Goal: Task Accomplishment & Management: Manage account settings

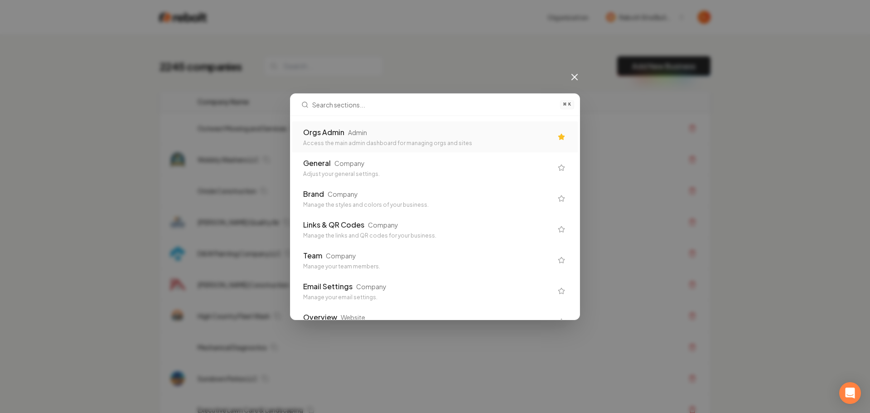
click at [398, 136] on div "Orgs Admin Admin" at bounding box center [427, 132] width 249 height 11
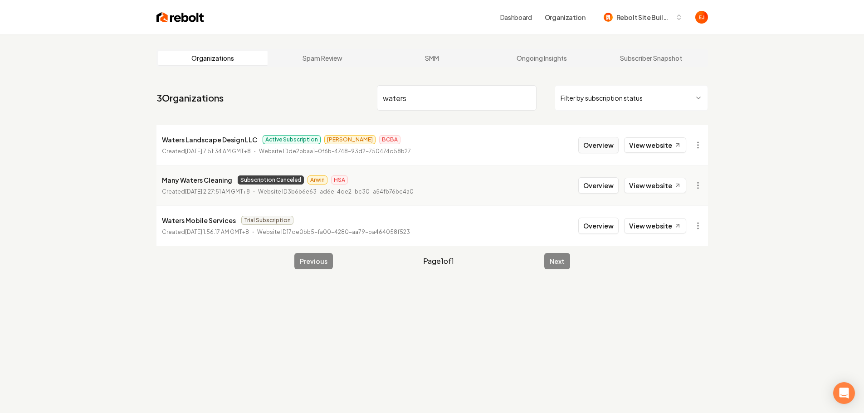
type input "waters"
click at [601, 152] on button "Overview" at bounding box center [598, 145] width 40 height 16
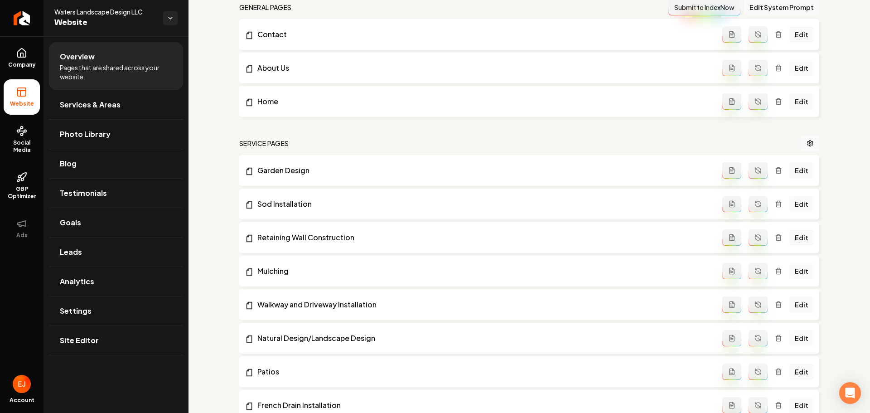
scroll to position [136, 0]
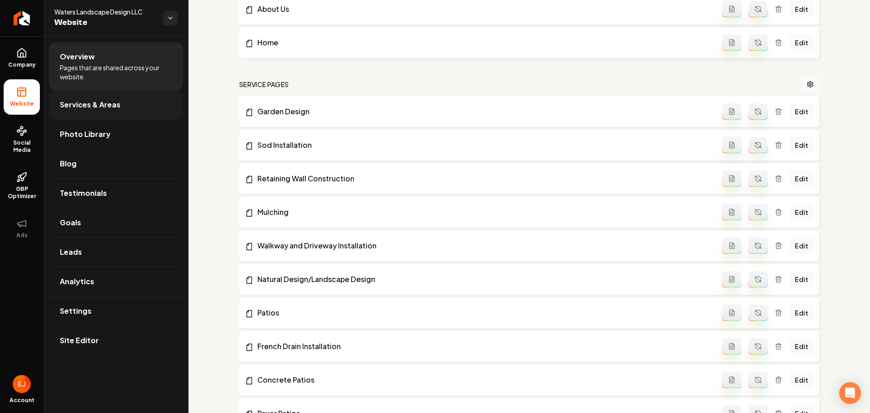
click at [115, 92] on link "Services & Areas" at bounding box center [116, 104] width 134 height 29
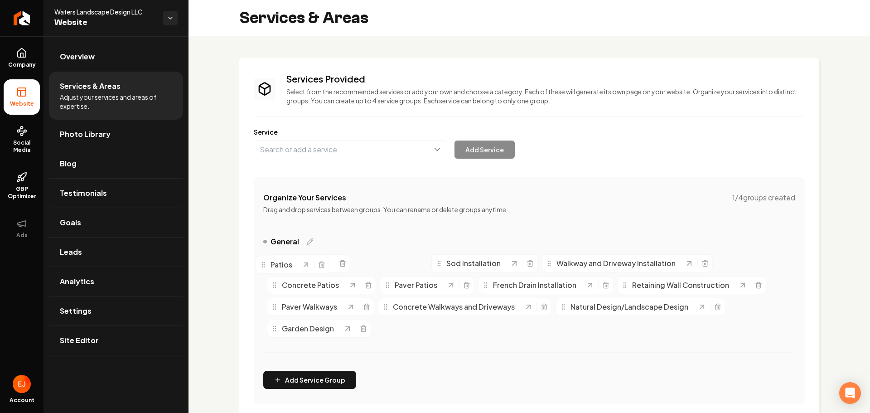
drag, startPoint x: 364, startPoint y: 263, endPoint x: 270, endPoint y: 259, distance: 93.9
click at [267, 263] on icon "Main content area" at bounding box center [263, 264] width 7 height 7
drag, startPoint x: 363, startPoint y: 262, endPoint x: 206, endPoint y: 260, distance: 156.9
click at [206, 260] on div "Services Provided Select from the recommended services or add your own and choo…" at bounding box center [530, 368] width 682 height 665
drag, startPoint x: 281, startPoint y: 264, endPoint x: 436, endPoint y: 263, distance: 154.6
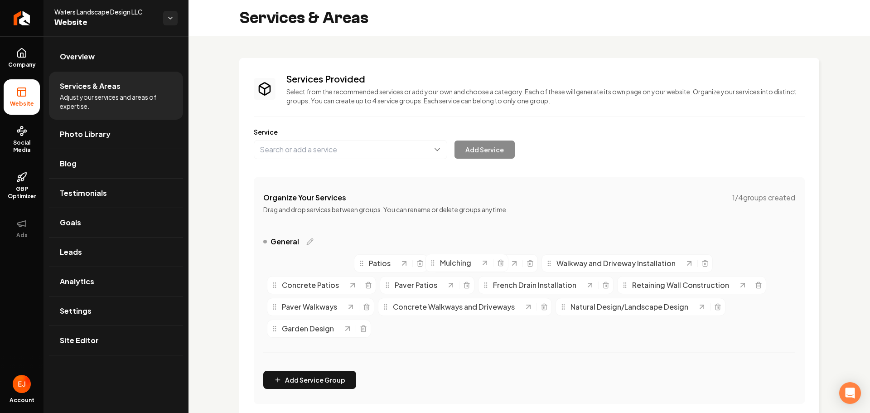
click at [436, 264] on div "Mulching" at bounding box center [454, 262] width 51 height 11
drag, startPoint x: 355, startPoint y: 266, endPoint x: 275, endPoint y: 270, distance: 80.8
click at [275, 270] on icon "Main content area" at bounding box center [275, 267] width 7 height 7
drag, startPoint x: 285, startPoint y: 265, endPoint x: 439, endPoint y: 269, distance: 154.6
click at [439, 269] on span "Mulching" at bounding box center [451, 267] width 31 height 11
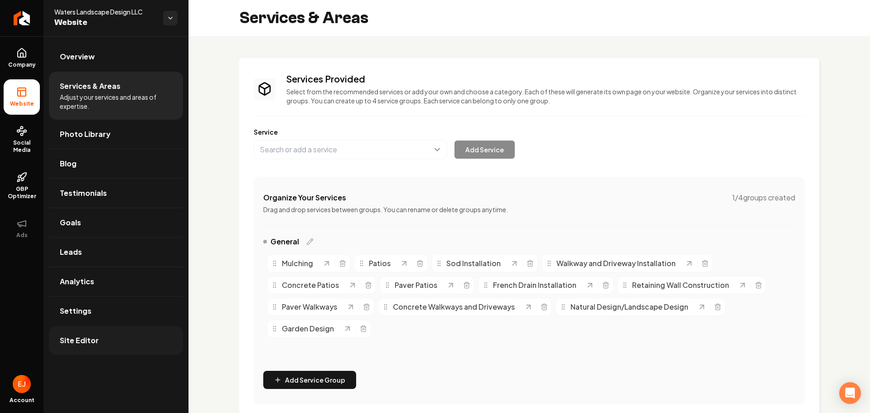
click at [103, 348] on link "Site Editor" at bounding box center [116, 340] width 134 height 29
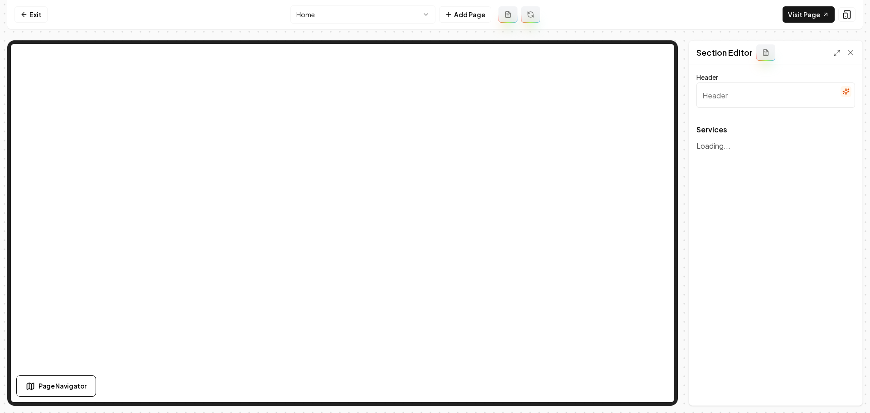
type input "Our Expert Landscaping Services"
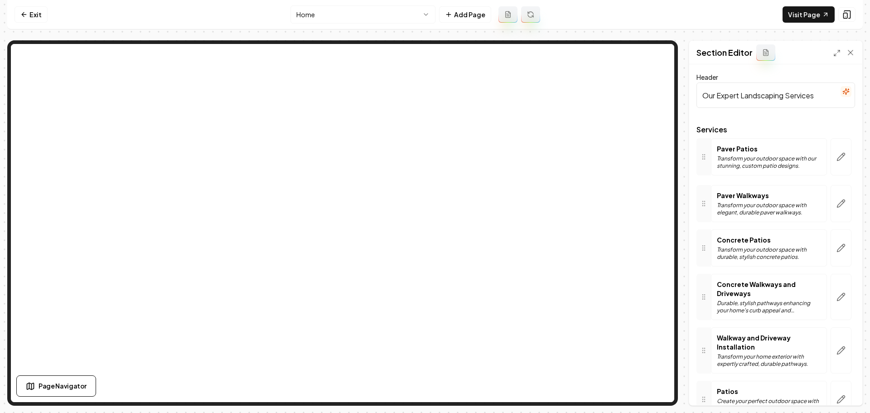
drag, startPoint x: 709, startPoint y: 209, endPoint x: 709, endPoint y: 160, distance: 49.4
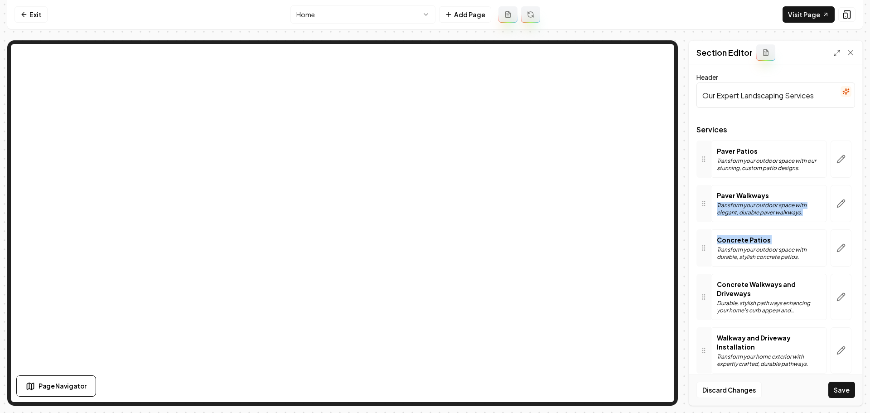
drag, startPoint x: 711, startPoint y: 245, endPoint x: 714, endPoint y: 206, distance: 39.5
click at [714, 206] on div "Services Paver Patios Transform your outdoor space with our stunning, custom pa…" at bounding box center [776, 413] width 159 height 575
click at [705, 241] on div at bounding box center [704, 247] width 15 height 37
drag, startPoint x: 706, startPoint y: 245, endPoint x: 704, endPoint y: 194, distance: 50.8
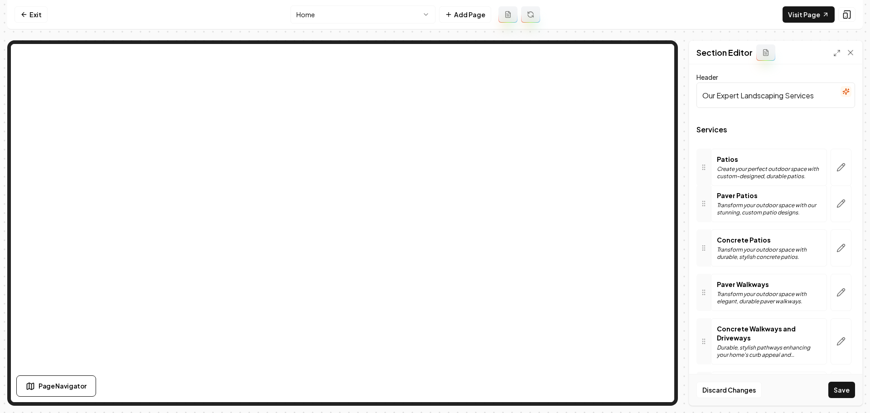
drag, startPoint x: 705, startPoint y: 305, endPoint x: 712, endPoint y: 160, distance: 145.2
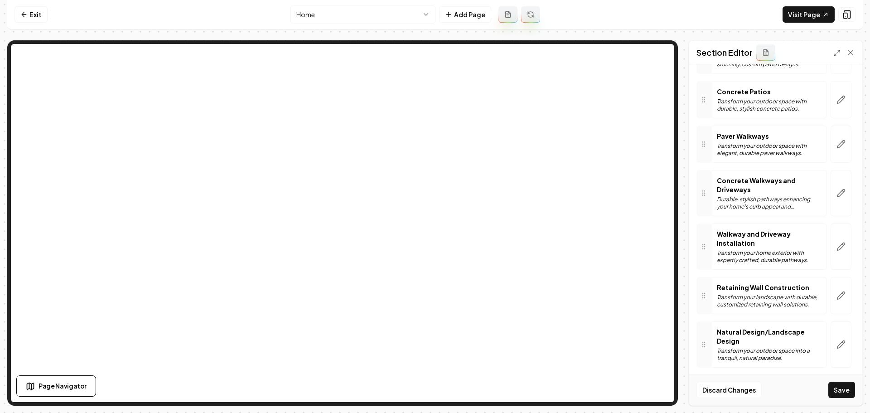
scroll to position [149, 0]
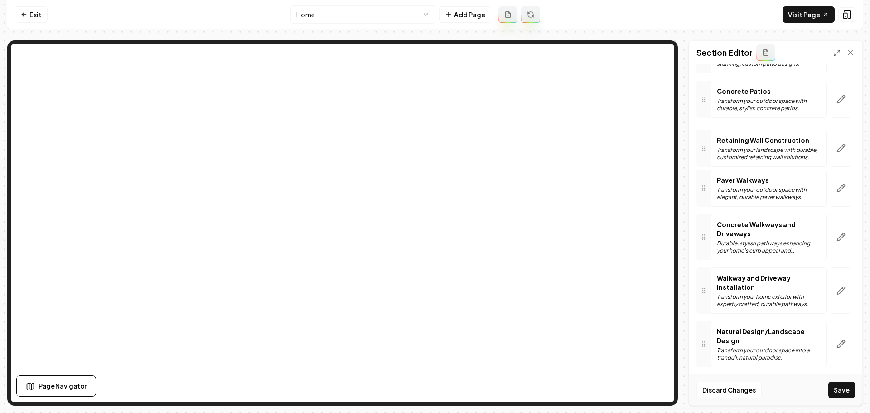
drag, startPoint x: 707, startPoint y: 299, endPoint x: 714, endPoint y: 142, distance: 157.0
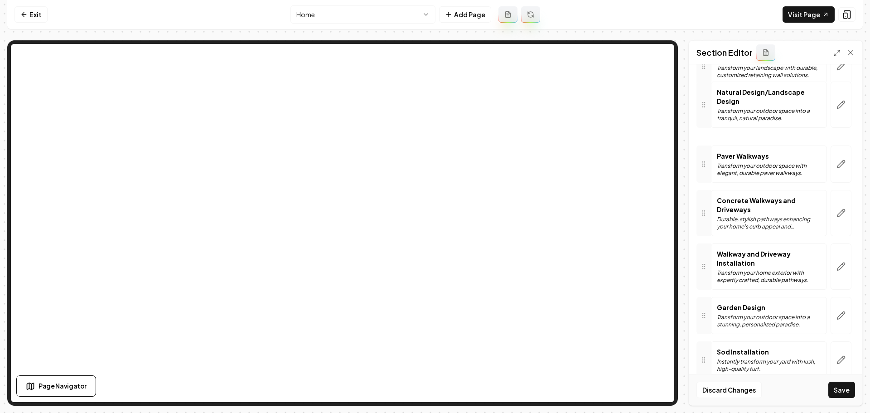
scroll to position [216, 0]
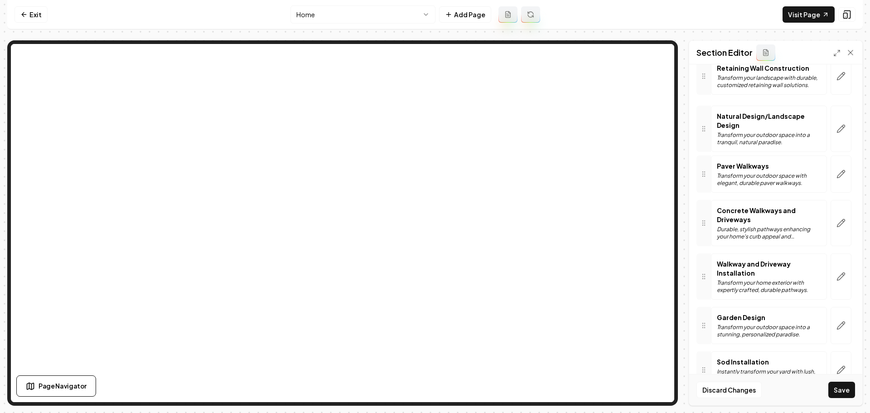
drag, startPoint x: 706, startPoint y: 262, endPoint x: 707, endPoint y: 137, distance: 125.1
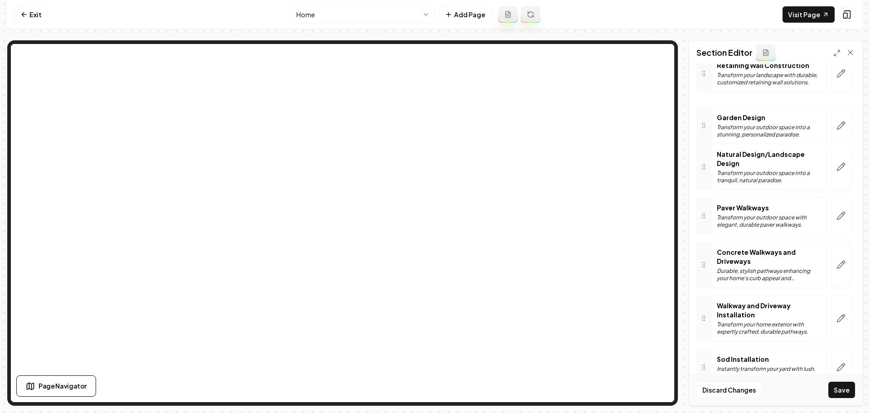
scroll to position [218, 0]
drag, startPoint x: 702, startPoint y: 279, endPoint x: 709, endPoint y: 170, distance: 109.0
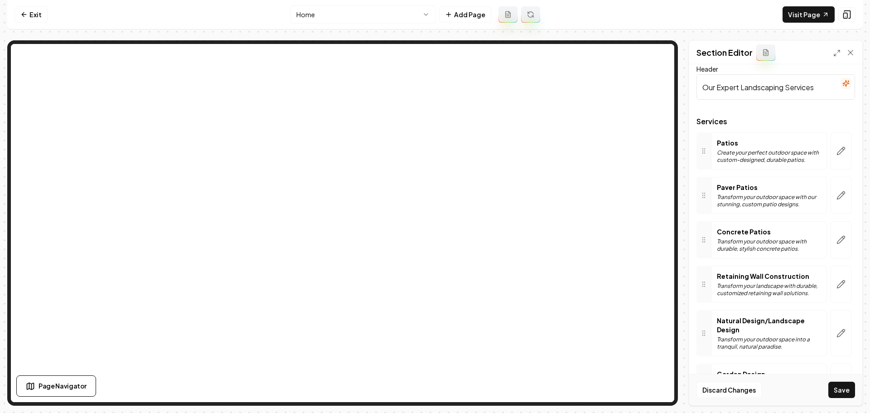
scroll to position [0, 0]
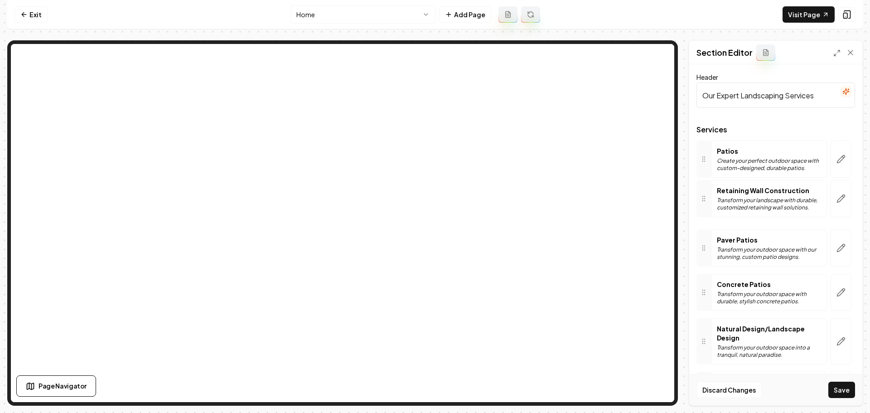
drag, startPoint x: 708, startPoint y: 299, endPoint x: 708, endPoint y: 205, distance: 93.8
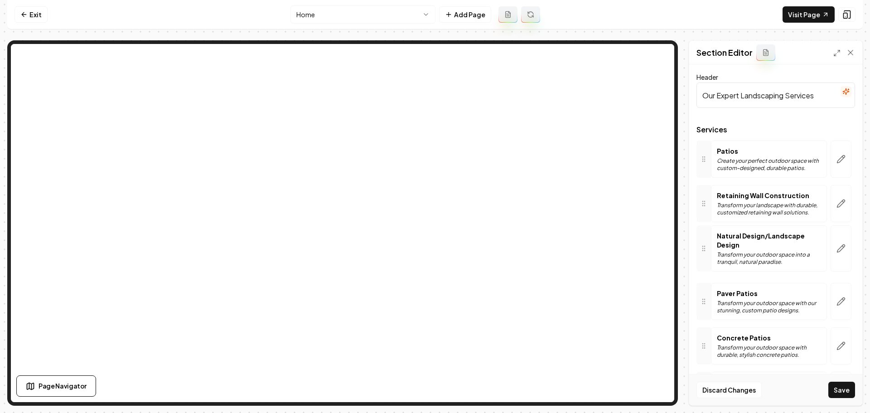
drag, startPoint x: 704, startPoint y: 337, endPoint x: 709, endPoint y: 244, distance: 93.1
click at [852, 389] on button "Save" at bounding box center [842, 390] width 27 height 16
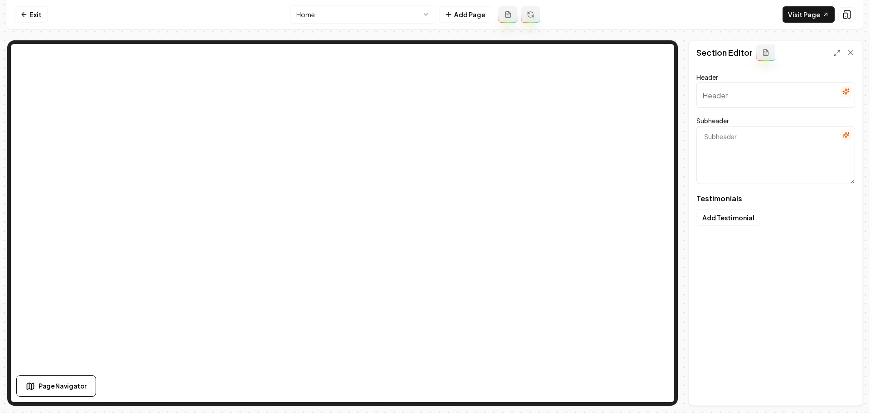
type input "Our clients love us"
type textarea "Here's some of what they had to say"
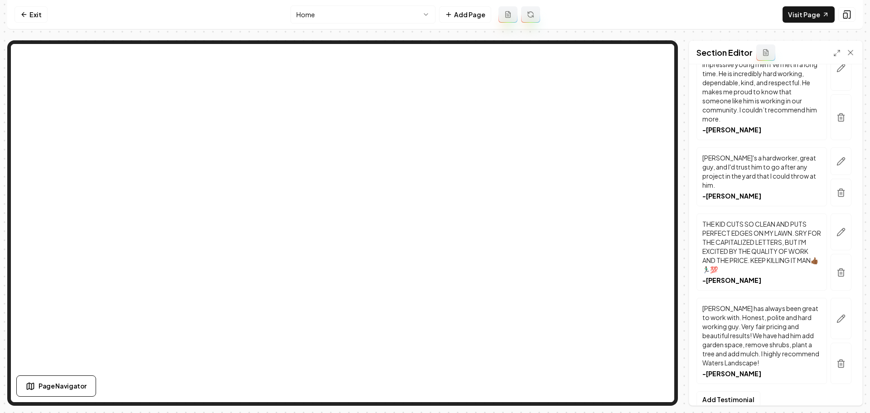
scroll to position [1597, 0]
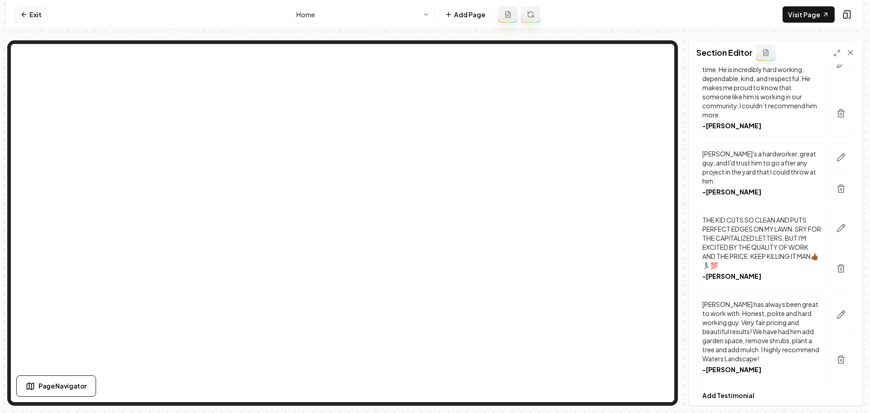
click at [33, 15] on link "Exit" at bounding box center [31, 14] width 33 height 16
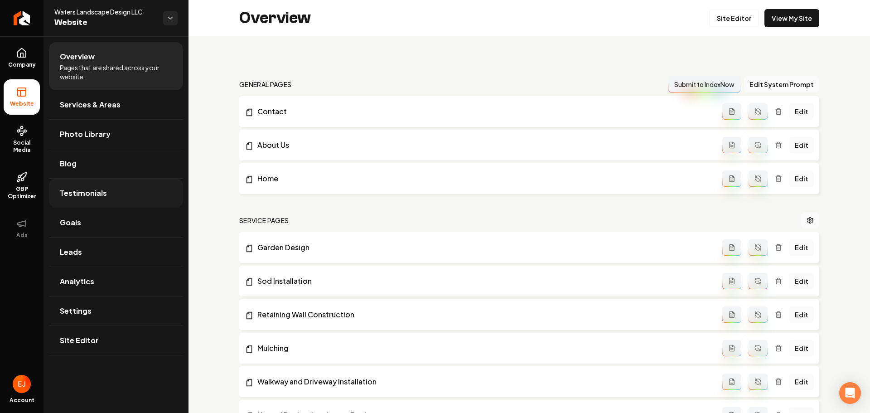
click at [93, 208] on ul "Overview Pages that are shared across your website. Services & Areas Photo Libr…" at bounding box center [116, 198] width 145 height 325
click at [97, 198] on span "Testimonials" at bounding box center [83, 193] width 47 height 11
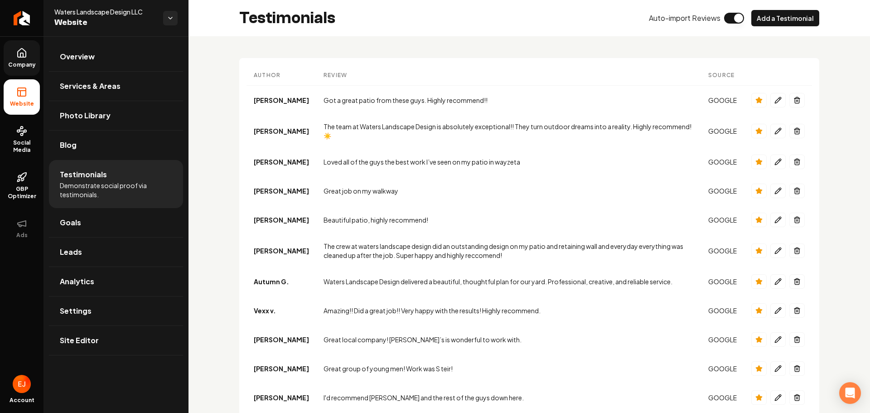
click at [16, 47] on link "Company" at bounding box center [22, 57] width 36 height 35
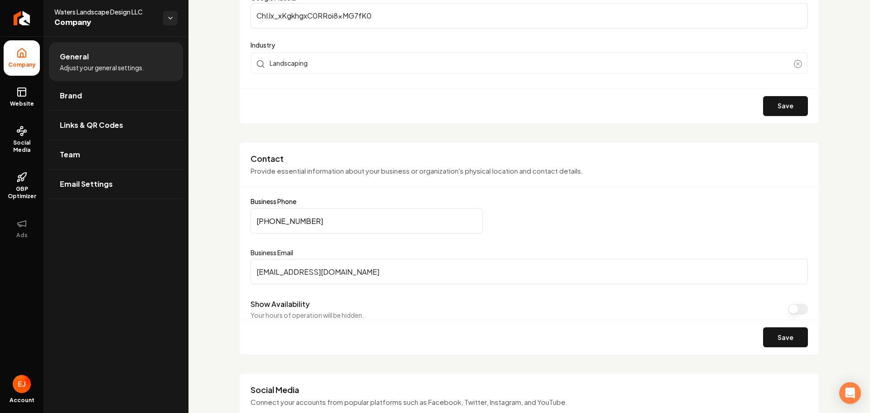
scroll to position [317, 0]
click at [37, 89] on link "Website" at bounding box center [22, 96] width 36 height 35
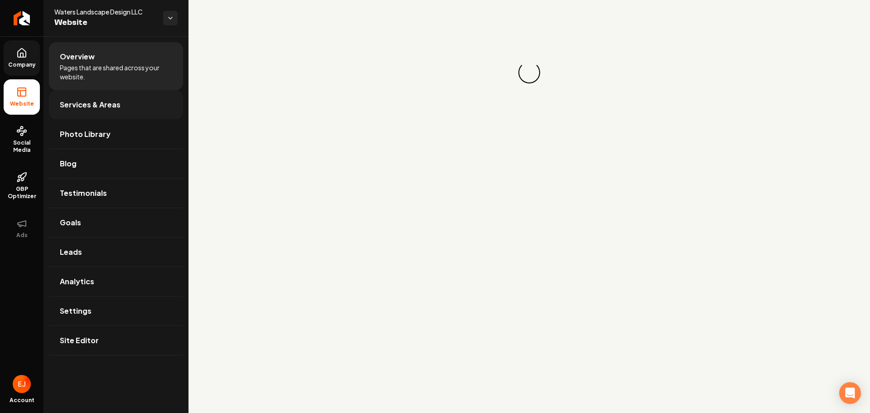
click at [70, 105] on span "Services & Areas" at bounding box center [90, 104] width 61 height 11
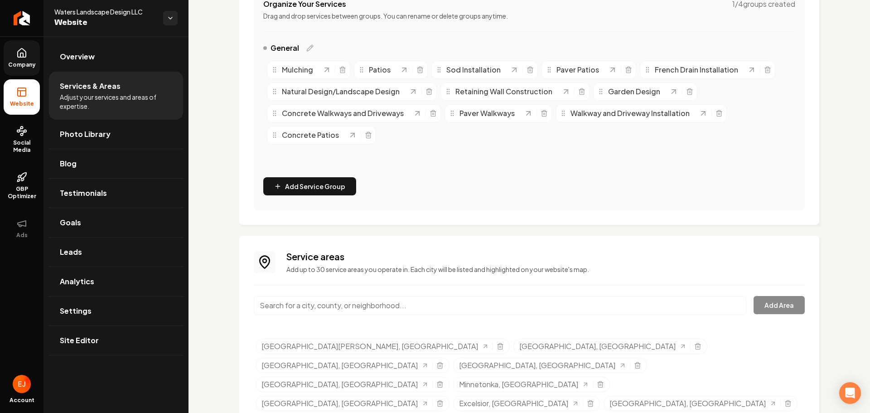
scroll to position [213, 0]
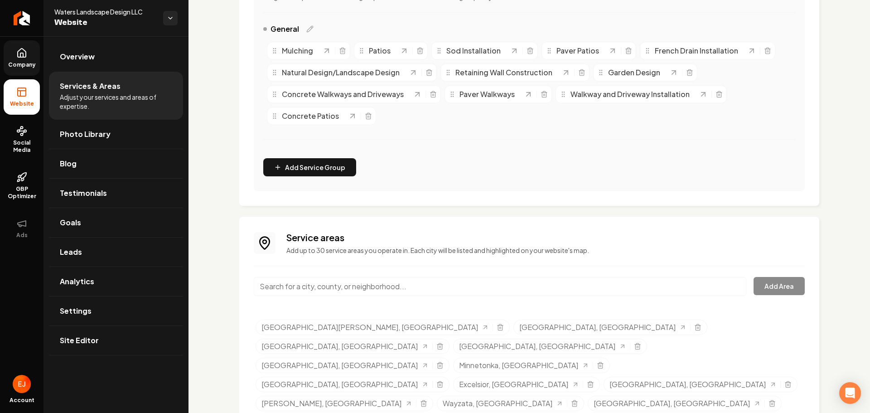
click at [415, 289] on input "Main content area" at bounding box center [500, 286] width 493 height 19
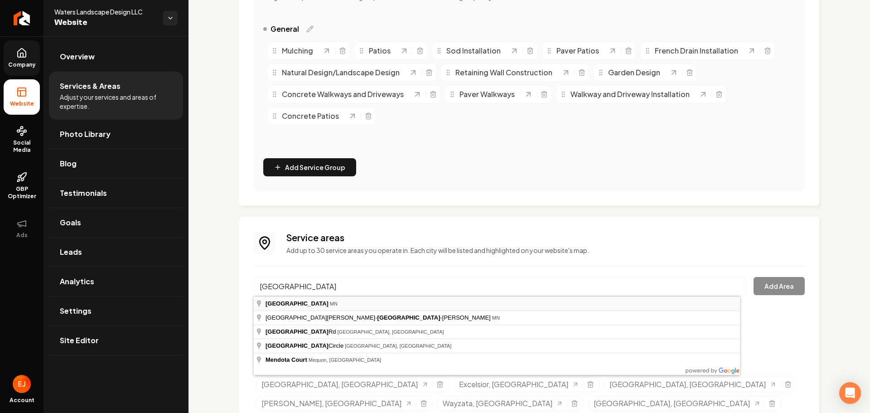
type input "Mendota Heights, MN"
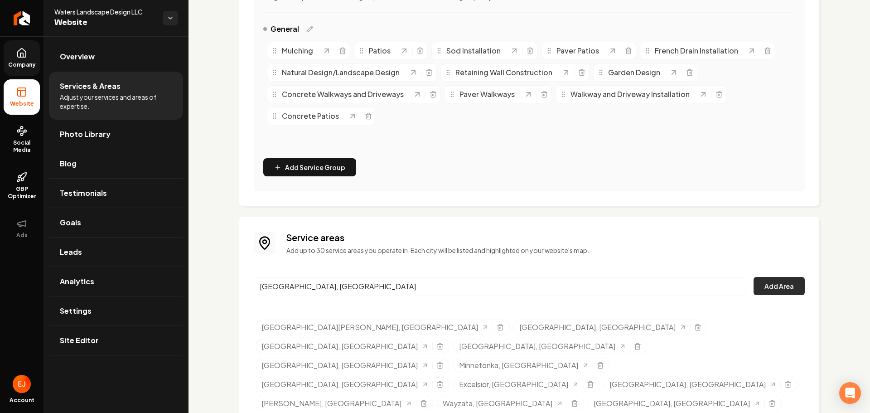
click at [778, 285] on button "Add Area" at bounding box center [779, 286] width 51 height 18
drag, startPoint x: 340, startPoint y: 289, endPoint x: 247, endPoint y: 280, distance: 93.8
click at [247, 280] on div "Service areas Add up to 30 service areas you operate in. Each city will be list…" at bounding box center [529, 342] width 580 height 251
click at [350, 293] on input "Main content area" at bounding box center [500, 286] width 493 height 19
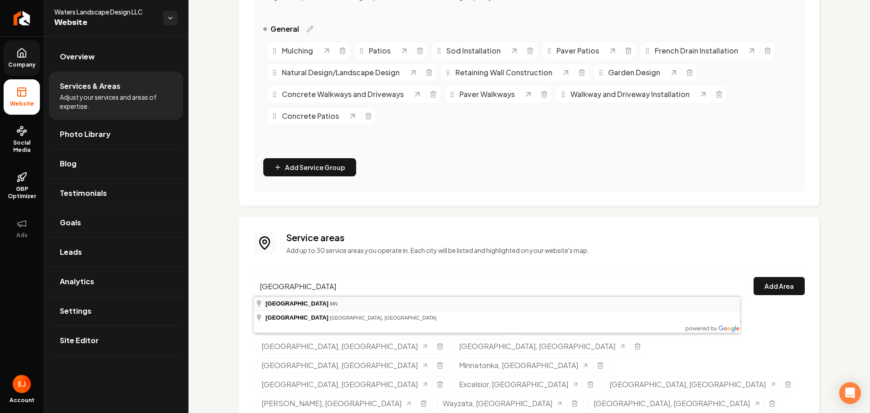
type input "Shoreview, MN"
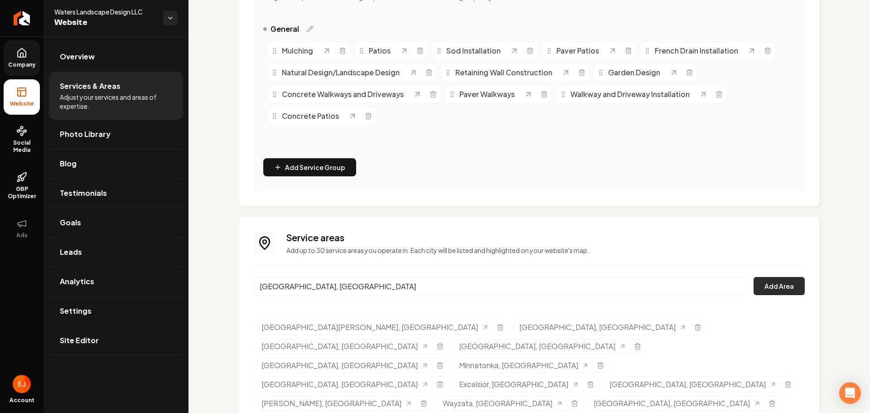
click at [777, 284] on button "Add Area" at bounding box center [779, 286] width 51 height 18
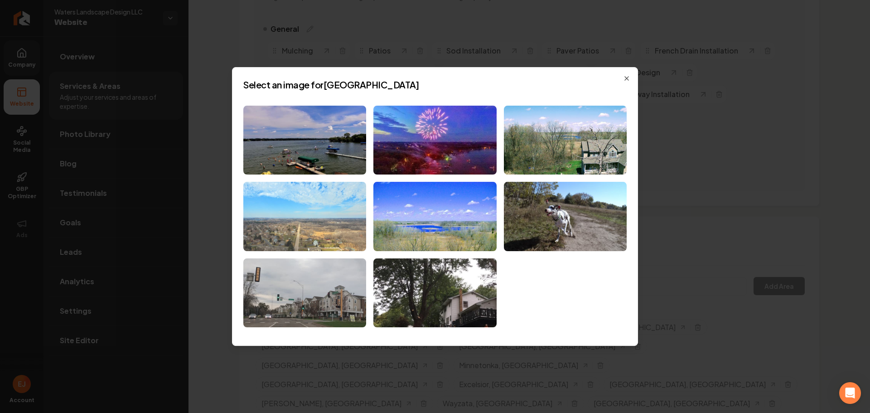
click at [355, 244] on img at bounding box center [304, 216] width 123 height 69
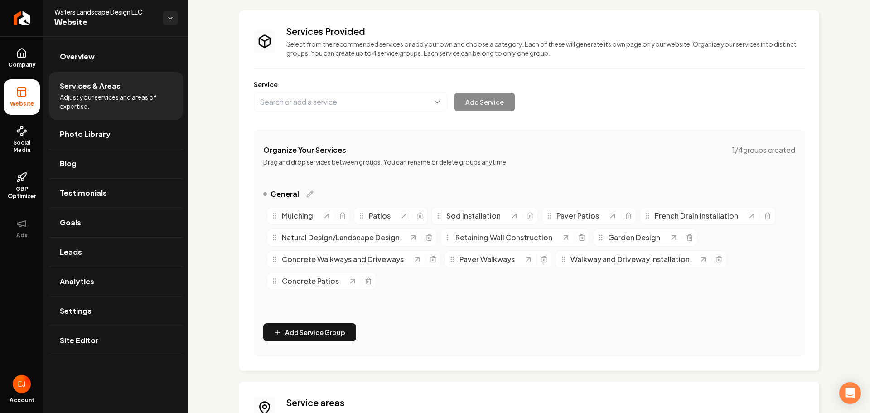
scroll to position [213, 0]
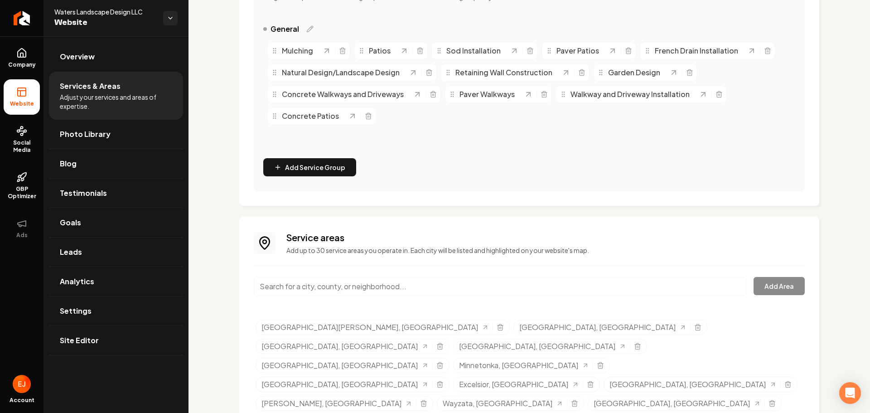
click at [662, 391] on div "Services Provided Select from the recommended services or add your own and choo…" at bounding box center [530, 156] width 682 height 665
click at [446, 290] on input "Main content area" at bounding box center [500, 286] width 493 height 19
type input "Sho"
click at [129, 153] on link "Blog" at bounding box center [116, 163] width 134 height 29
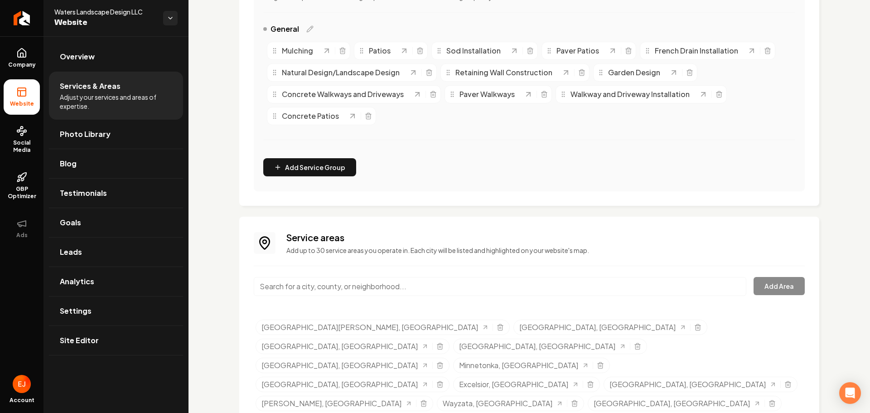
click at [364, 284] on input "Main content area" at bounding box center [500, 286] width 493 height 19
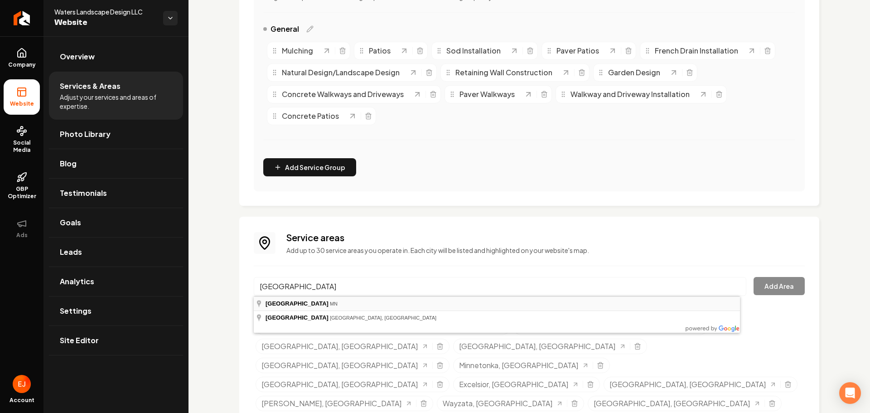
type input "Shoreview, MN"
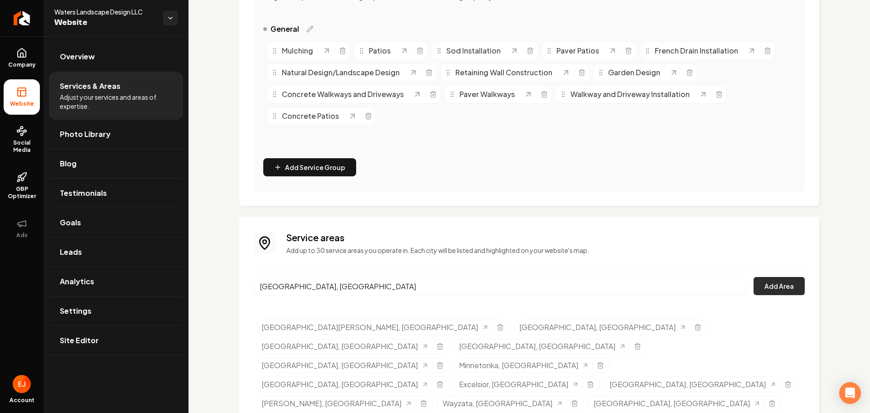
click at [762, 286] on button "Add Area" at bounding box center [779, 286] width 51 height 18
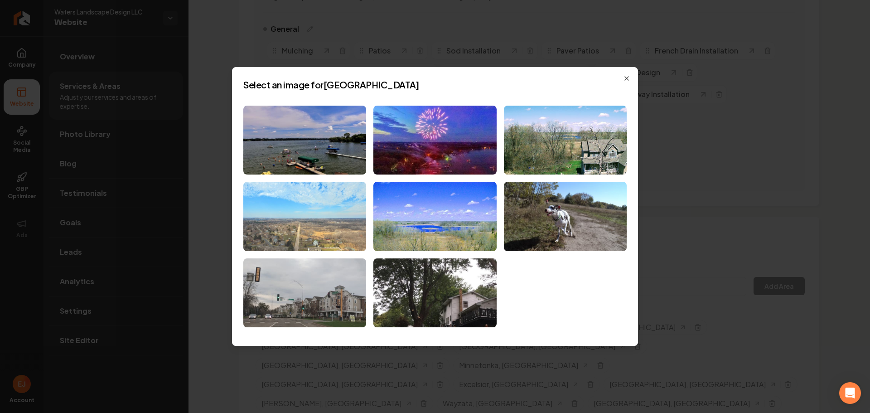
click at [343, 223] on img at bounding box center [304, 216] width 123 height 69
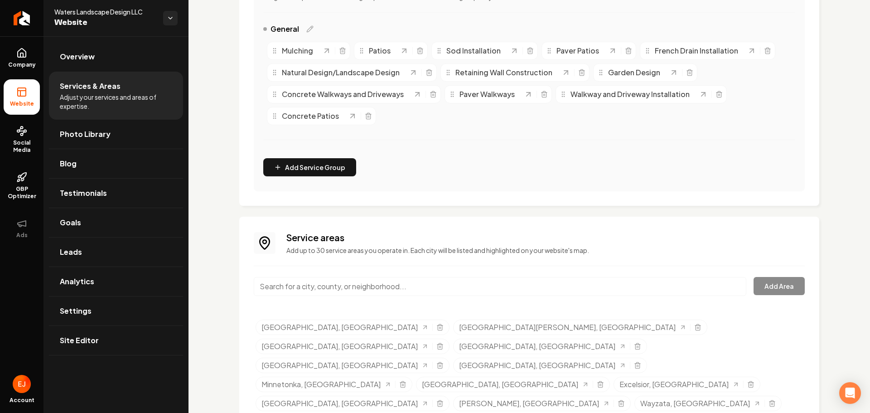
click at [396, 279] on input "Main content area" at bounding box center [500, 286] width 493 height 19
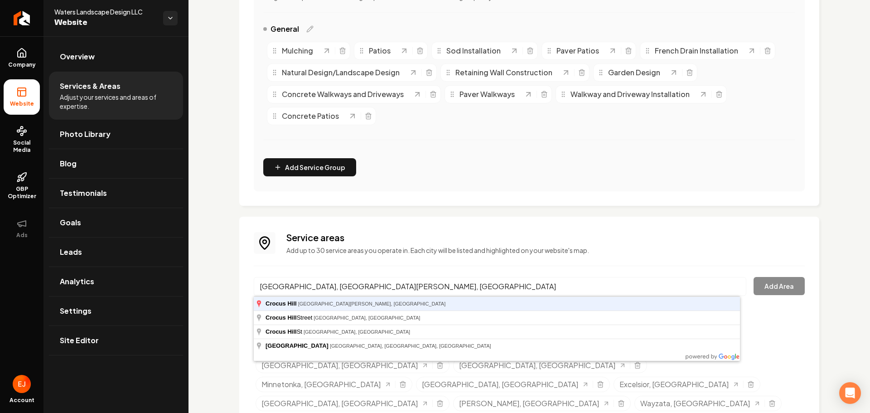
type input "Crocus Hill, Saint Paul, MN"
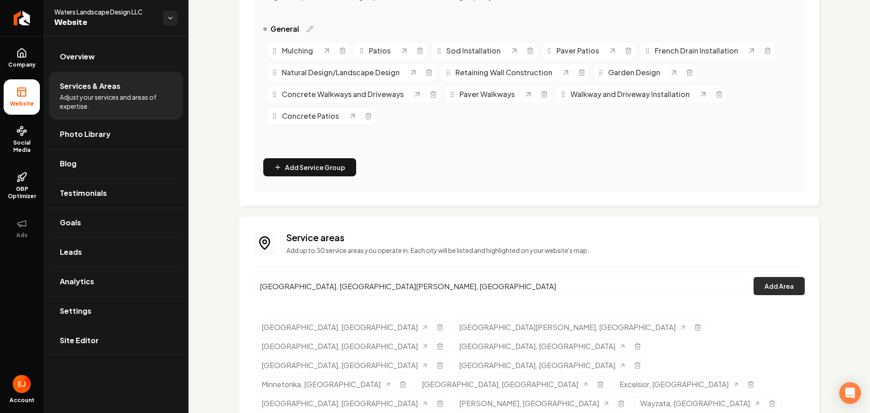
click at [783, 286] on button "Add Area" at bounding box center [779, 286] width 51 height 18
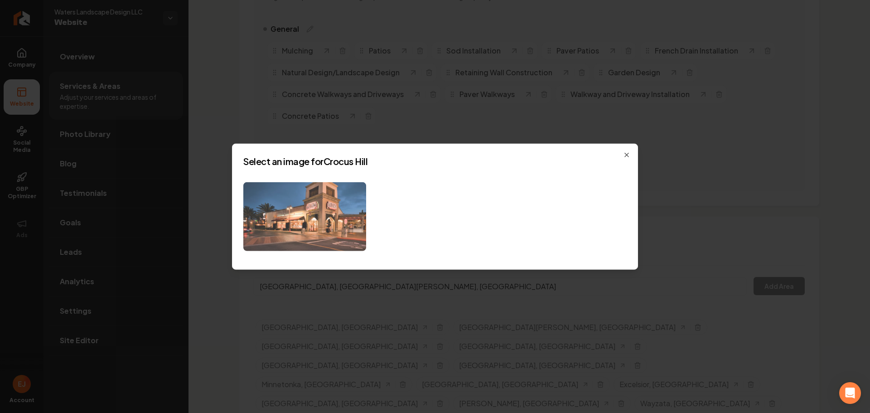
click at [329, 238] on img at bounding box center [304, 216] width 123 height 69
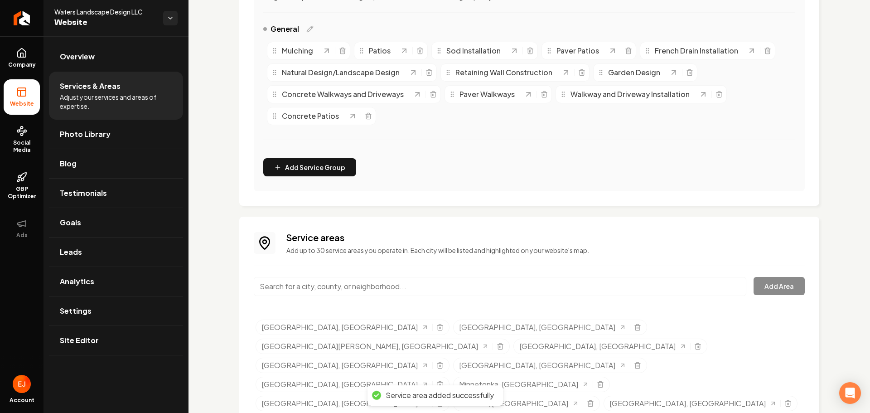
click at [343, 281] on input "Main content area" at bounding box center [500, 286] width 493 height 19
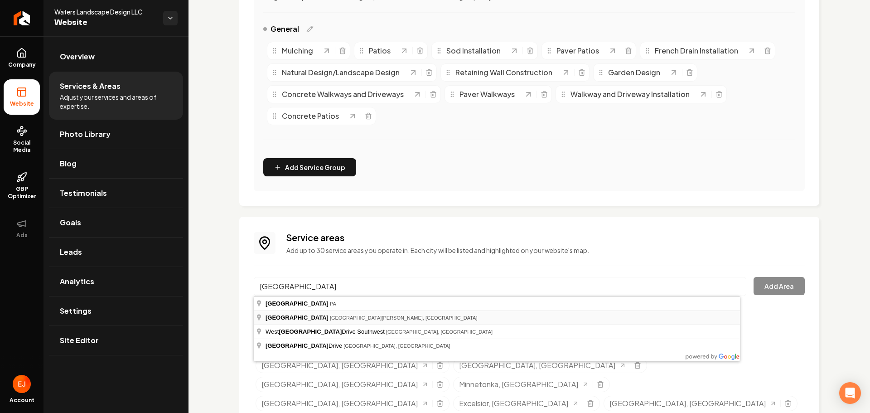
type input "Summit Hill, Saint Paul, MN"
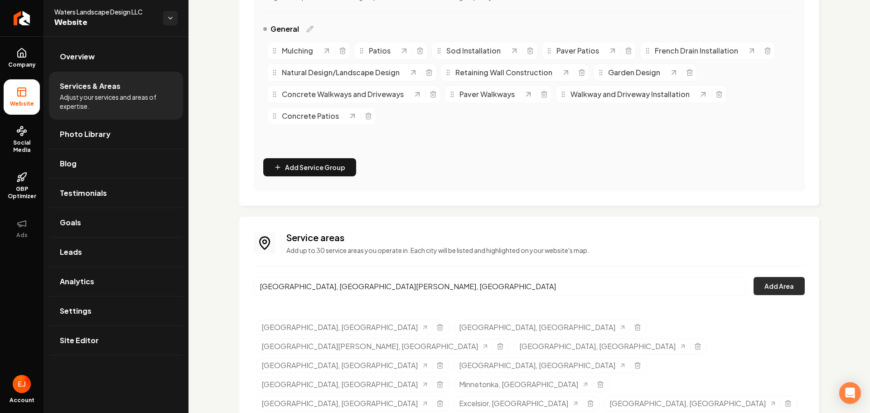
click at [787, 286] on button "Add Area" at bounding box center [779, 286] width 51 height 18
click at [590, 270] on div "Service areas Add up to 30 service areas you operate in. Each city will be list…" at bounding box center [529, 351] width 551 height 241
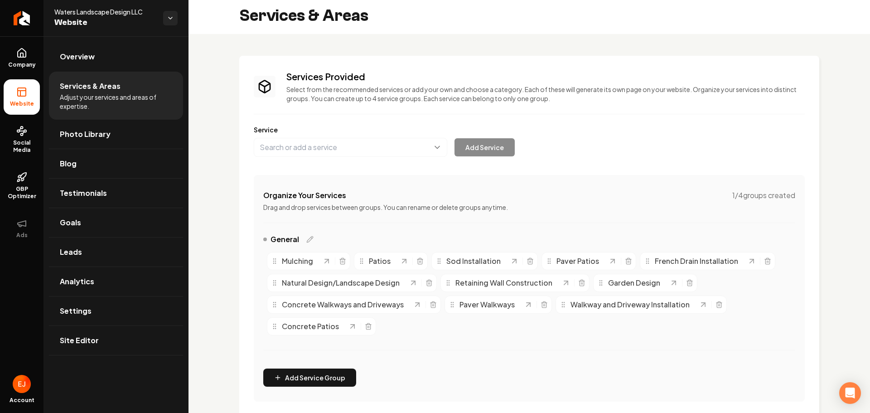
scroll to position [0, 0]
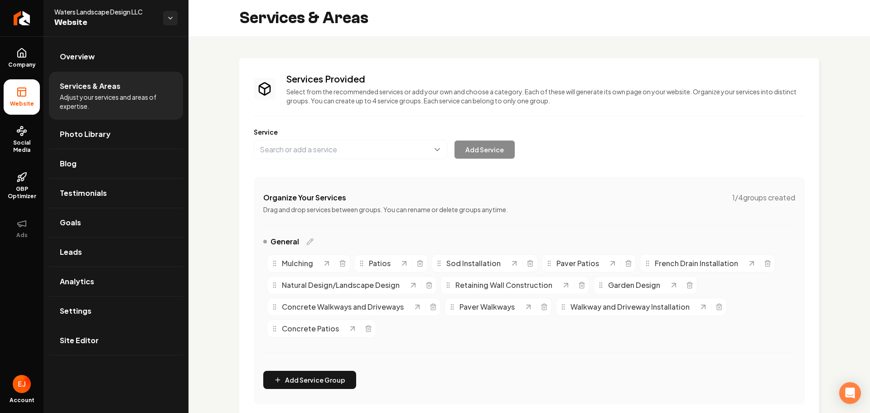
drag, startPoint x: 91, startPoint y: 347, endPoint x: 101, endPoint y: 342, distance: 11.0
click at [92, 346] on link "Site Editor" at bounding box center [116, 340] width 134 height 29
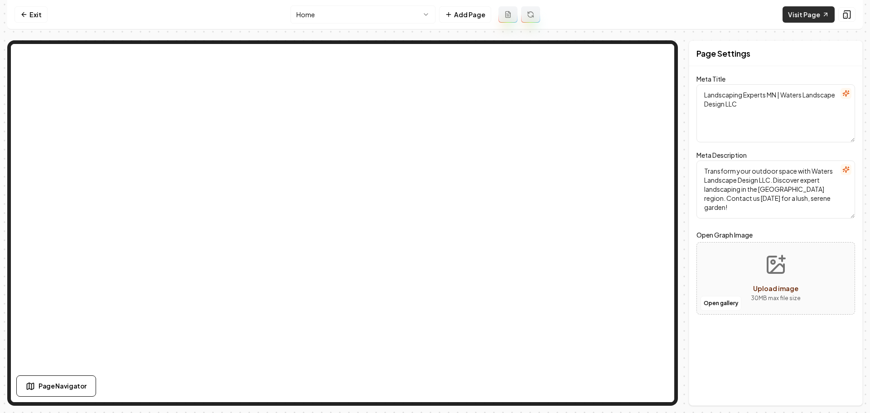
click at [806, 24] on nav "Exit Home Add Page Visit Page" at bounding box center [435, 14] width 856 height 29
click at [806, 19] on link "Visit Page" at bounding box center [809, 14] width 52 height 16
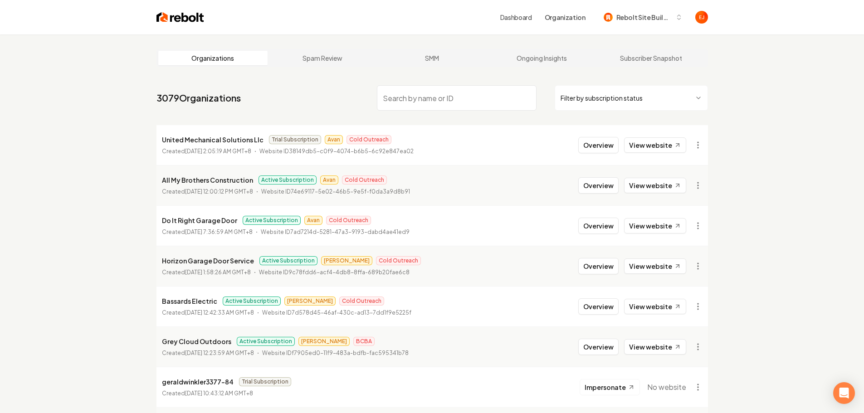
click at [408, 104] on input "search" at bounding box center [457, 97] width 160 height 25
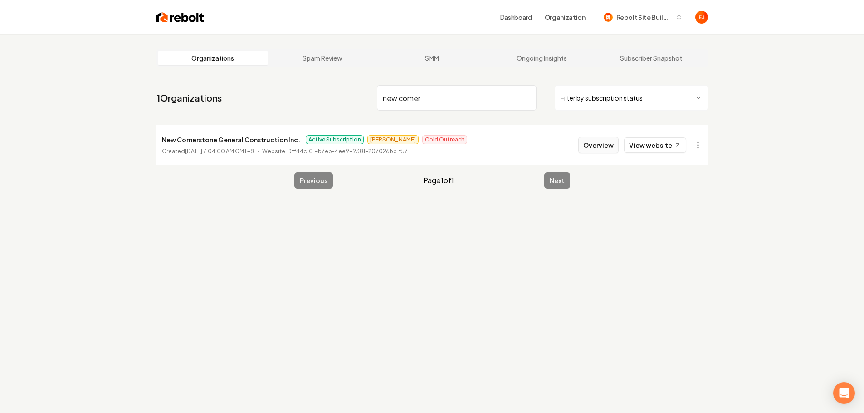
type input "new corner"
click at [597, 146] on button "Overview" at bounding box center [598, 145] width 40 height 16
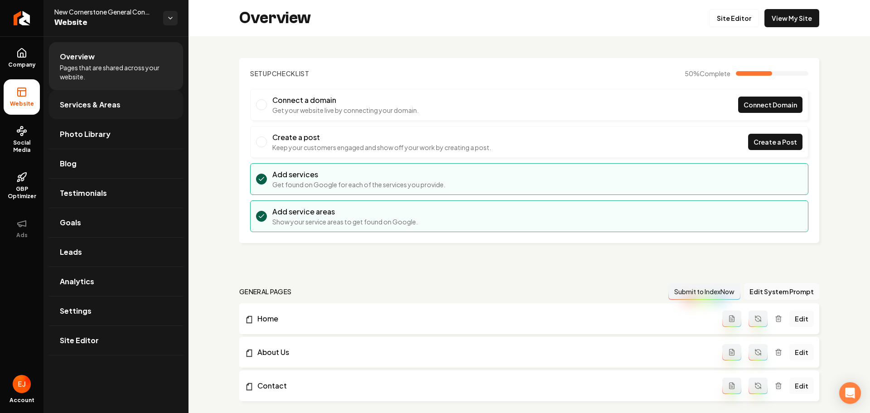
click at [121, 102] on link "Services & Areas" at bounding box center [116, 104] width 134 height 29
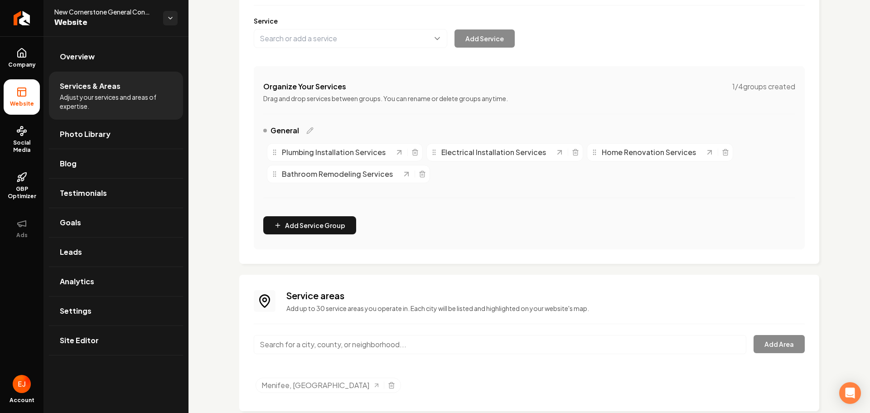
scroll to position [131, 0]
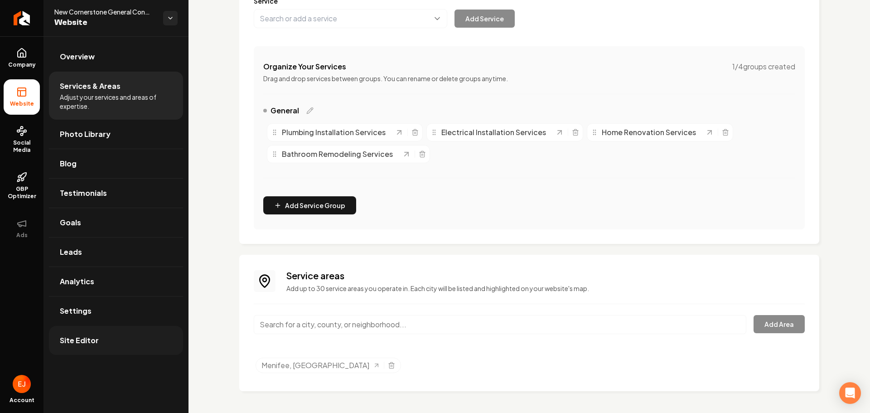
click at [104, 344] on link "Site Editor" at bounding box center [116, 340] width 134 height 29
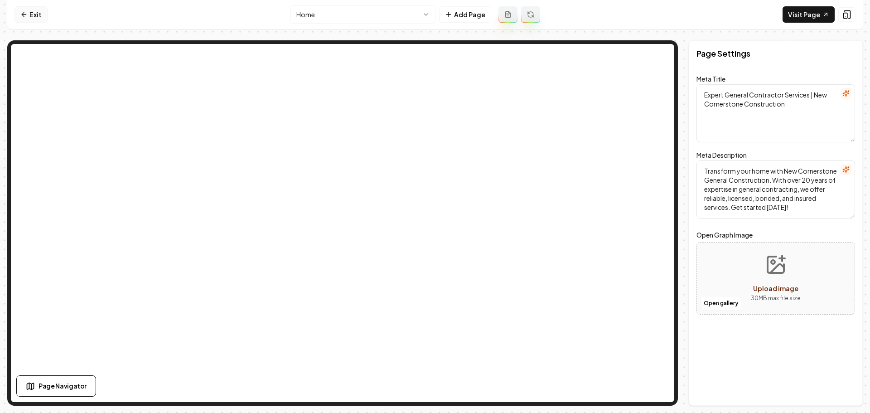
click at [36, 15] on link "Exit" at bounding box center [31, 14] width 33 height 16
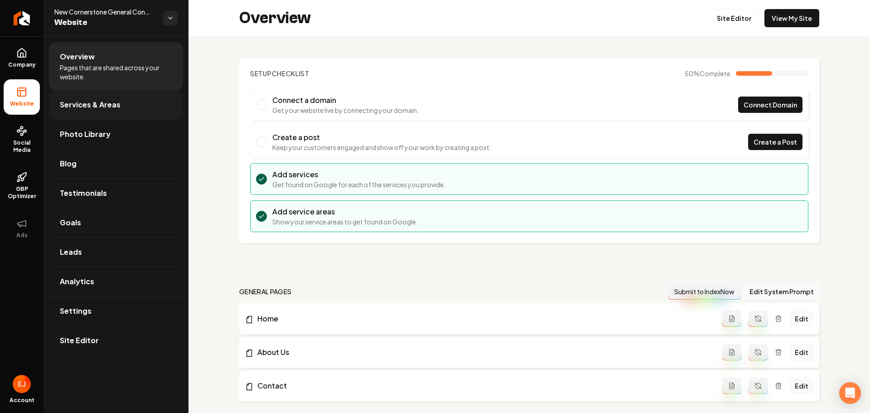
drag, startPoint x: 116, startPoint y: 103, endPoint x: 124, endPoint y: 113, distance: 12.6
click at [116, 103] on span "Services & Areas" at bounding box center [90, 104] width 61 height 11
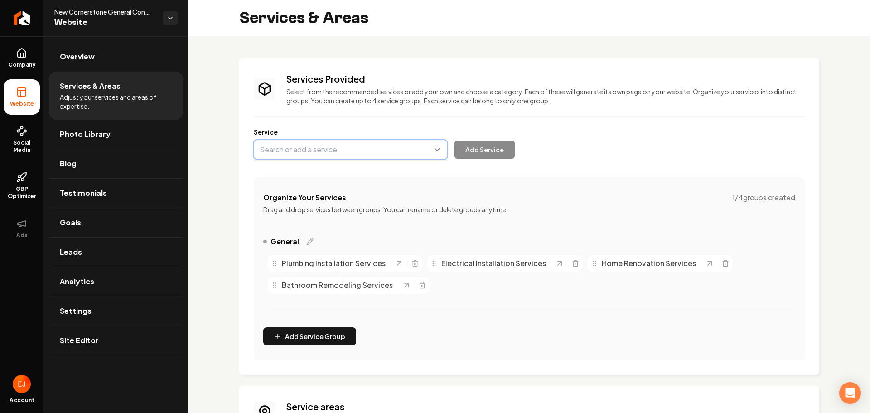
click at [391, 151] on button "Main content area" at bounding box center [351, 149] width 194 height 19
type input "Bathroom Remodels"
drag, startPoint x: 497, startPoint y: 146, endPoint x: 446, endPoint y: 149, distance: 50.8
click at [496, 146] on button "Add Service" at bounding box center [485, 150] width 60 height 18
click at [373, 158] on button "Main content area" at bounding box center [351, 149] width 194 height 19
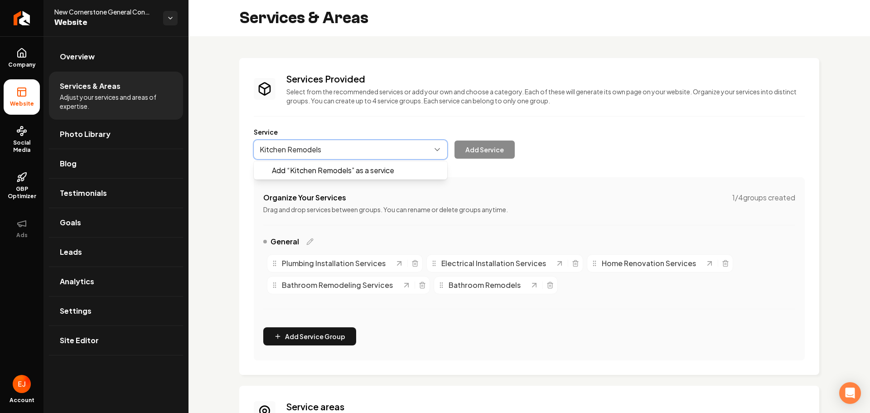
type input "Kitchen Remodels"
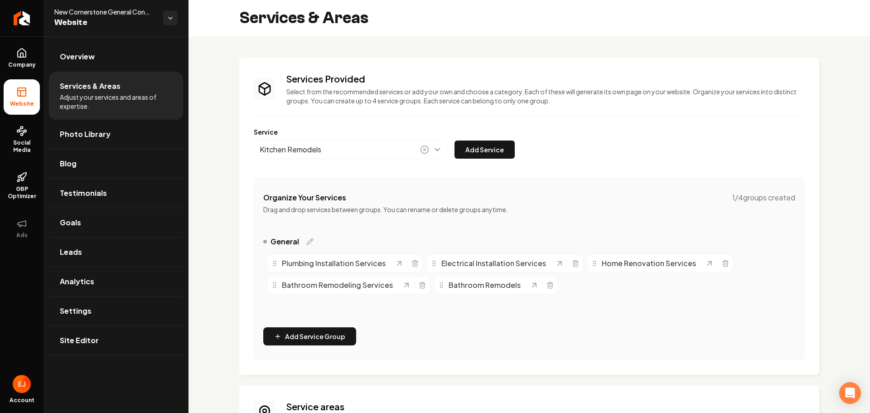
click at [455, 141] on button "Add Service" at bounding box center [485, 150] width 60 height 18
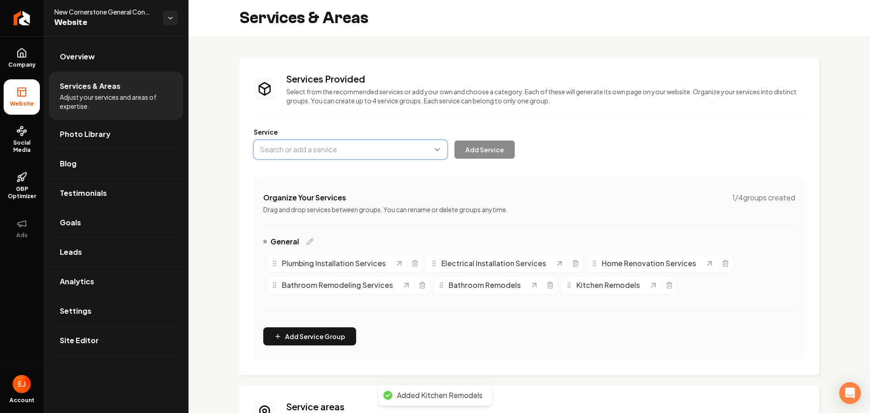
click at [328, 155] on button "Main content area" at bounding box center [351, 149] width 194 height 19
type input "Block Walls"
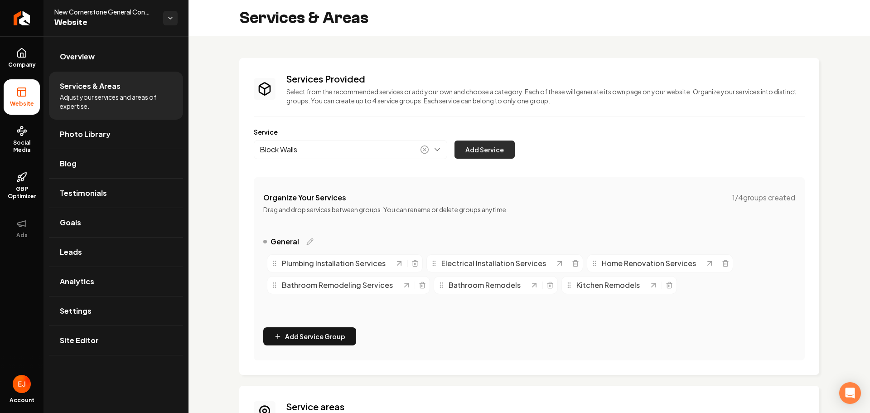
click at [498, 144] on button "Add Service" at bounding box center [485, 150] width 60 height 18
click at [324, 158] on button "Main content area" at bounding box center [351, 149] width 194 height 19
type input "Planters"
click at [482, 154] on button "Add Service" at bounding box center [485, 150] width 60 height 18
drag, startPoint x: 305, startPoint y: 144, endPoint x: 300, endPoint y: 146, distance: 4.9
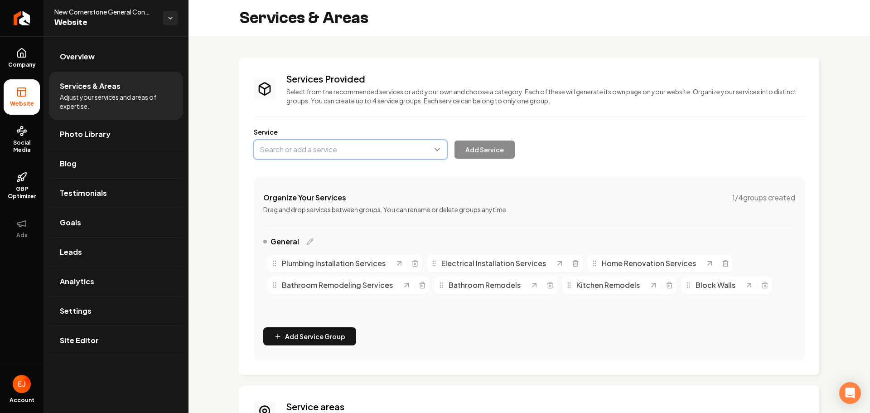
click at [304, 144] on button "Main content area" at bounding box center [351, 149] width 194 height 19
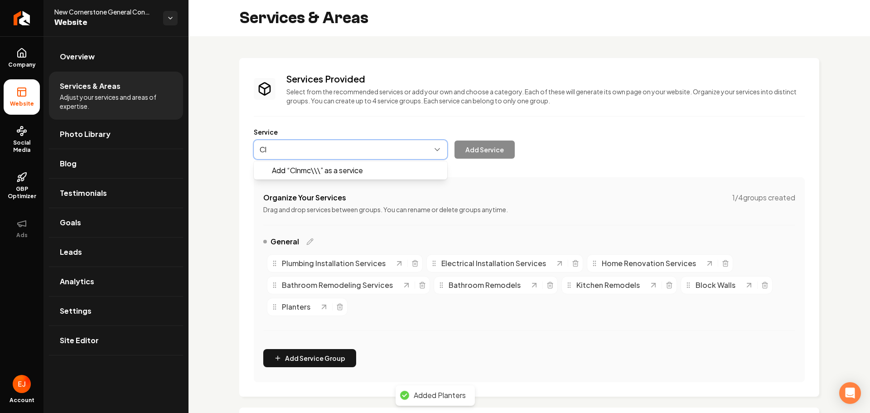
type input "C"
type input "Concrete Work"
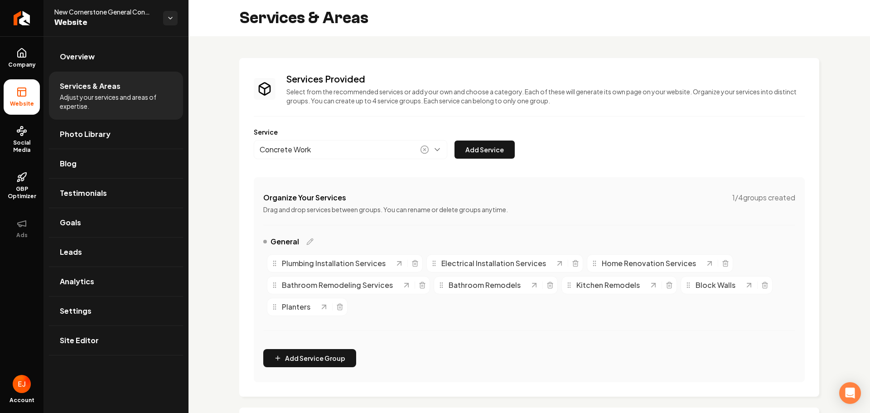
click at [482, 155] on button "Add Service" at bounding box center [485, 150] width 60 height 18
click at [343, 151] on button "Main content area" at bounding box center [351, 149] width 194 height 19
type input "Patio Covers"
click at [478, 141] on button "Add Service" at bounding box center [485, 150] width 60 height 18
click at [359, 155] on button "Main content area" at bounding box center [351, 149] width 194 height 19
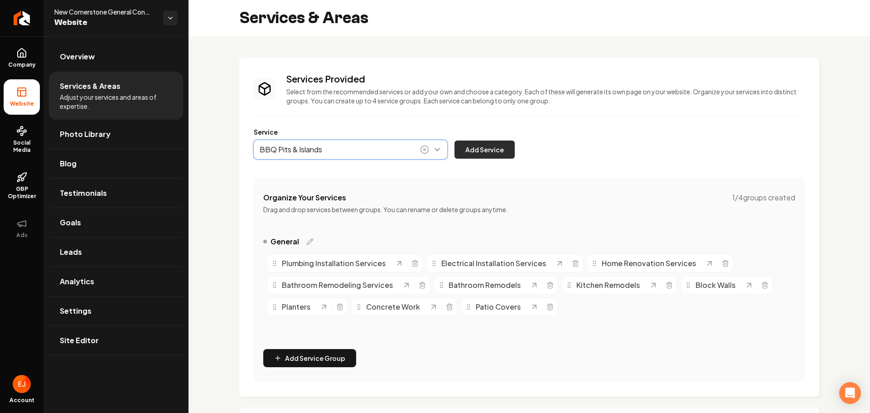
type input "BBQ Pits & Islands"
click at [466, 148] on button "Add Service" at bounding box center [485, 150] width 60 height 18
click at [354, 159] on div "Services Provided Select from the recommended services or add your own and choo…" at bounding box center [529, 228] width 551 height 310
click at [346, 153] on button "Main content area" at bounding box center [351, 149] width 194 height 19
drag, startPoint x: 409, startPoint y: 170, endPoint x: 417, endPoint y: 173, distance: 7.7
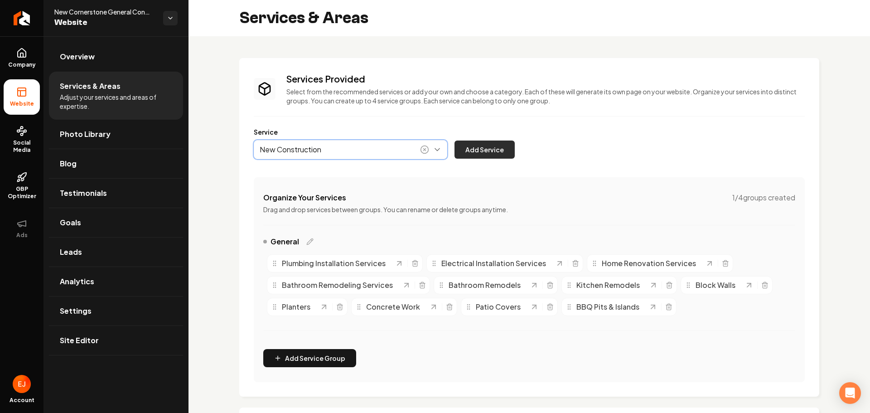
type input "New Construction"
click at [480, 151] on button "Add Service" at bounding box center [485, 150] width 60 height 18
click at [340, 151] on button "Main content area" at bounding box center [351, 149] width 194 height 19
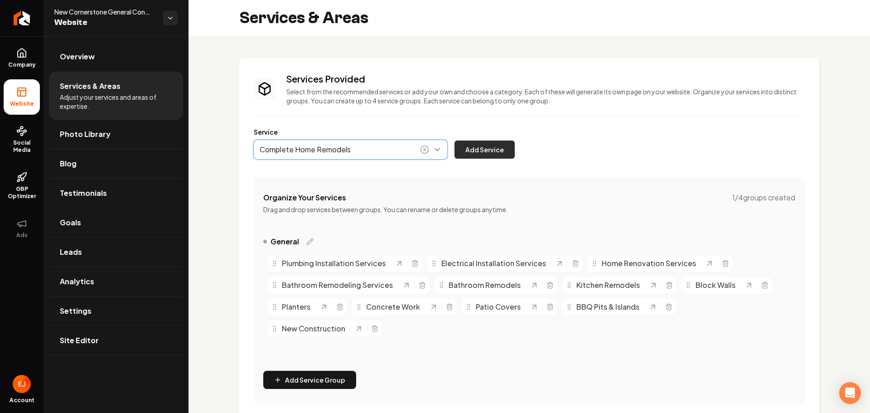
type input "Complete Home Remodels"
click at [472, 147] on button "Add Service" at bounding box center [485, 150] width 60 height 18
click at [370, 151] on button "Main content area" at bounding box center [351, 149] width 194 height 19
type input "Tile Work & Flooring"
click at [488, 149] on button "Add Service" at bounding box center [485, 150] width 60 height 18
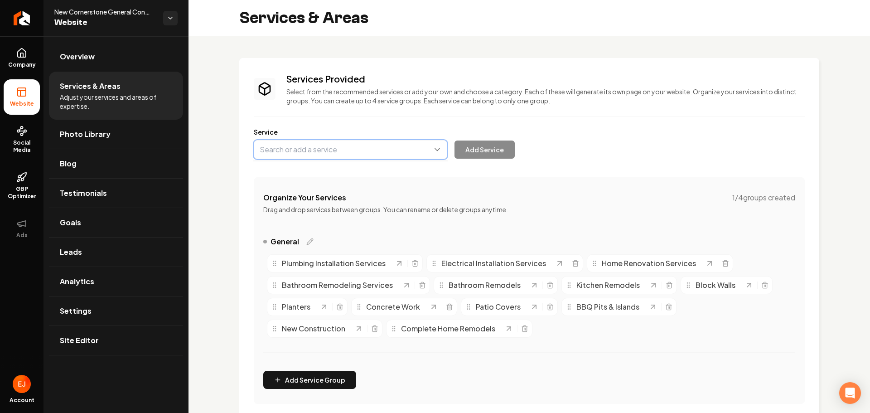
click at [334, 152] on button "Main content area" at bounding box center [351, 149] width 194 height 19
type input "Hardwood Flooring"
click at [488, 150] on button "Add Service" at bounding box center [485, 150] width 60 height 18
click at [361, 158] on button "Main content area" at bounding box center [351, 149] width 194 height 19
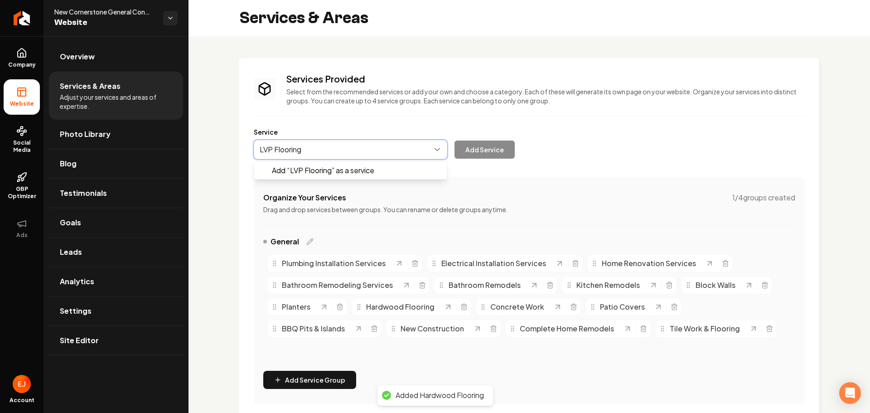
type input "LVP Flooring"
click at [500, 153] on button "Add Service" at bounding box center [485, 150] width 60 height 18
click at [342, 150] on button "Main content area" at bounding box center [351, 149] width 194 height 19
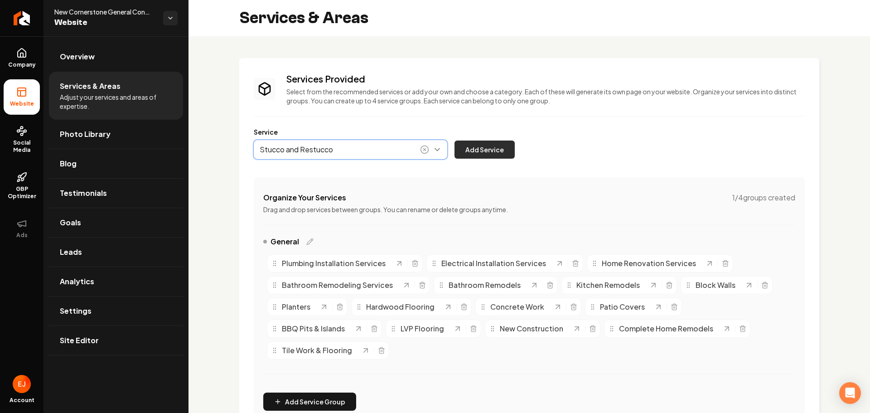
type input "Stucco and Restucco"
click at [488, 149] on button "Add Service" at bounding box center [485, 150] width 60 height 18
click at [353, 150] on button "Main content area" at bounding box center [351, 149] width 194 height 19
type input "Wood Decks"
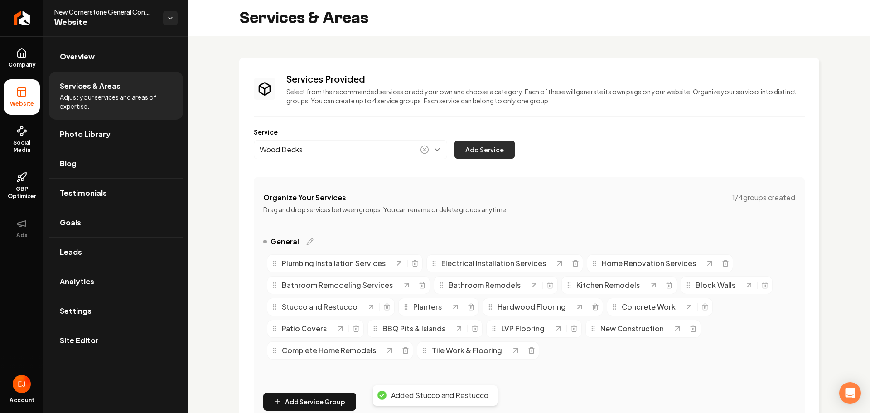
click at [475, 148] on button "Add Service" at bounding box center [485, 150] width 60 height 18
click at [311, 153] on button "Main content area" at bounding box center [351, 149] width 194 height 19
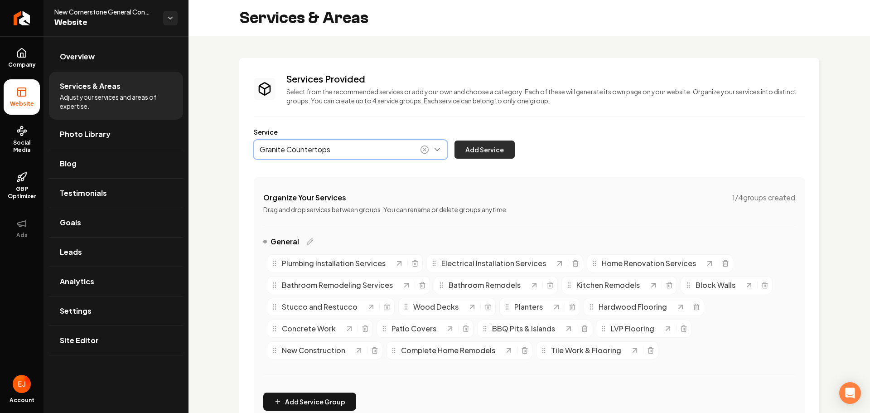
type input "Granite Countertops"
click at [479, 149] on button "Add Service" at bounding box center [485, 150] width 60 height 18
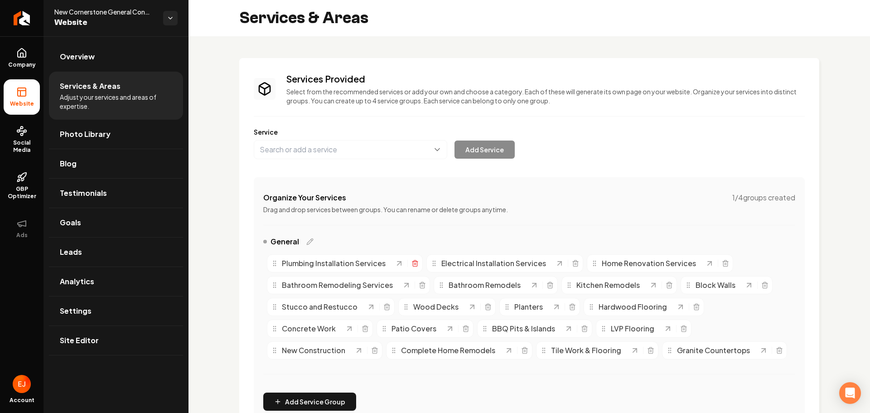
click at [416, 263] on line "Main content area" at bounding box center [416, 264] width 0 height 2
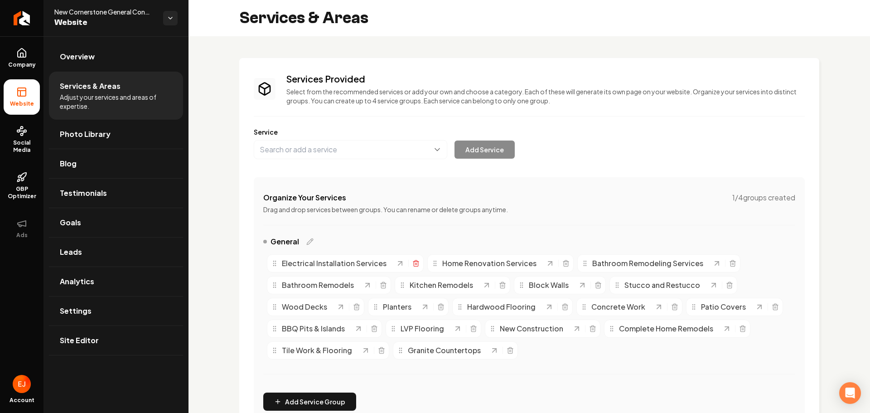
click at [413, 265] on icon "Main content area" at bounding box center [415, 263] width 7 height 7
click at [408, 264] on icon "Main content area" at bounding box center [405, 263] width 7 height 7
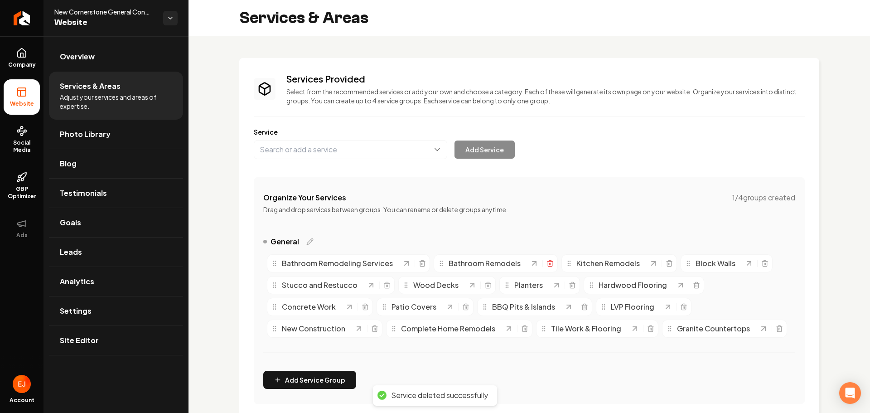
click at [547, 265] on icon "Main content area" at bounding box center [550, 263] width 7 height 7
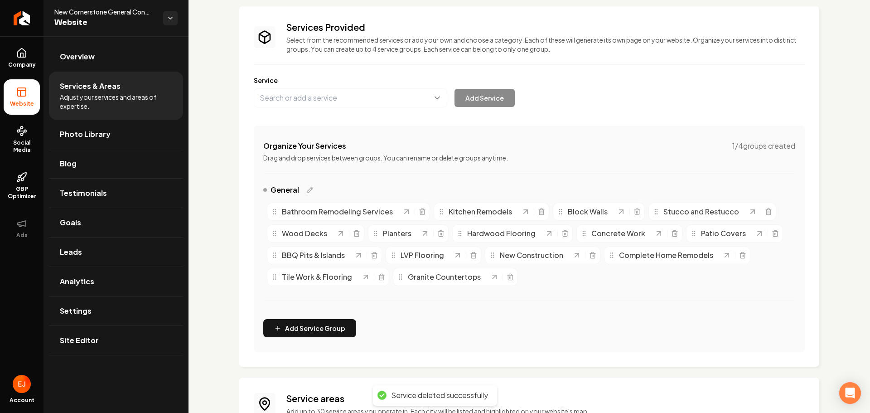
scroll to position [175, 0]
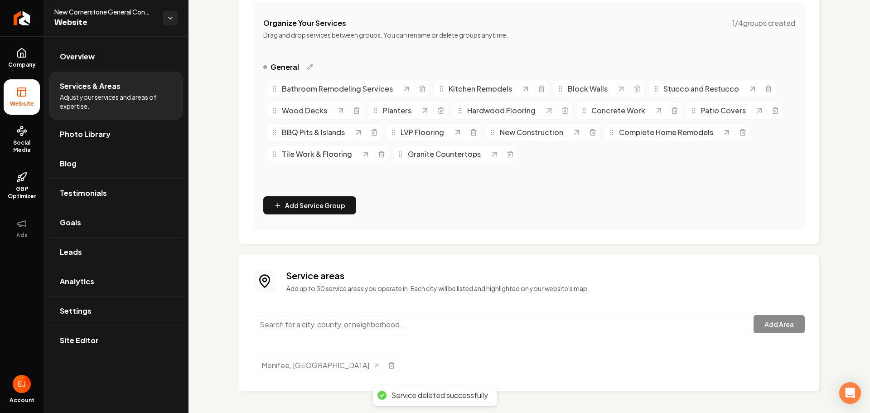
click at [402, 329] on input "Main content area" at bounding box center [500, 324] width 493 height 19
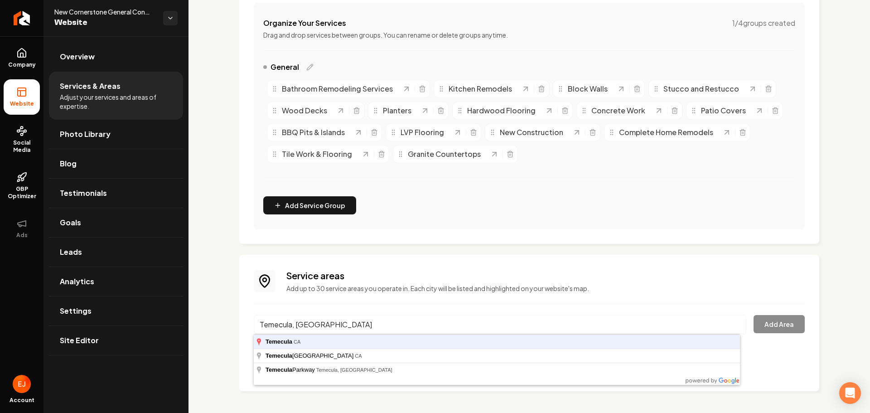
type input "Temecula, [GEOGRAPHIC_DATA]"
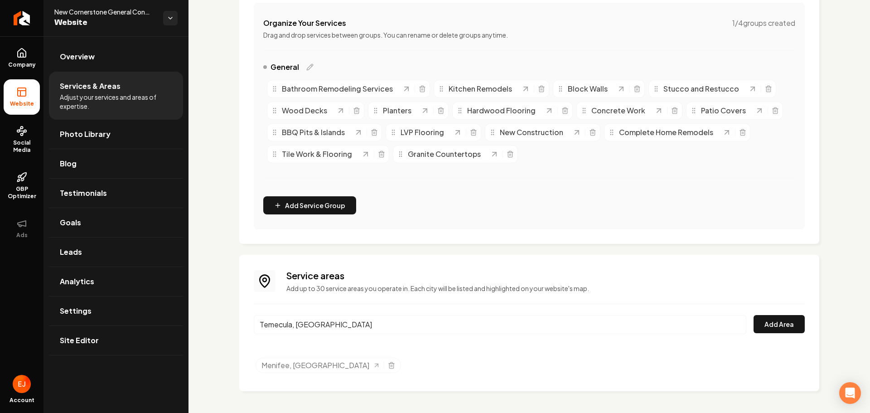
click at [754, 315] on button "Add Area" at bounding box center [779, 324] width 51 height 18
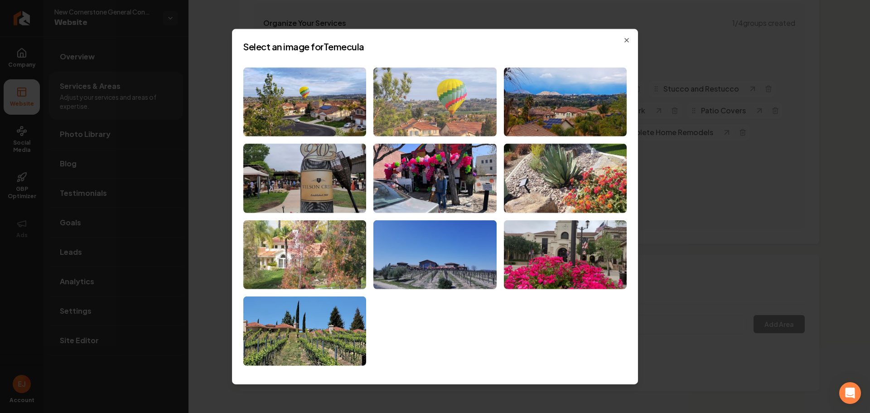
click at [439, 126] on img at bounding box center [435, 101] width 123 height 69
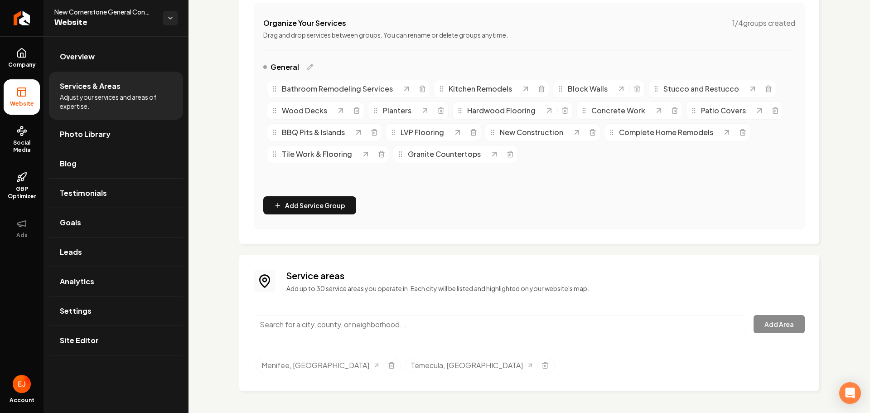
click at [358, 325] on input "Main content area" at bounding box center [500, 324] width 493 height 19
click at [359, 331] on input "Murrieta" at bounding box center [500, 324] width 493 height 19
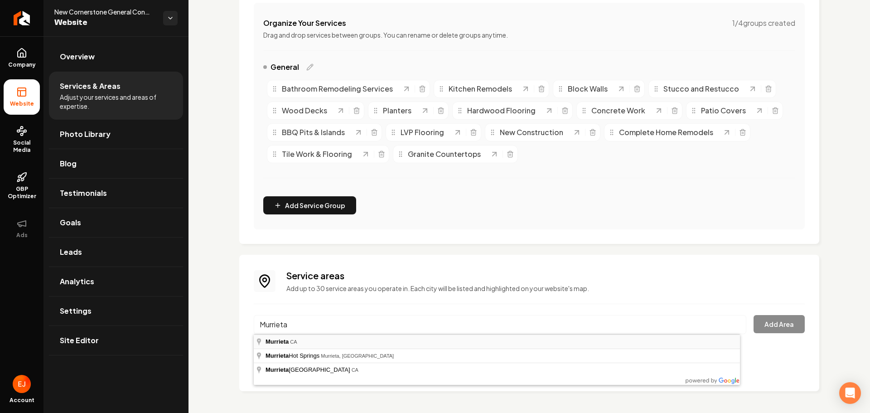
type input "Murrieta, [GEOGRAPHIC_DATA]"
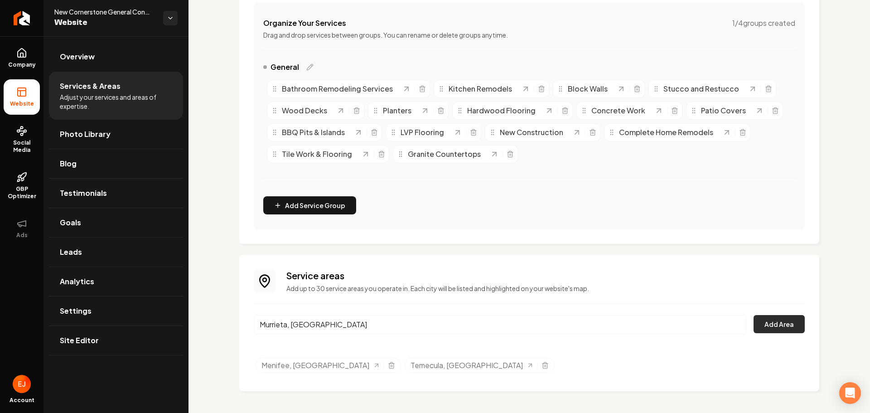
click at [785, 330] on button "Add Area" at bounding box center [779, 324] width 51 height 18
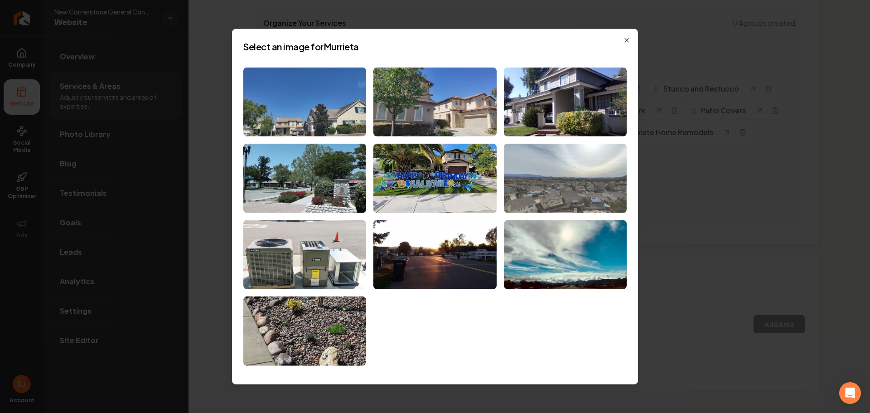
click at [587, 194] on img at bounding box center [565, 178] width 123 height 69
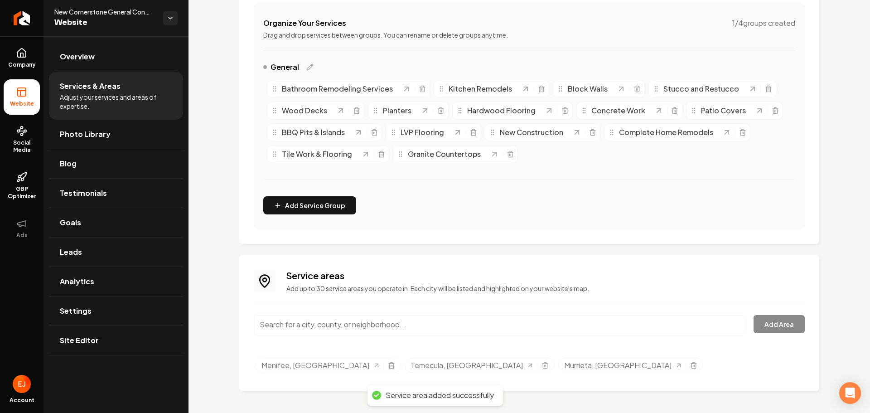
click at [322, 326] on input "Main content area" at bounding box center [500, 324] width 493 height 19
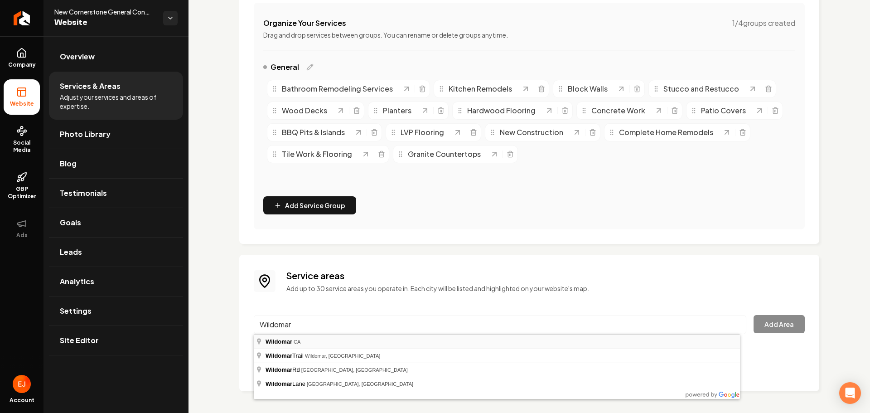
type input "Wildomar, [GEOGRAPHIC_DATA]"
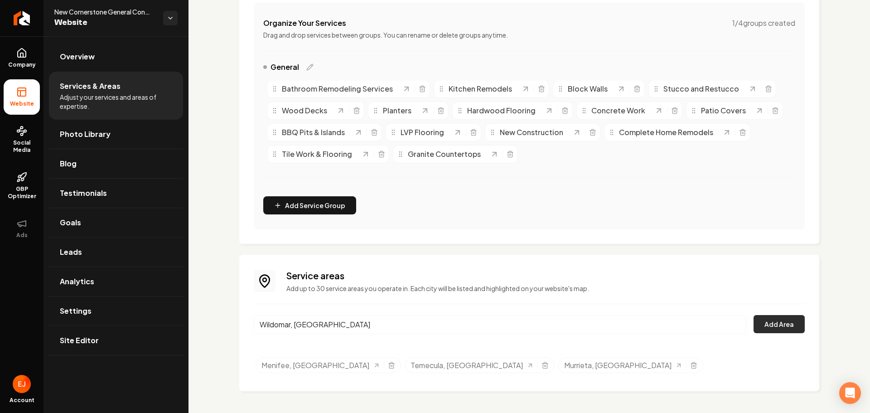
click at [758, 322] on button "Add Area" at bounding box center [779, 324] width 51 height 18
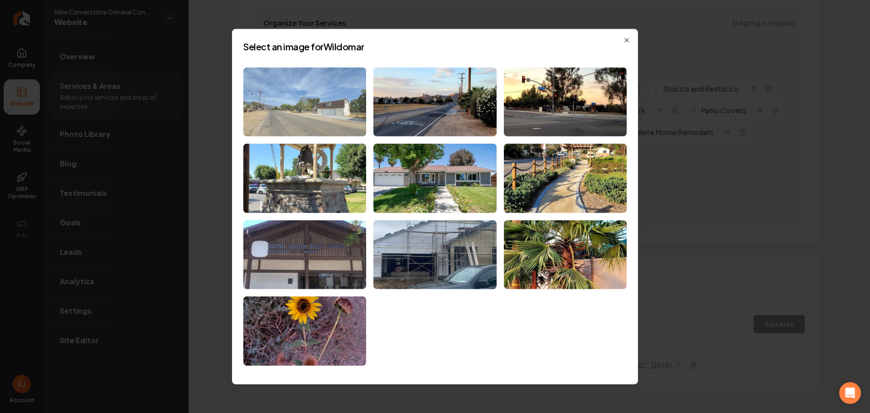
click at [334, 126] on img at bounding box center [304, 101] width 123 height 69
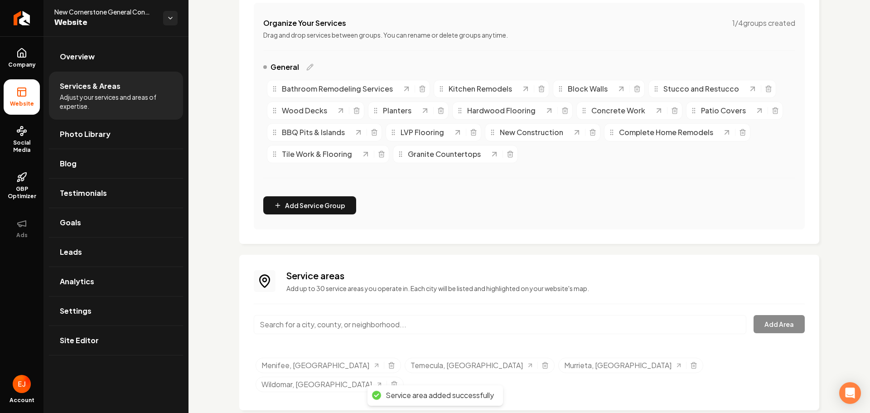
click at [340, 317] on input "Main content area" at bounding box center [500, 324] width 493 height 19
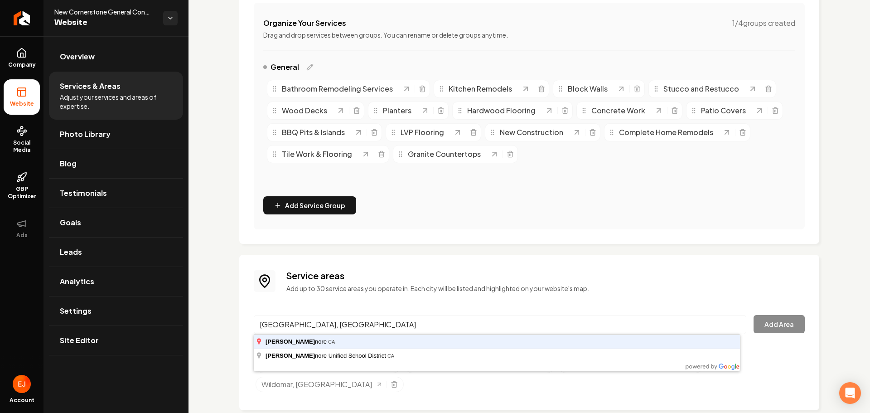
type input "[GEOGRAPHIC_DATA], [GEOGRAPHIC_DATA]"
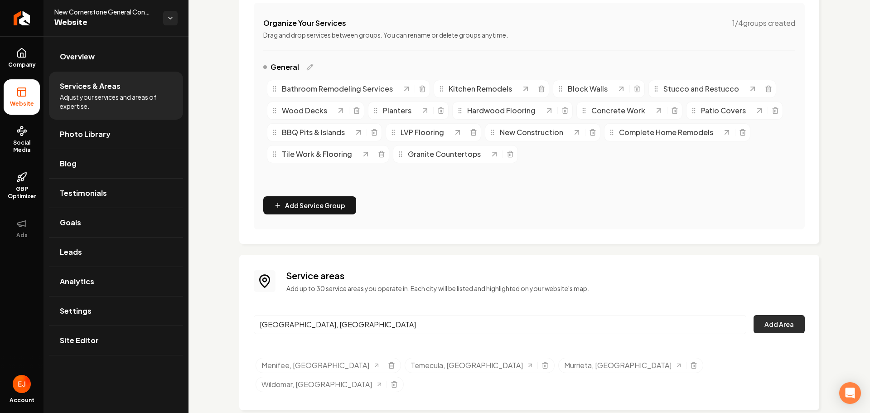
click at [784, 324] on button "Add Area" at bounding box center [779, 324] width 51 height 18
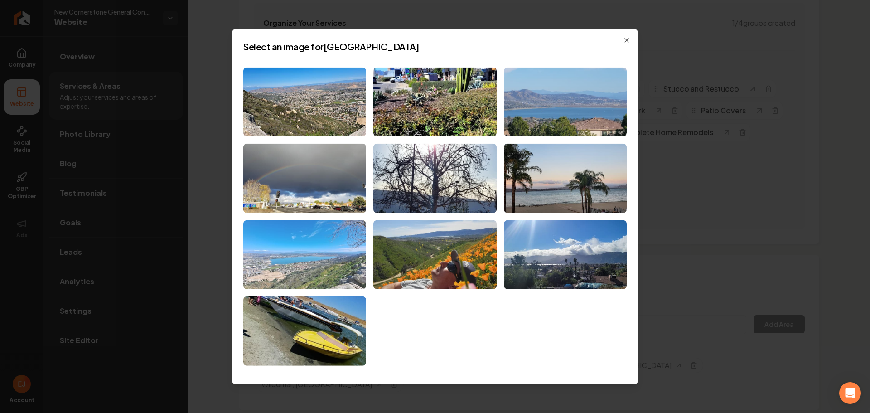
click at [337, 277] on img at bounding box center [304, 254] width 123 height 69
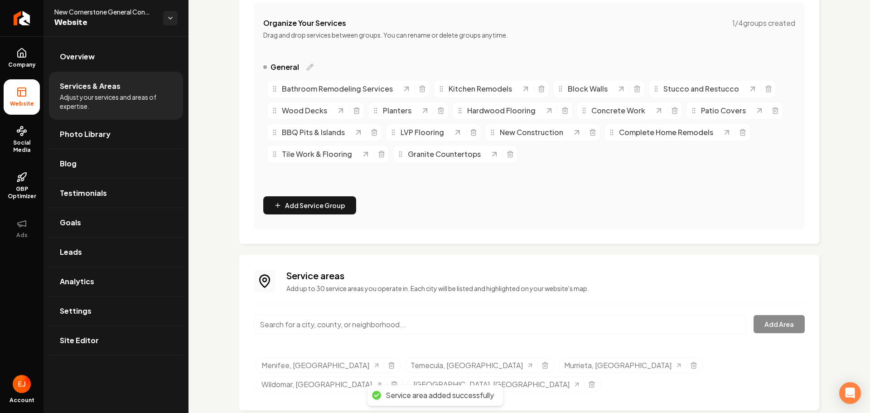
click at [344, 323] on input "Main content area" at bounding box center [500, 324] width 493 height 19
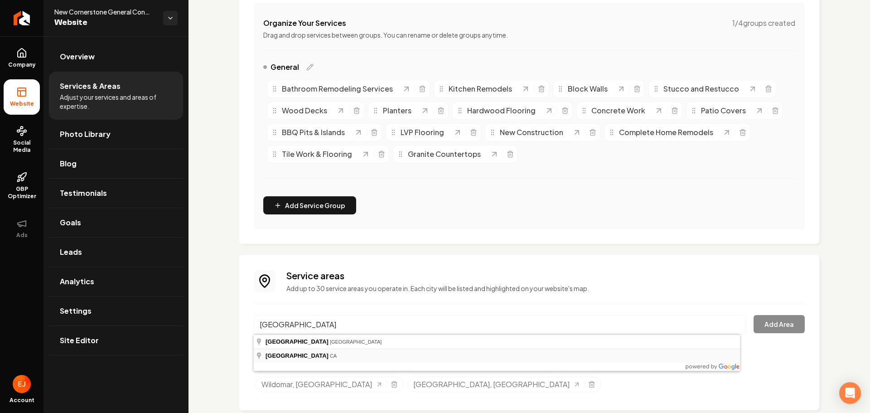
type input "[GEOGRAPHIC_DATA], [GEOGRAPHIC_DATA]"
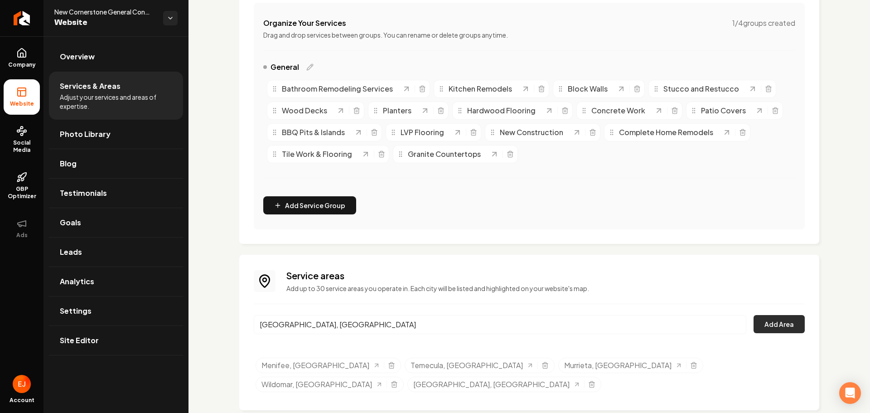
click at [776, 326] on button "Add Area" at bounding box center [779, 324] width 51 height 18
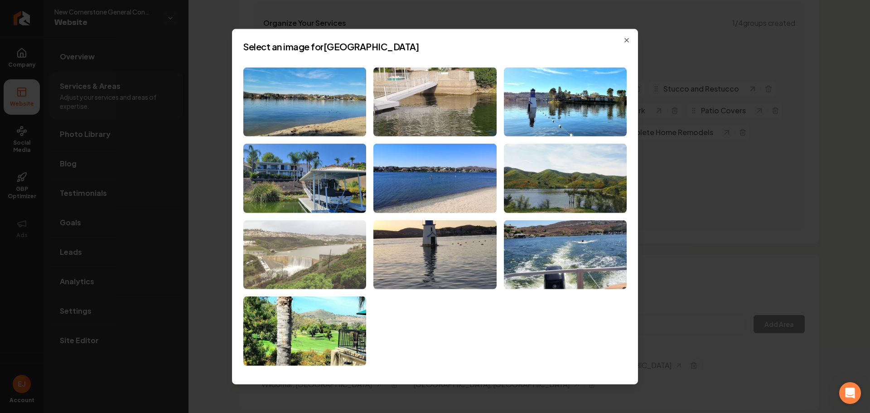
click at [336, 262] on img at bounding box center [304, 254] width 123 height 69
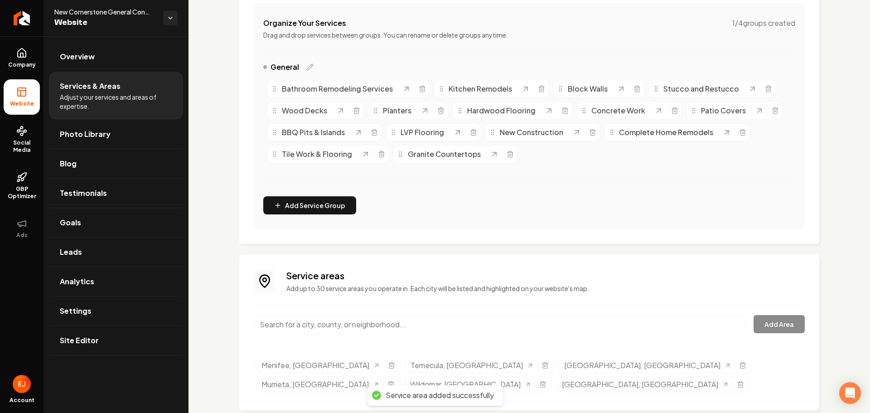
click at [331, 326] on input "Main content area" at bounding box center [500, 324] width 493 height 19
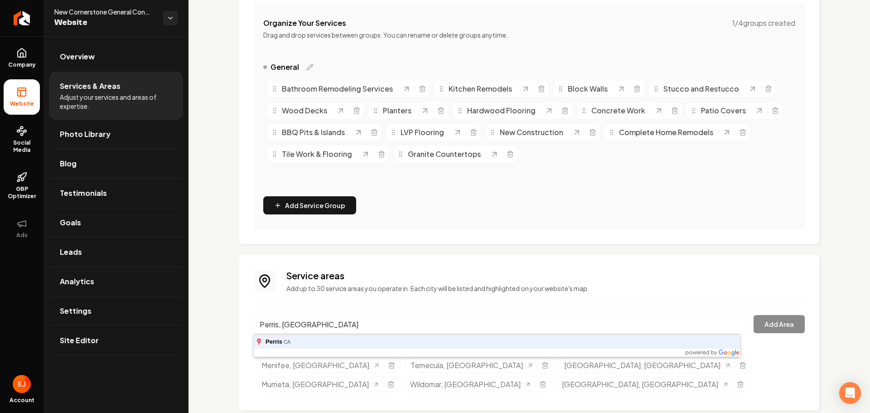
type input "Perris, [GEOGRAPHIC_DATA]"
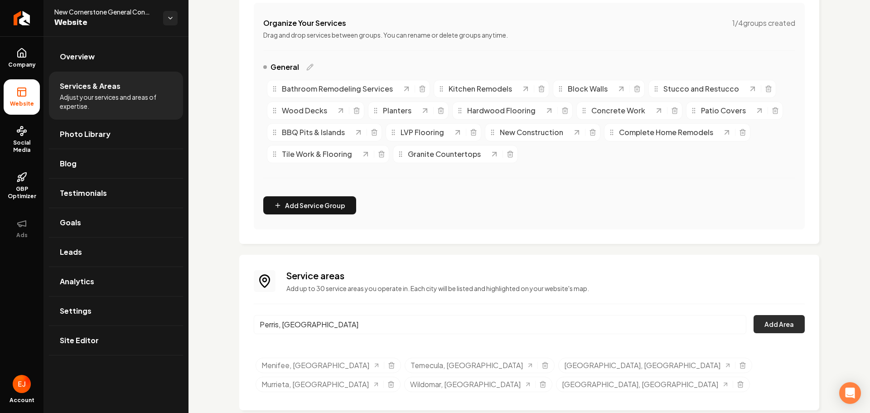
drag, startPoint x: 759, startPoint y: 310, endPoint x: 752, endPoint y: 322, distance: 14.2
click at [759, 310] on div "Service areas Add up to 30 service areas you operate in. Each city will be list…" at bounding box center [529, 332] width 551 height 126
click at [754, 322] on button "Add Area" at bounding box center [779, 324] width 51 height 18
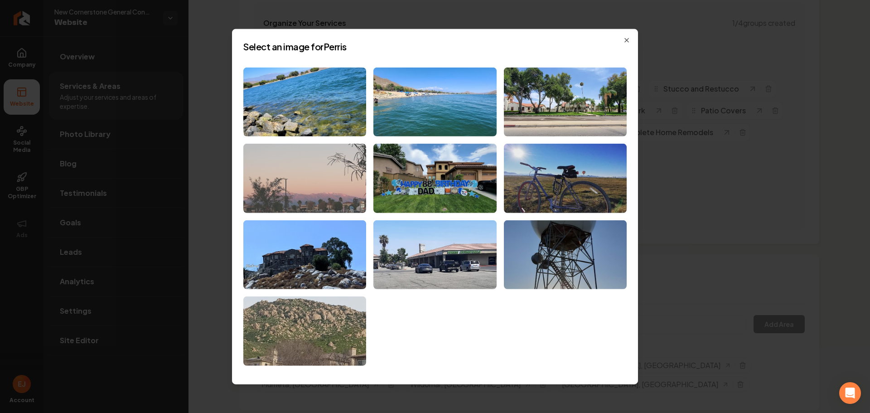
click at [323, 177] on img at bounding box center [304, 178] width 123 height 69
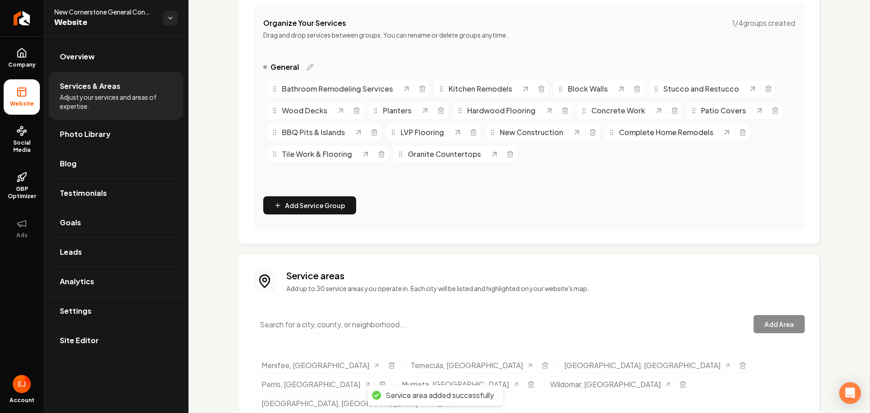
click at [301, 334] on div "Main content area" at bounding box center [500, 330] width 493 height 30
click at [301, 332] on input "Main content area" at bounding box center [500, 324] width 493 height 19
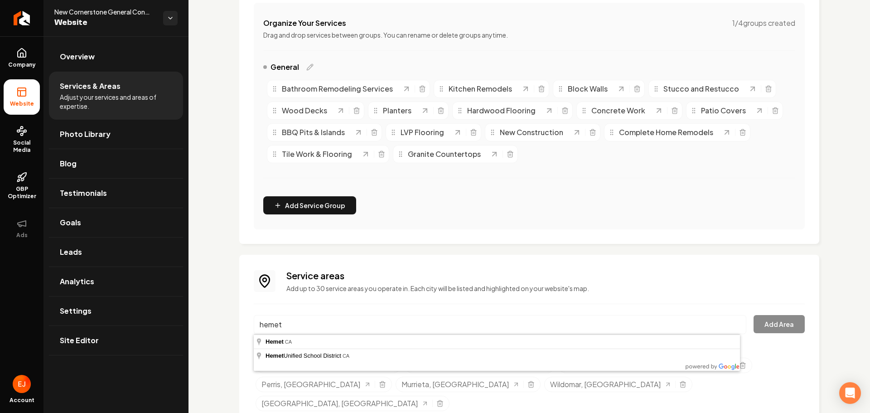
type input "Hemet, [GEOGRAPHIC_DATA]"
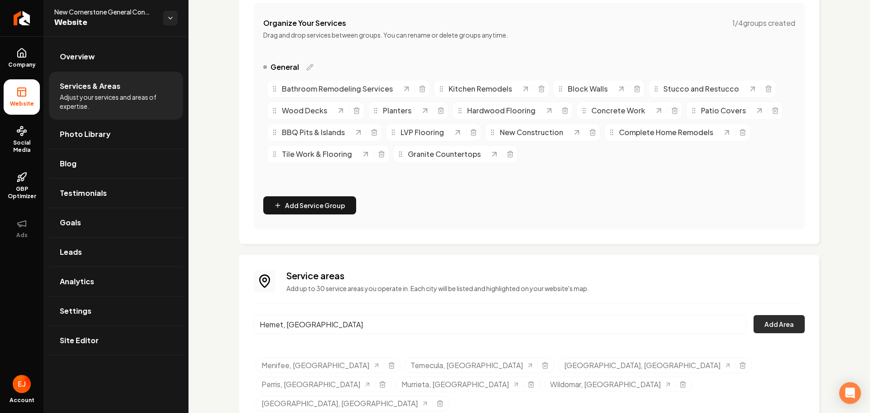
click at [776, 329] on button "Add Area" at bounding box center [779, 324] width 51 height 18
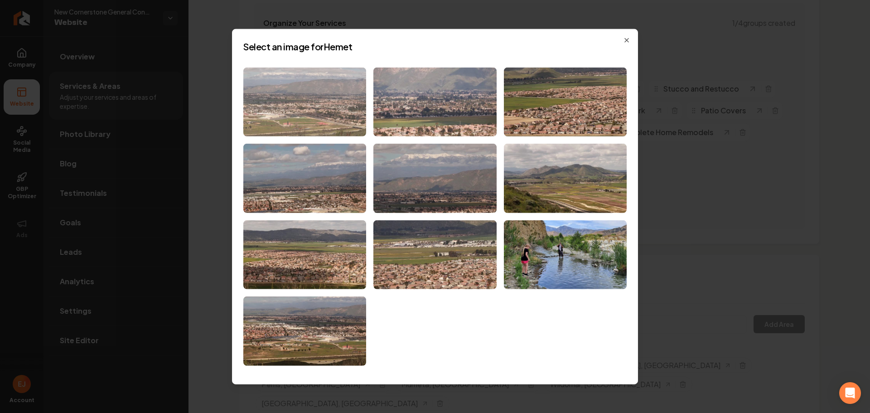
click at [304, 132] on img at bounding box center [304, 101] width 123 height 69
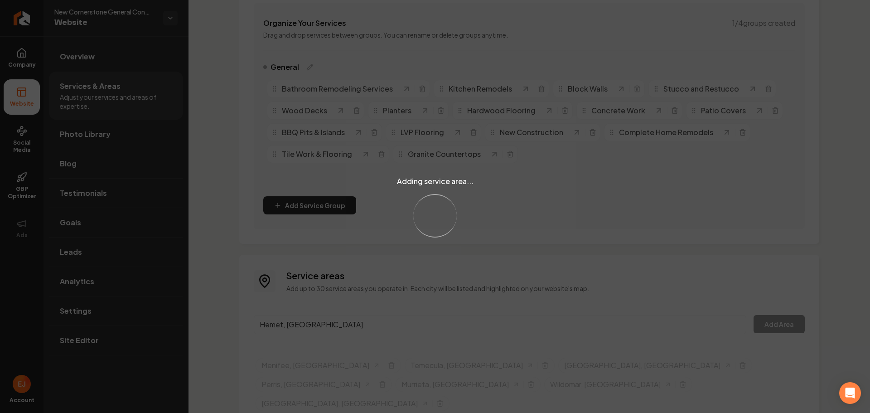
click at [311, 326] on div "Adding service area... Loading..." at bounding box center [435, 206] width 870 height 413
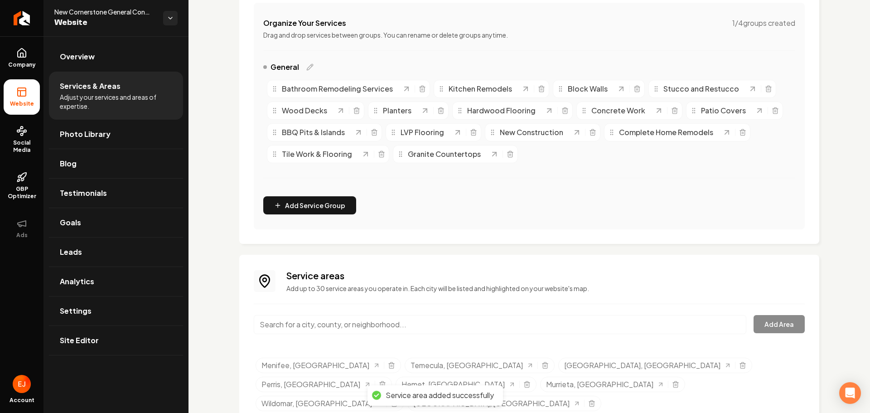
click at [314, 327] on input "Main content area" at bounding box center [500, 324] width 493 height 19
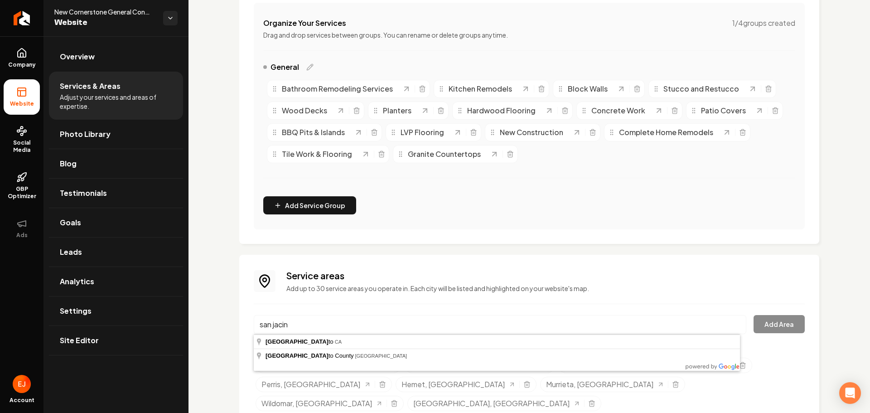
type input "[GEOGRAPHIC_DATA], [GEOGRAPHIC_DATA]"
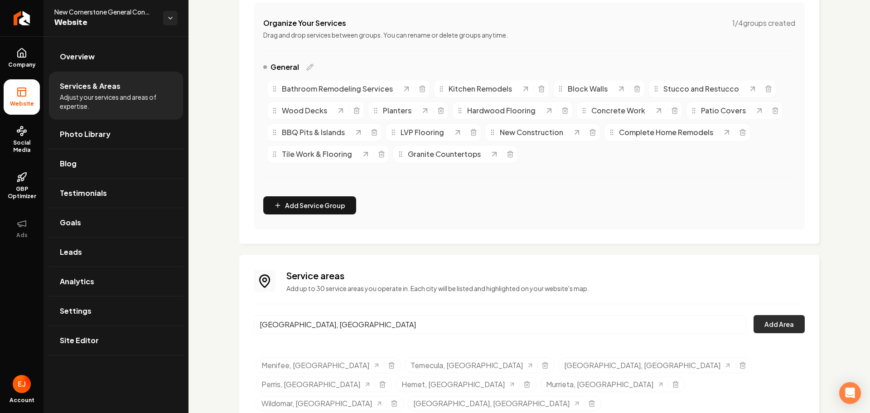
click at [783, 321] on button "Add Area" at bounding box center [779, 324] width 51 height 18
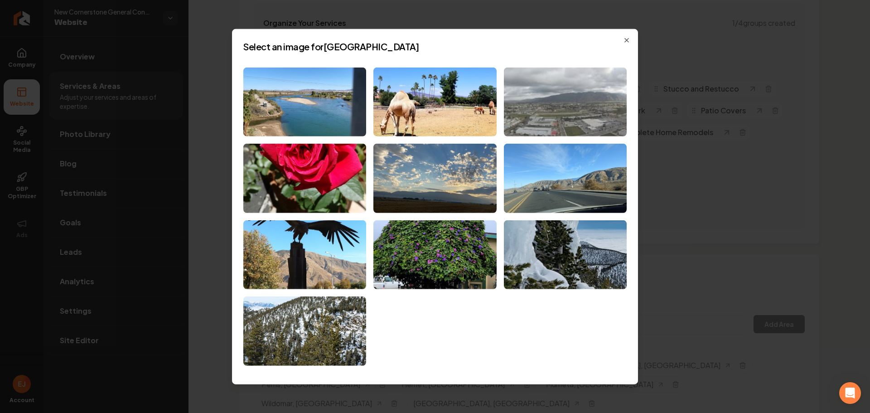
click at [539, 122] on img at bounding box center [565, 101] width 123 height 69
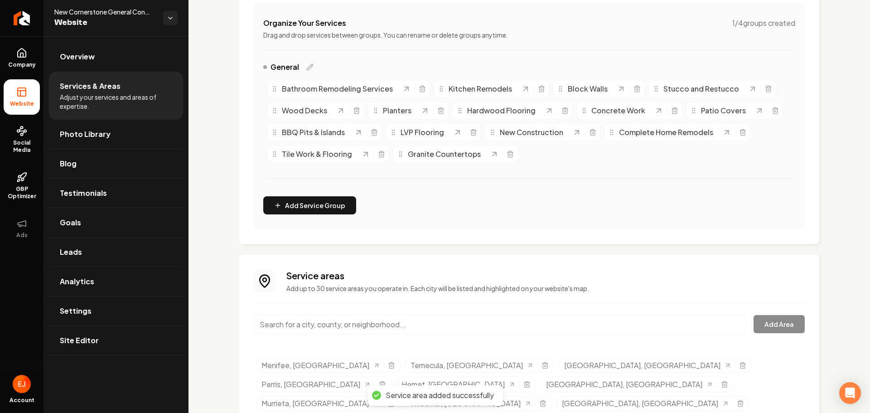
click at [320, 318] on input "Main content area" at bounding box center [500, 324] width 493 height 19
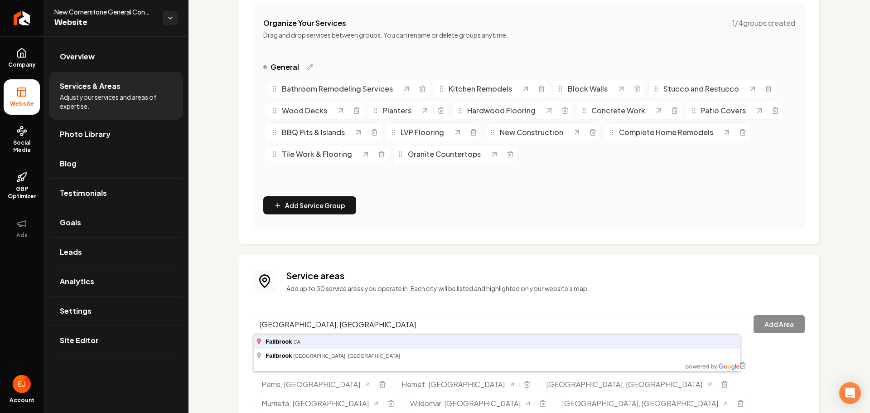
type input "[GEOGRAPHIC_DATA], [GEOGRAPHIC_DATA]"
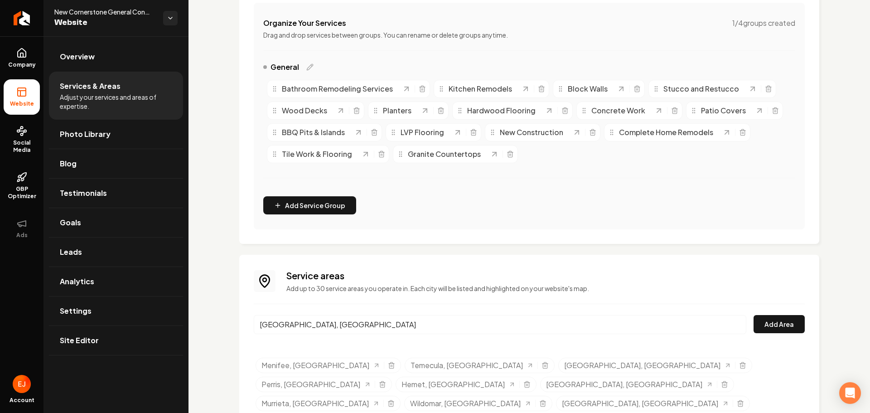
click at [776, 311] on div "Service areas Add up to 30 service areas you operate in. Each city will be list…" at bounding box center [529, 342] width 551 height 146
click at [760, 326] on button "Add Area" at bounding box center [779, 324] width 51 height 18
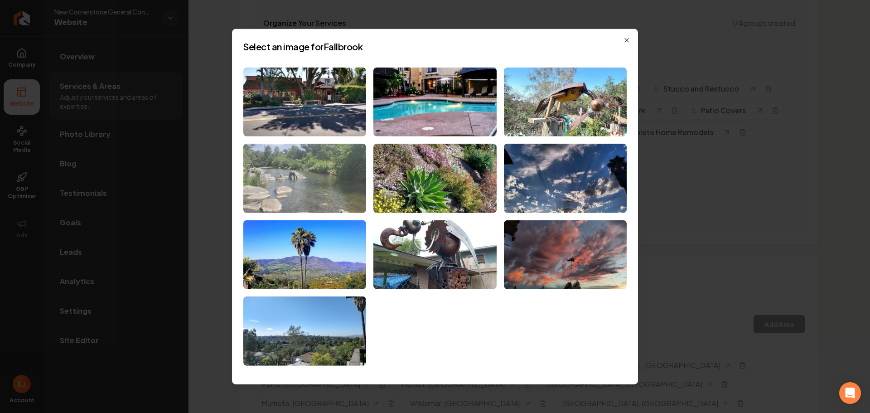
click at [343, 201] on img at bounding box center [304, 178] width 123 height 69
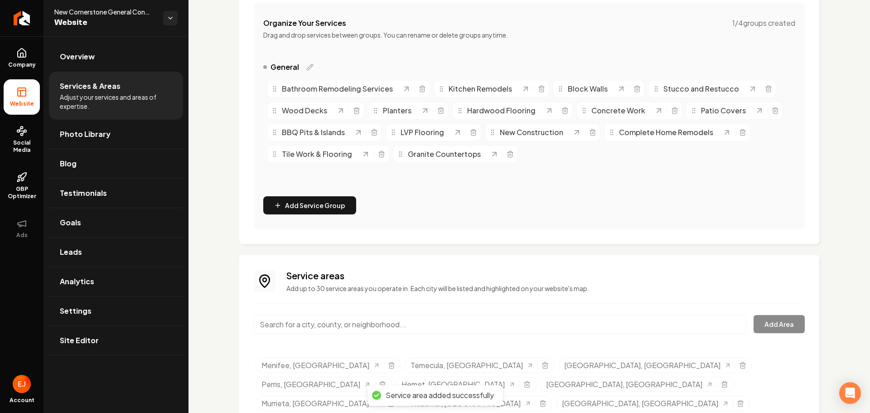
click at [318, 323] on input "Main content area" at bounding box center [500, 324] width 493 height 19
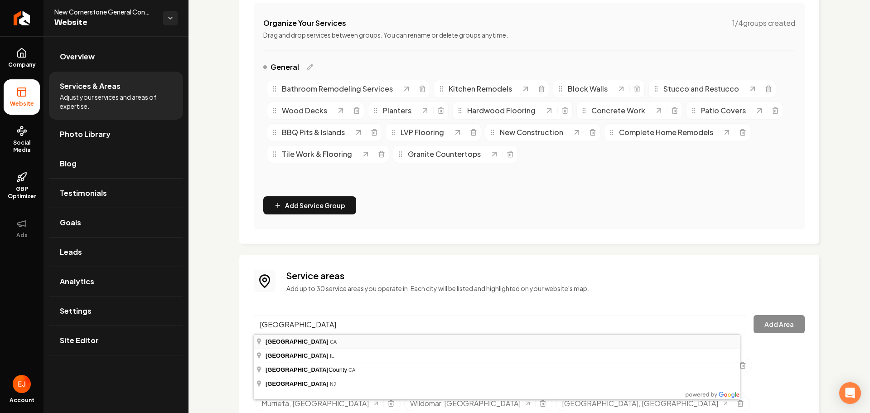
type input "[GEOGRAPHIC_DATA], [GEOGRAPHIC_DATA]"
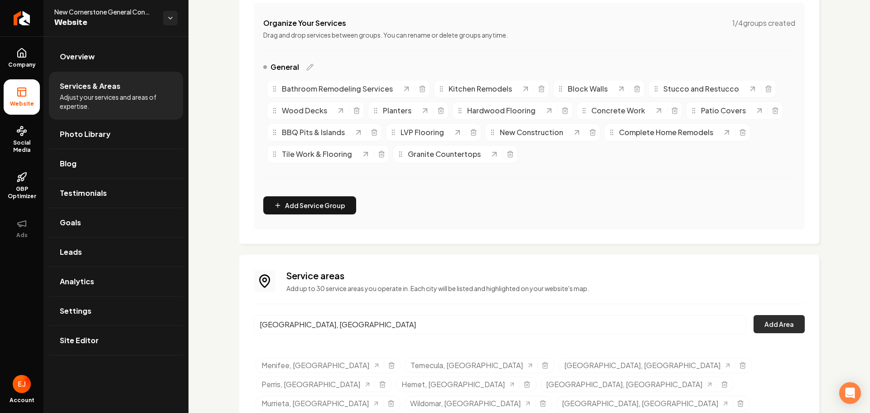
click at [767, 320] on button "Add Area" at bounding box center [779, 324] width 51 height 18
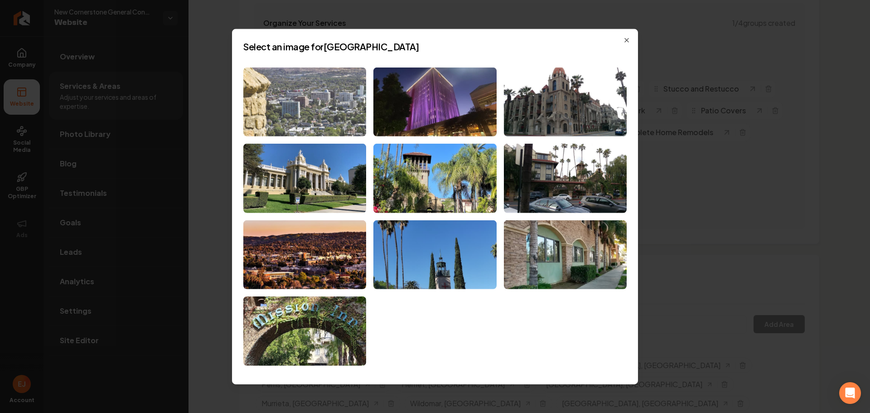
click at [326, 130] on img at bounding box center [304, 101] width 123 height 69
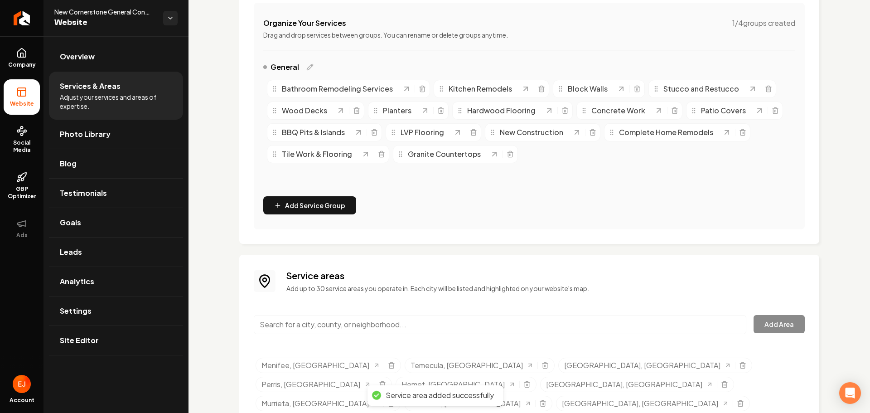
click at [329, 327] on input "Main content area" at bounding box center [500, 324] width 493 height 19
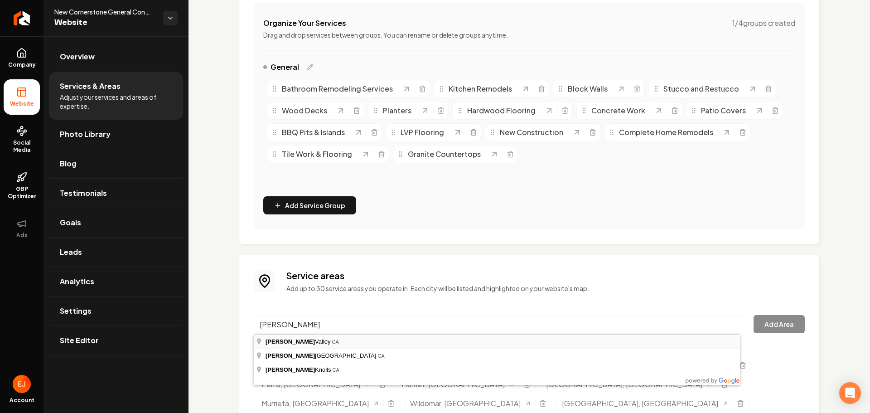
type input "[GEOGRAPHIC_DATA], [GEOGRAPHIC_DATA]"
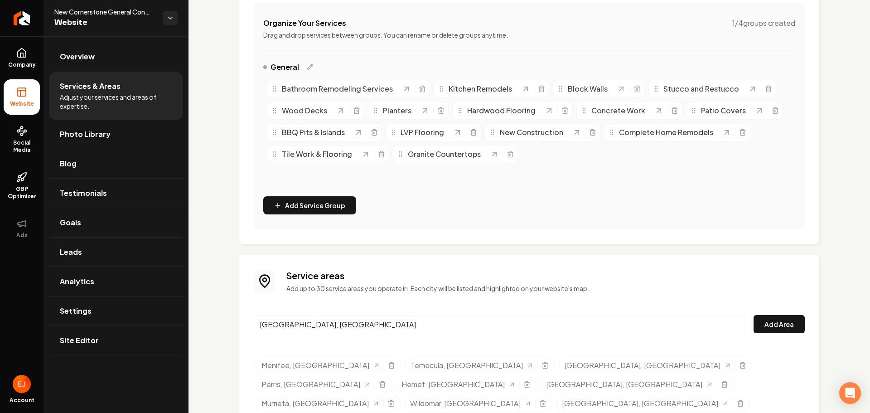
click at [777, 334] on div "[GEOGRAPHIC_DATA], [GEOGRAPHIC_DATA] Add Area" at bounding box center [529, 330] width 551 height 30
click at [771, 328] on button "Add Area" at bounding box center [779, 324] width 51 height 18
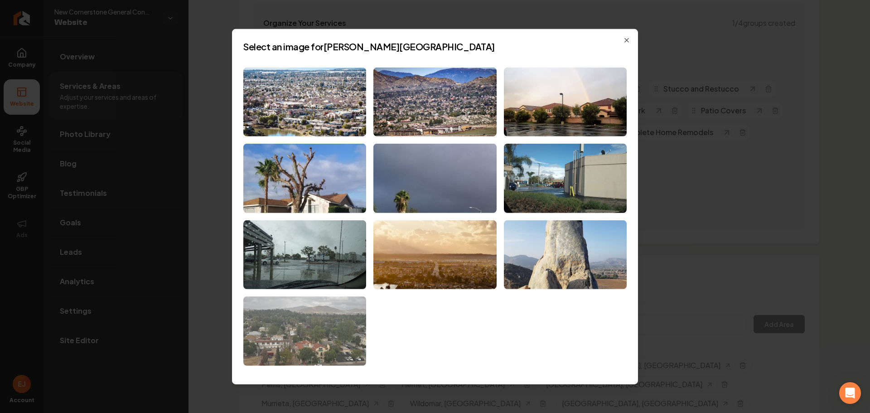
click at [351, 338] on img at bounding box center [304, 330] width 123 height 69
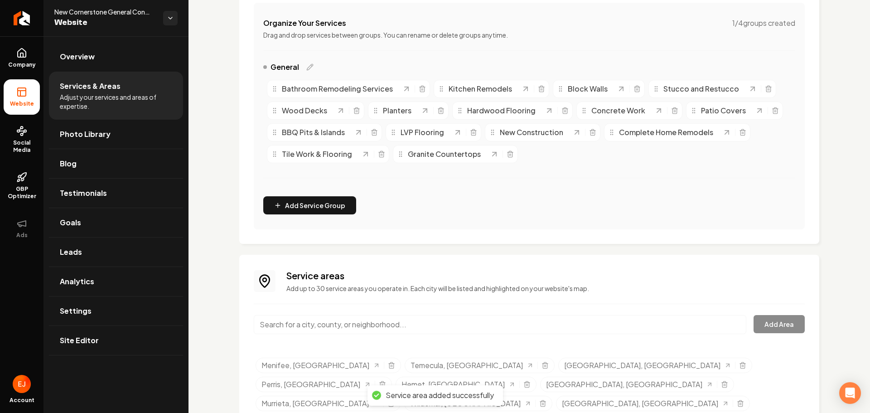
click at [341, 330] on input "Main content area" at bounding box center [500, 324] width 493 height 19
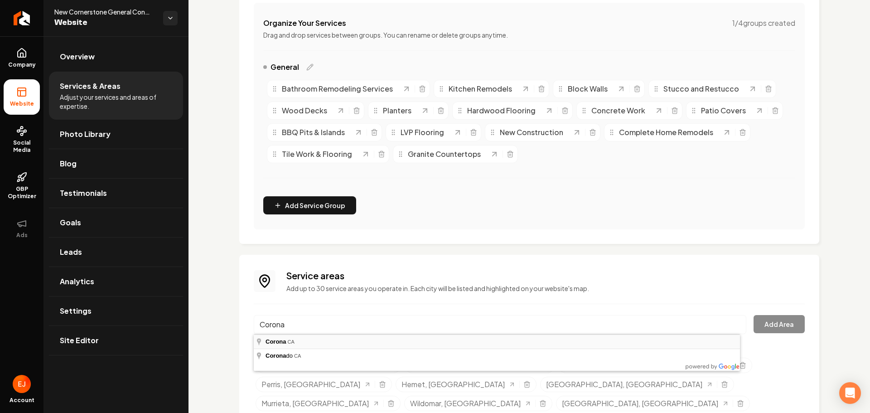
type input "[GEOGRAPHIC_DATA], [GEOGRAPHIC_DATA]"
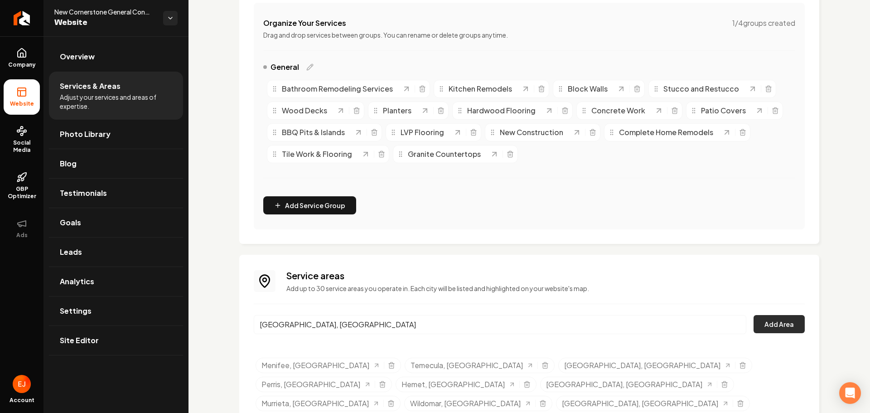
click at [774, 330] on button "Add Area" at bounding box center [779, 324] width 51 height 18
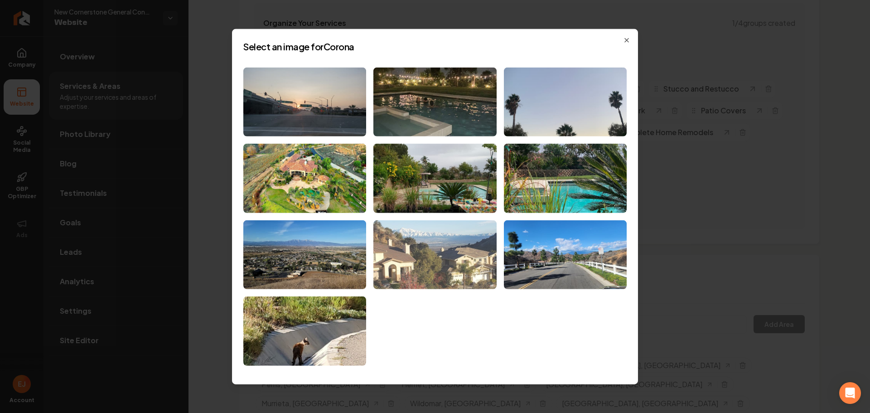
click at [427, 278] on img at bounding box center [435, 254] width 123 height 69
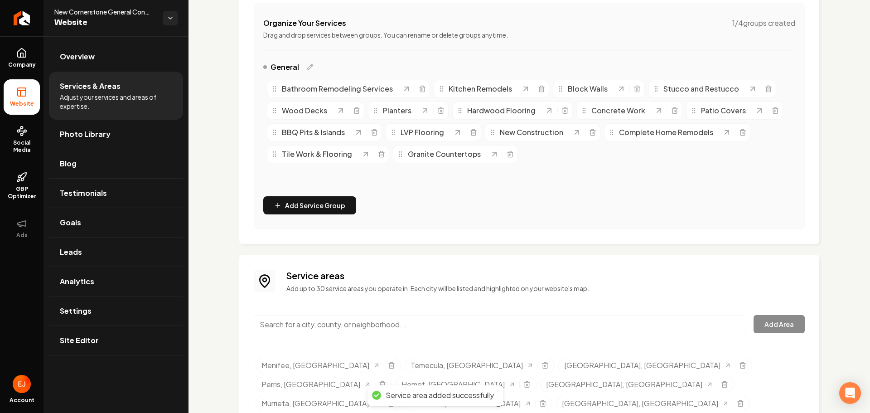
click at [323, 323] on input "Main content area" at bounding box center [500, 324] width 493 height 19
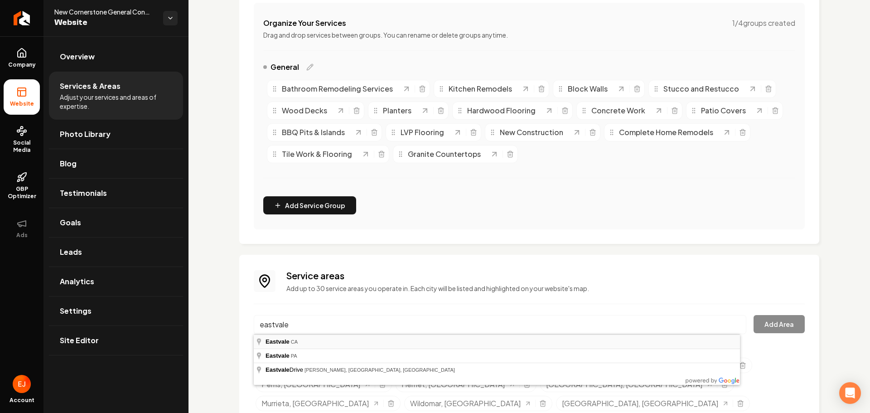
type input "[GEOGRAPHIC_DATA], [GEOGRAPHIC_DATA]"
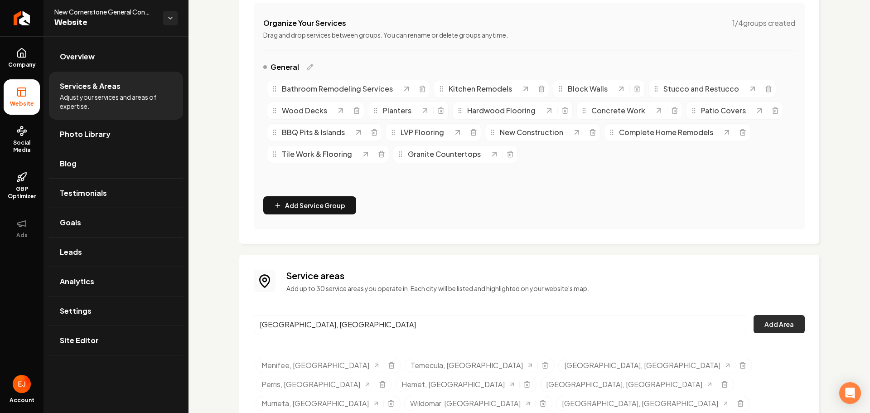
click at [754, 328] on button "Add Area" at bounding box center [779, 324] width 51 height 18
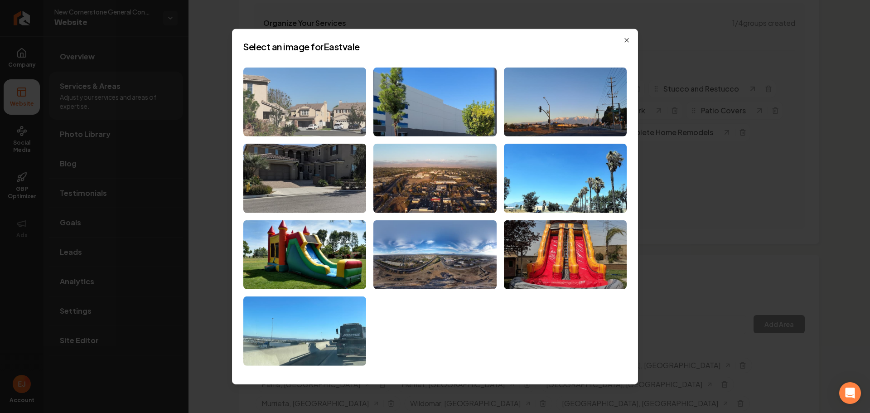
click at [323, 121] on img at bounding box center [304, 101] width 123 height 69
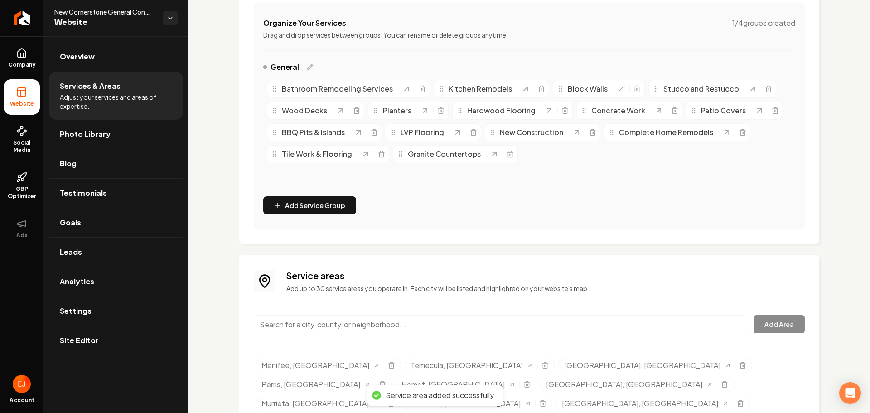
click at [312, 317] on input "Main content area" at bounding box center [500, 324] width 493 height 19
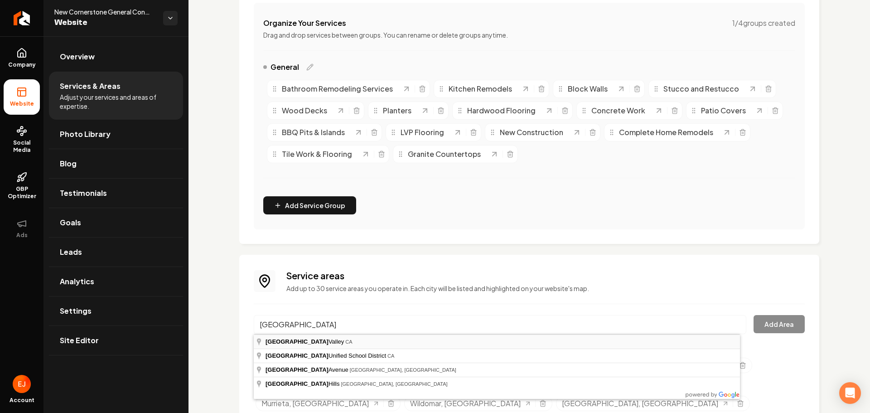
type input "[GEOGRAPHIC_DATA], [GEOGRAPHIC_DATA]"
drag, startPoint x: 324, startPoint y: 338, endPoint x: 337, endPoint y: 333, distance: 14.3
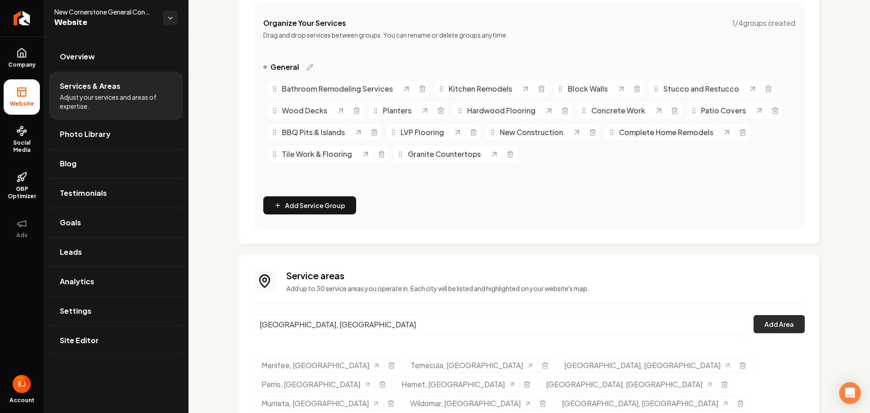
click at [787, 325] on button "Add Area" at bounding box center [779, 324] width 51 height 18
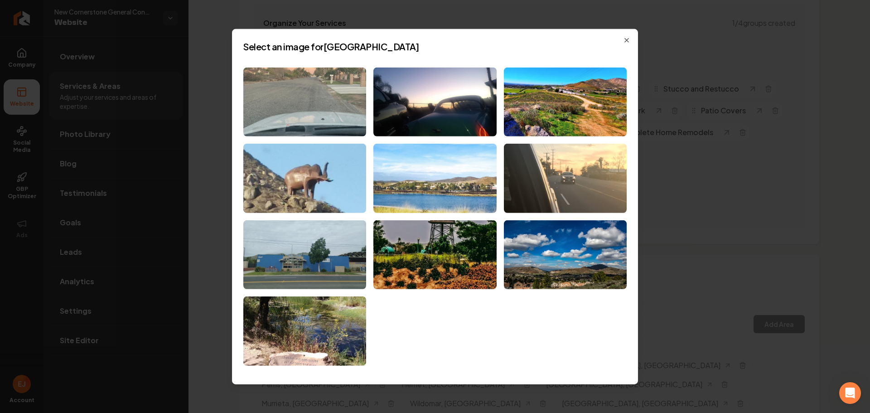
click at [471, 189] on img at bounding box center [435, 178] width 123 height 69
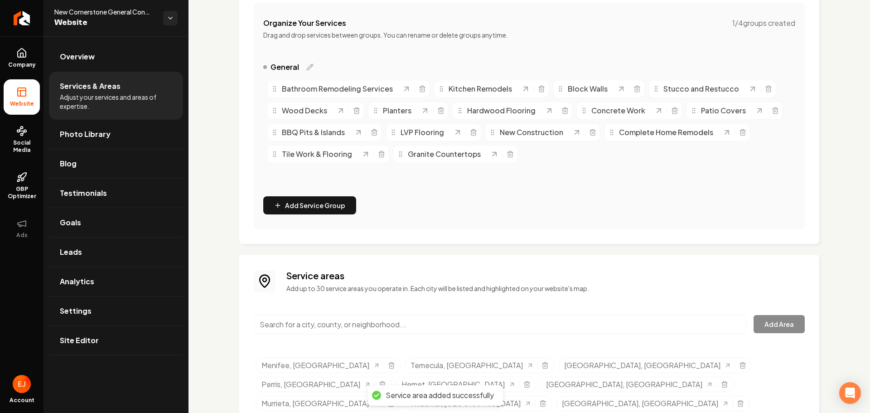
click at [340, 328] on input "Main content area" at bounding box center [500, 324] width 493 height 19
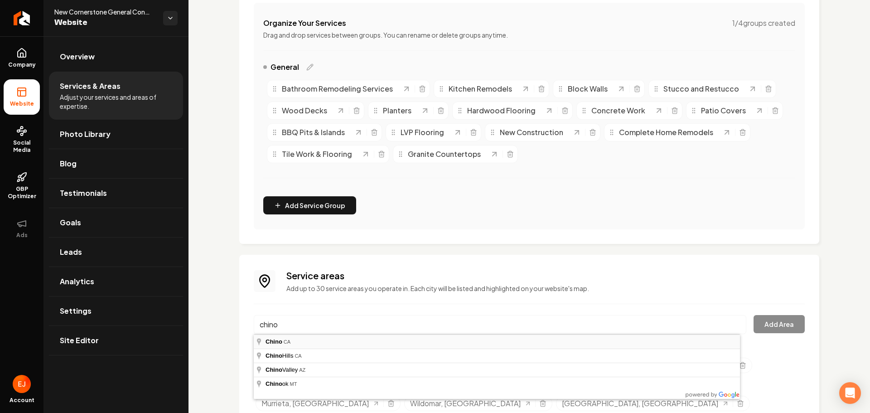
type input "Chino, [GEOGRAPHIC_DATA]"
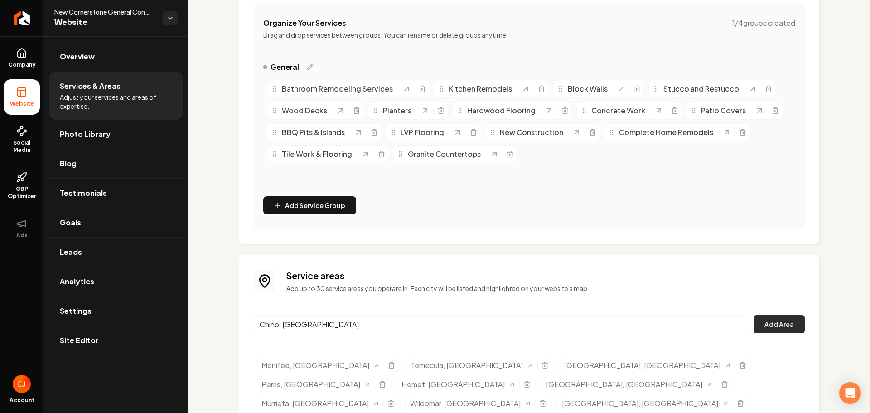
click at [776, 325] on button "Add Area" at bounding box center [779, 324] width 51 height 18
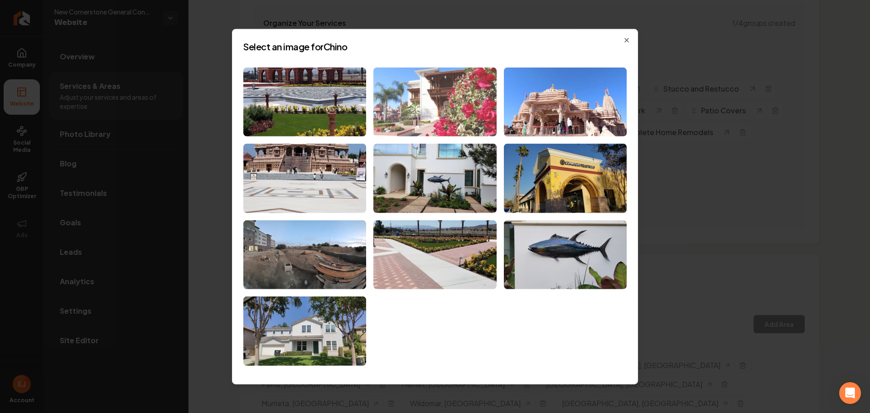
click at [481, 74] on img at bounding box center [435, 101] width 123 height 69
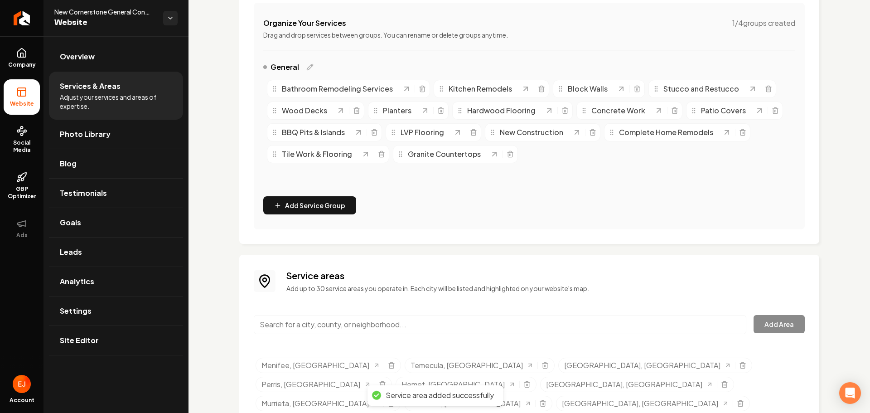
click at [315, 331] on input "Main content area" at bounding box center [500, 324] width 493 height 19
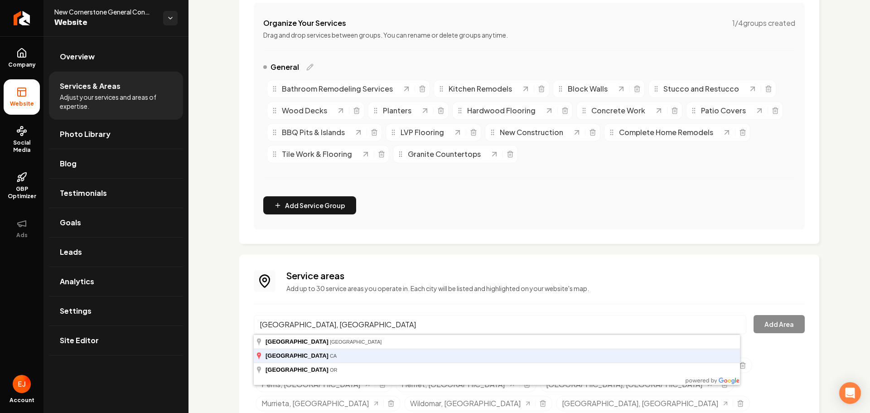
type input "[GEOGRAPHIC_DATA], [GEOGRAPHIC_DATA]"
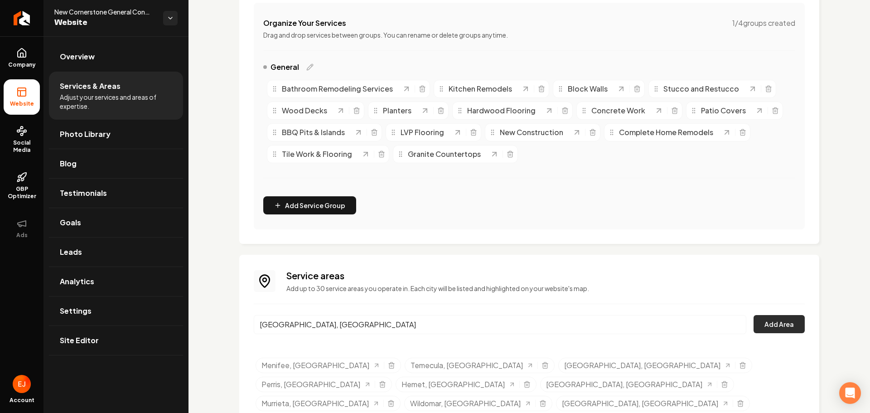
click at [778, 325] on button "Add Area" at bounding box center [779, 324] width 51 height 18
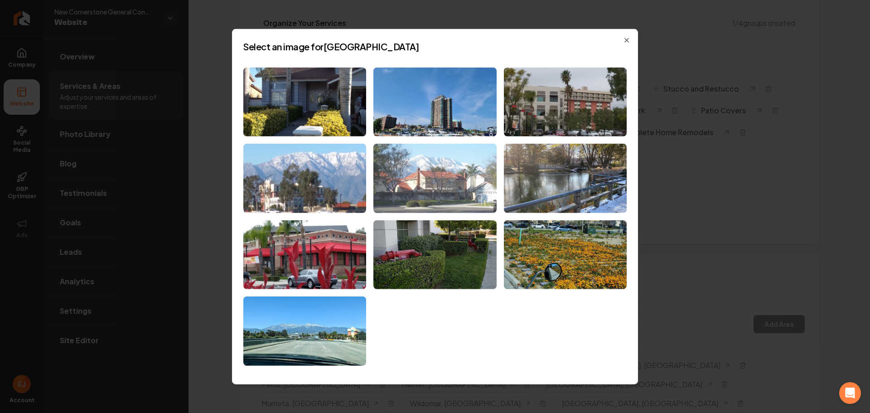
click at [459, 174] on img at bounding box center [435, 178] width 123 height 69
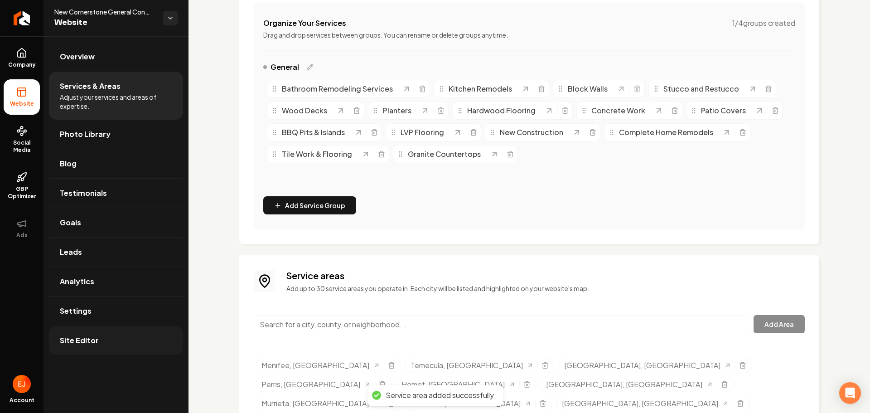
click at [118, 345] on link "Site Editor" at bounding box center [116, 340] width 134 height 29
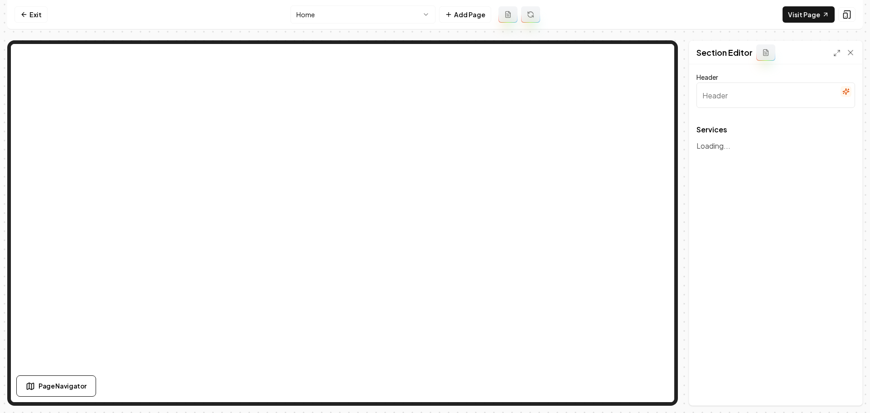
type input "Our Comprehensive Construction Services"
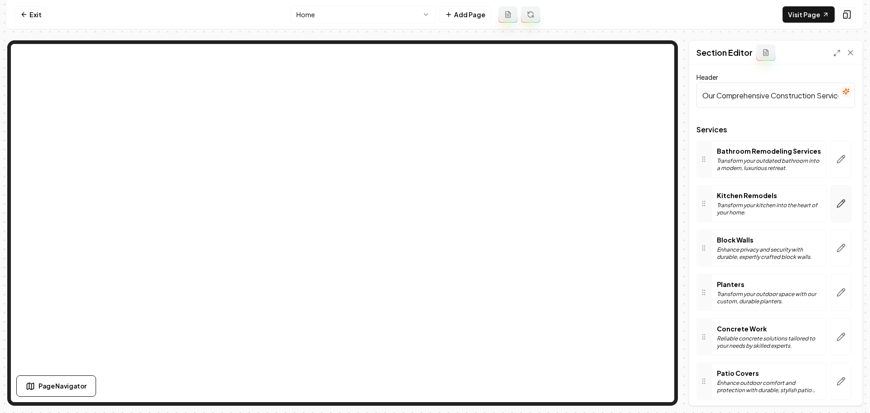
click at [837, 206] on icon "button" at bounding box center [841, 203] width 9 height 9
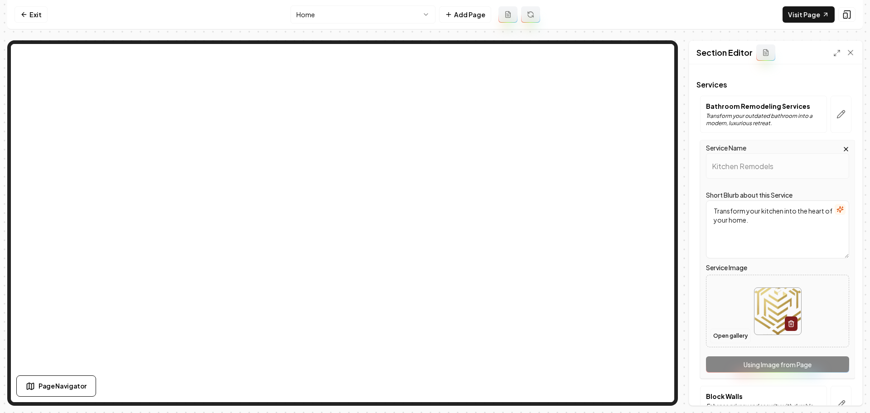
scroll to position [45, 0]
click at [737, 337] on button "Open gallery" at bounding box center [730, 335] width 41 height 15
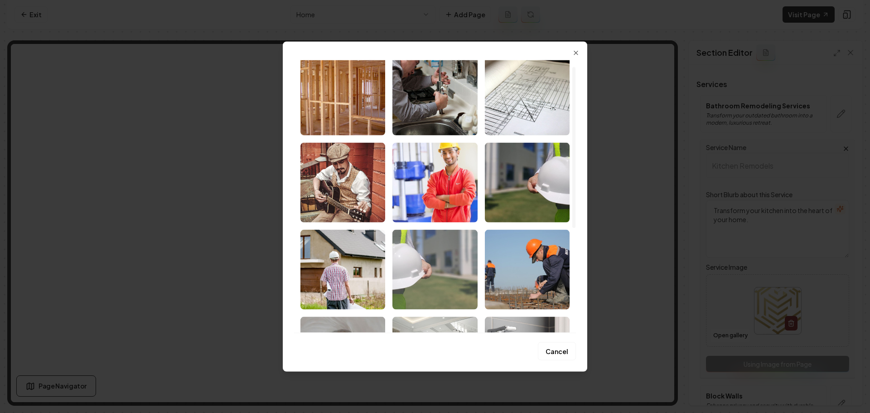
scroll to position [0, 0]
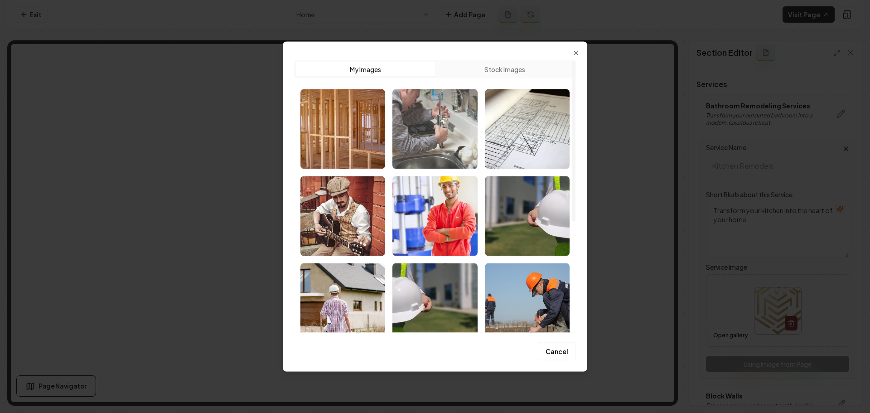
click at [434, 164] on img "Select image image_6888fda75c7cd75eb8907bbe.jpeg" at bounding box center [435, 129] width 85 height 80
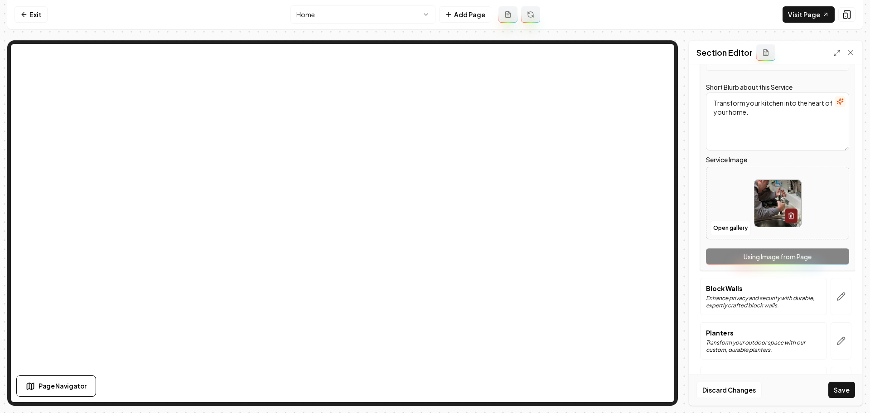
scroll to position [181, 0]
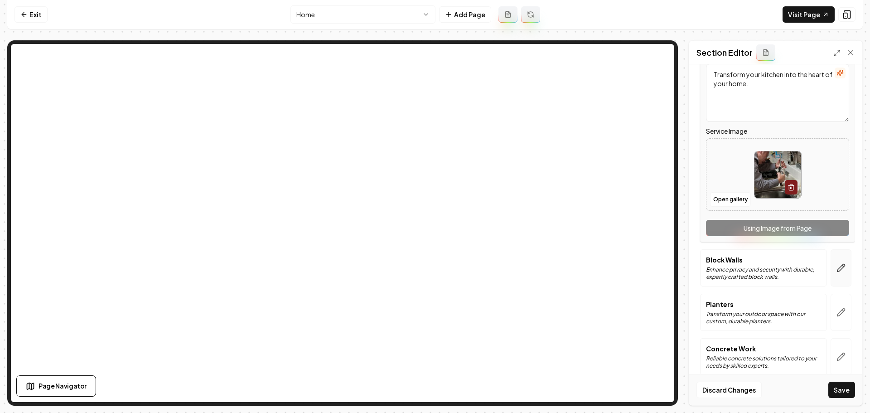
click at [831, 269] on button "button" at bounding box center [841, 267] width 21 height 37
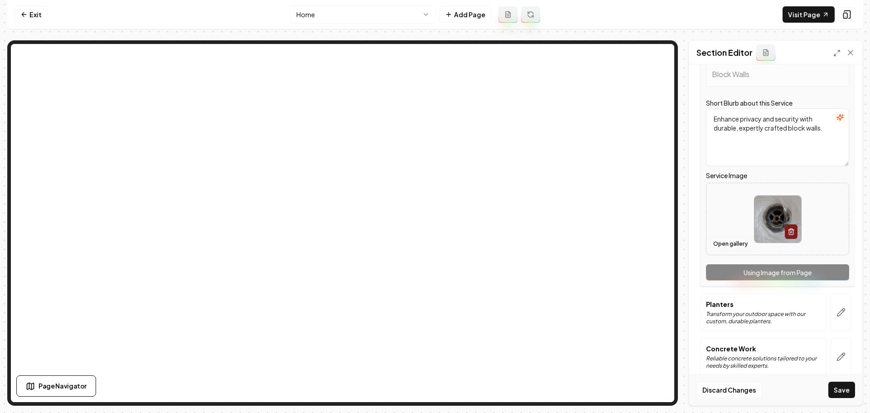
click at [728, 249] on button "Open gallery" at bounding box center [730, 244] width 41 height 15
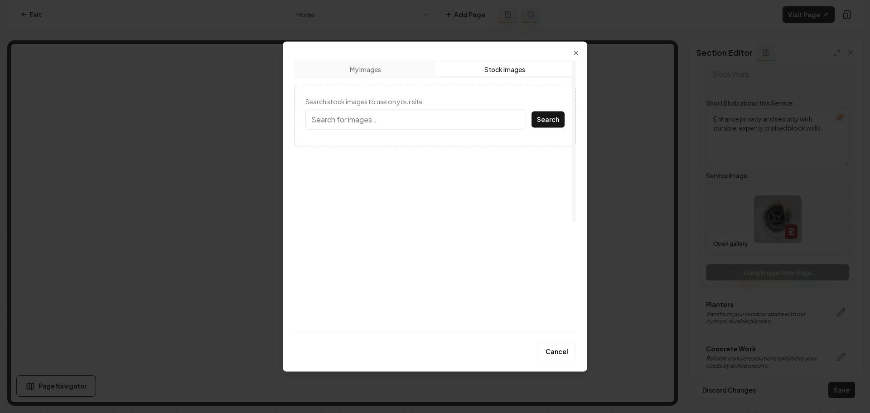
click at [492, 63] on button "Stock Images" at bounding box center [504, 69] width 139 height 15
click at [413, 125] on input "Search stock images to use on your site." at bounding box center [416, 119] width 221 height 20
type input "block walls"
click at [532, 111] on button "Search" at bounding box center [548, 119] width 33 height 16
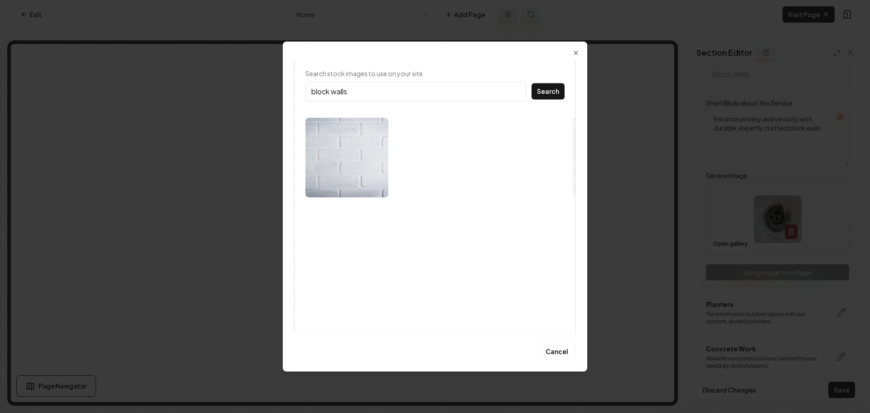
scroll to position [0, 0]
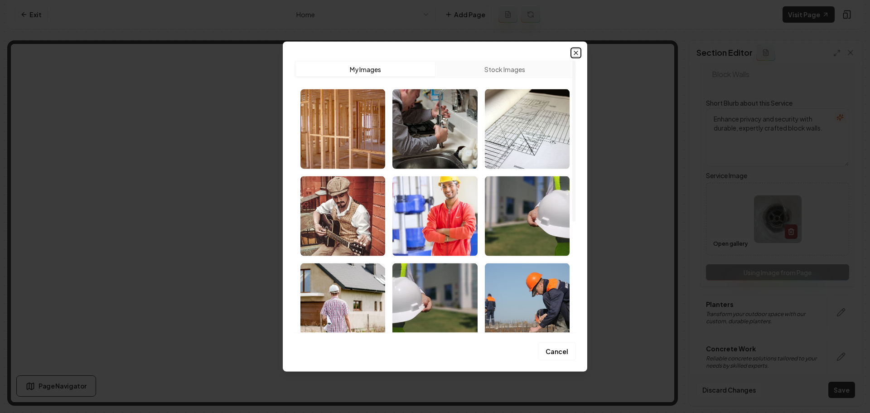
click at [574, 52] on icon "button" at bounding box center [576, 52] width 7 height 7
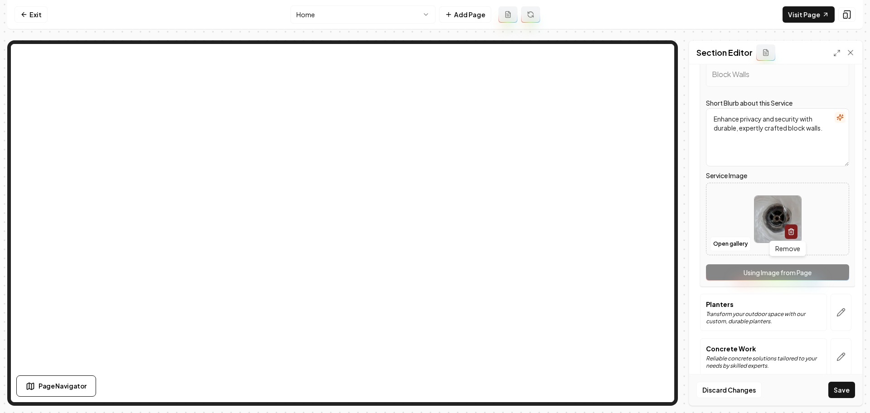
click at [771, 228] on img at bounding box center [778, 219] width 47 height 47
type input "**********"
click at [841, 317] on button "button" at bounding box center [841, 312] width 21 height 37
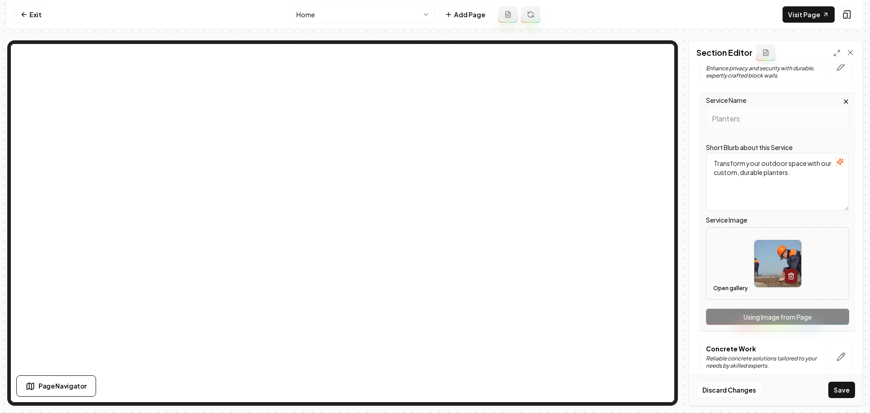
click at [738, 283] on button "Open gallery" at bounding box center [730, 288] width 41 height 15
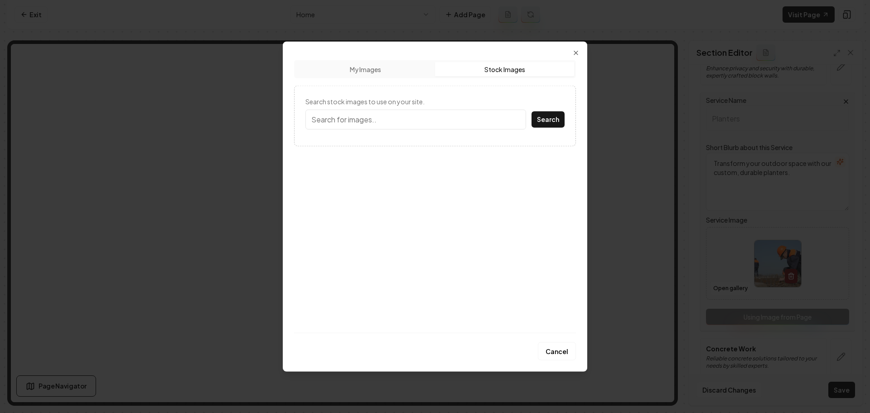
drag, startPoint x: 521, startPoint y: 70, endPoint x: 487, endPoint y: 87, distance: 38.3
click at [521, 69] on button "Stock Images" at bounding box center [504, 69] width 139 height 15
click at [375, 123] on input "Search stock images to use on your site." at bounding box center [416, 119] width 221 height 20
type input "planters"
click at [532, 111] on button "Search" at bounding box center [548, 119] width 33 height 16
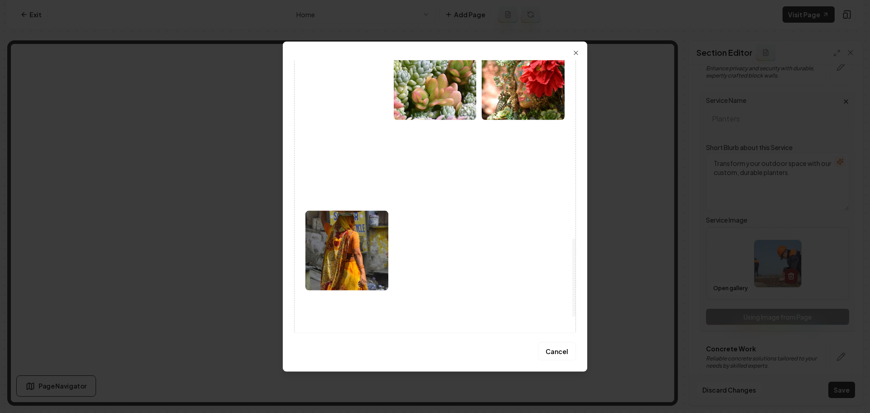
scroll to position [671, 0]
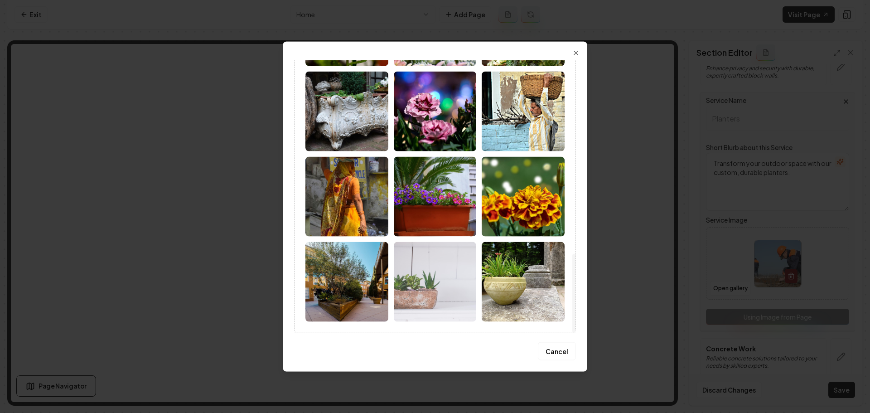
click at [371, 281] on img at bounding box center [347, 282] width 83 height 80
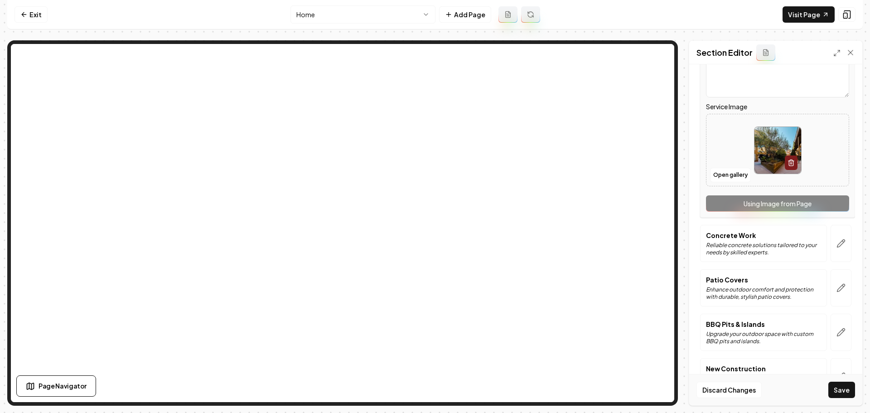
scroll to position [317, 0]
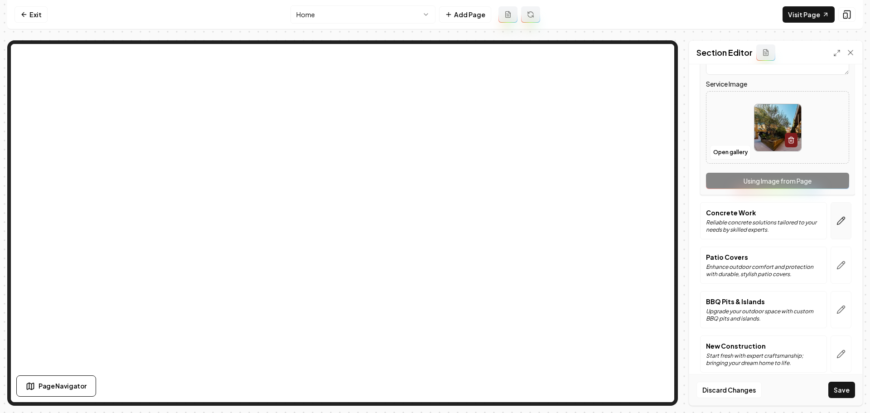
click at [839, 226] on button "button" at bounding box center [841, 220] width 21 height 37
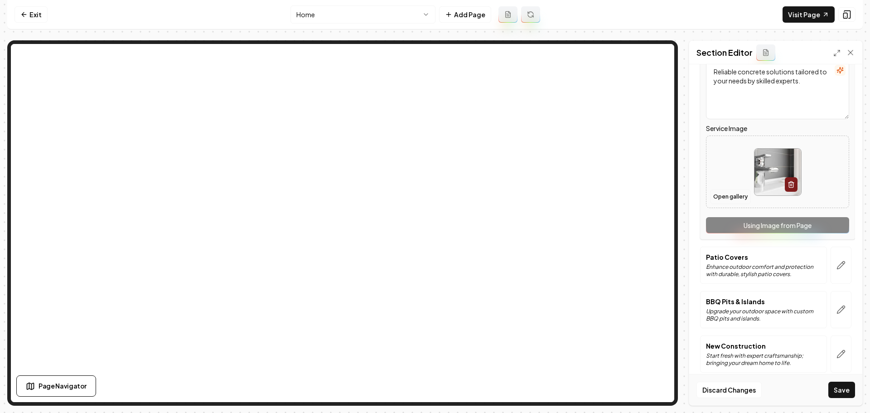
click at [738, 198] on button "Open gallery" at bounding box center [730, 196] width 41 height 15
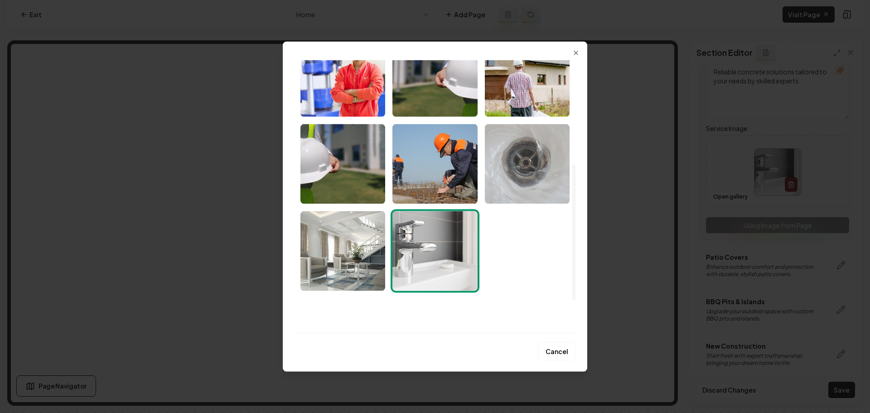
scroll to position [227, 0]
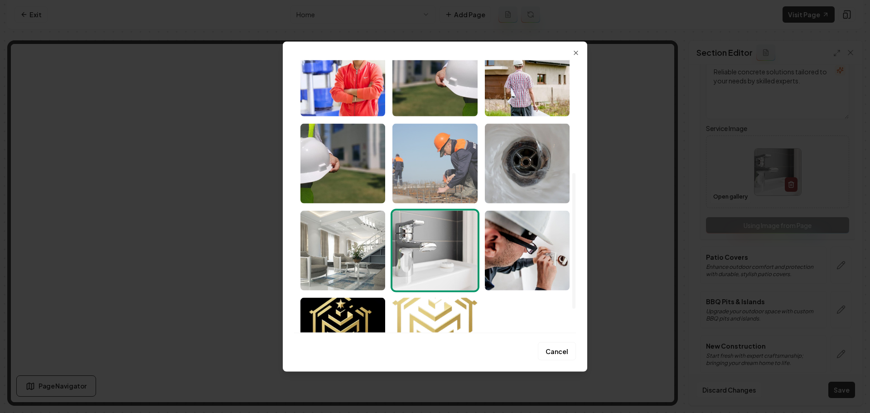
click at [425, 175] on img "Select image image_6888fda75c7cd75eb8907ac6.jpeg" at bounding box center [435, 163] width 85 height 80
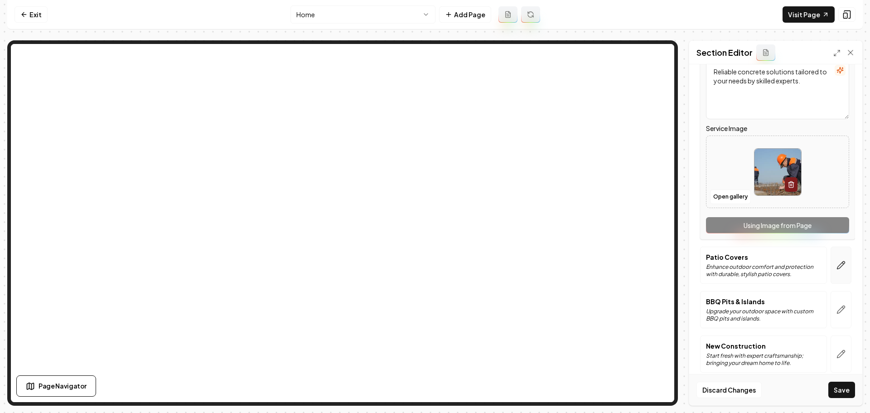
click at [837, 267] on icon "button" at bounding box center [841, 265] width 9 height 9
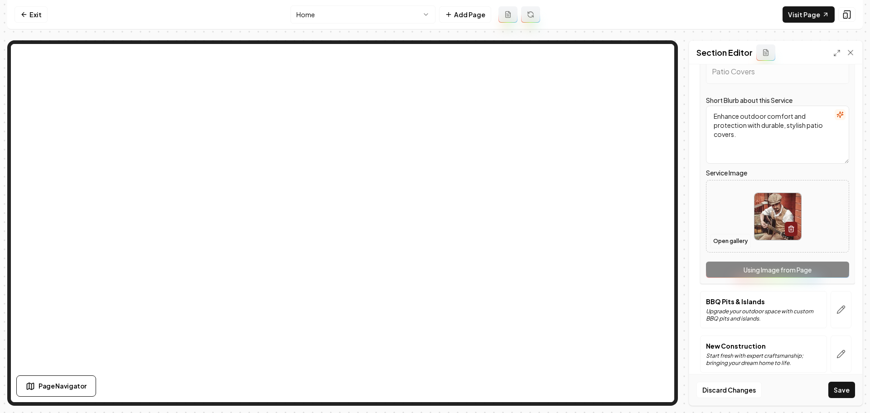
click at [724, 246] on button "Open gallery" at bounding box center [730, 241] width 41 height 15
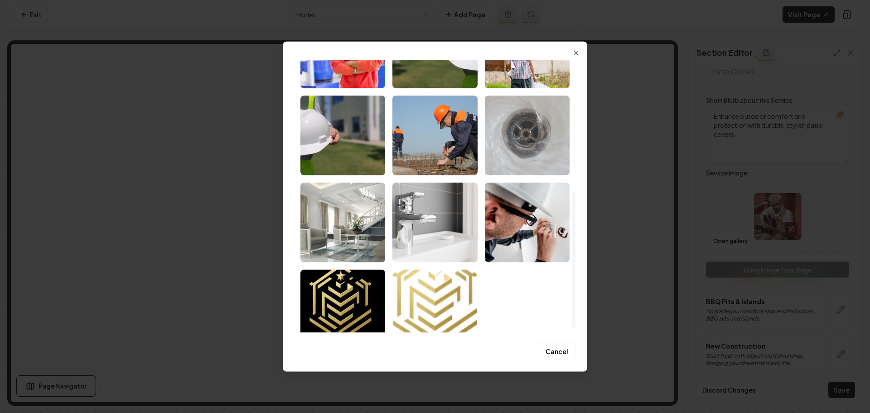
scroll to position [275, 0]
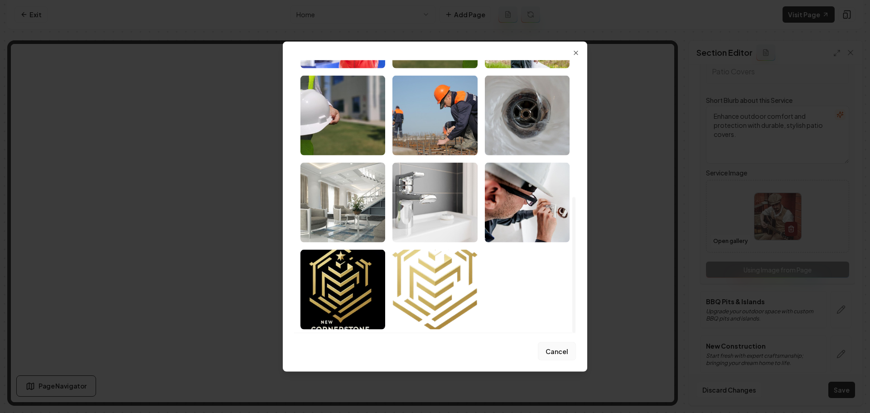
click at [561, 344] on button "Cancel" at bounding box center [557, 351] width 38 height 18
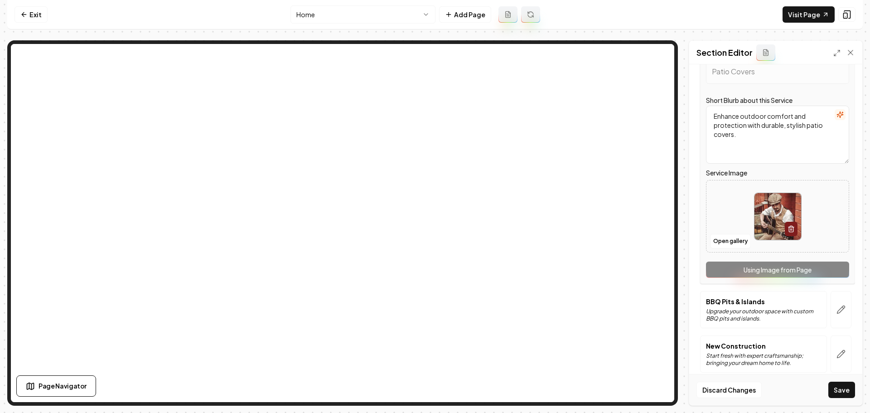
click at [764, 225] on img at bounding box center [778, 216] width 47 height 47
type input "**********"
click at [838, 313] on icon "button" at bounding box center [841, 309] width 9 height 9
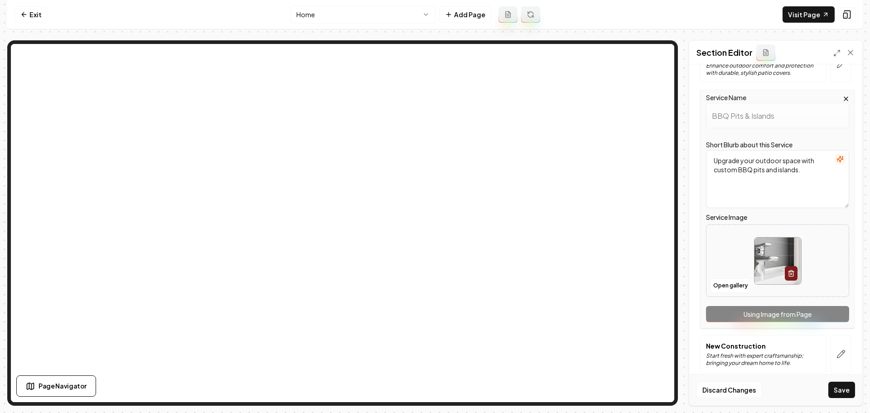
click at [765, 266] on img at bounding box center [778, 261] width 47 height 47
type input "**********"
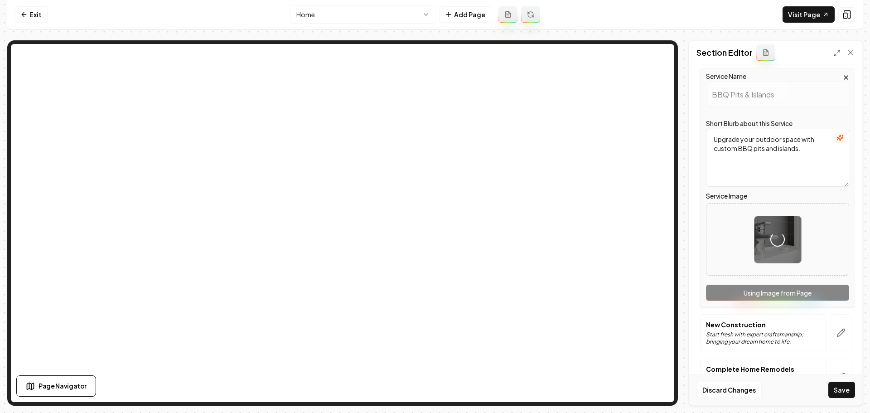
scroll to position [408, 0]
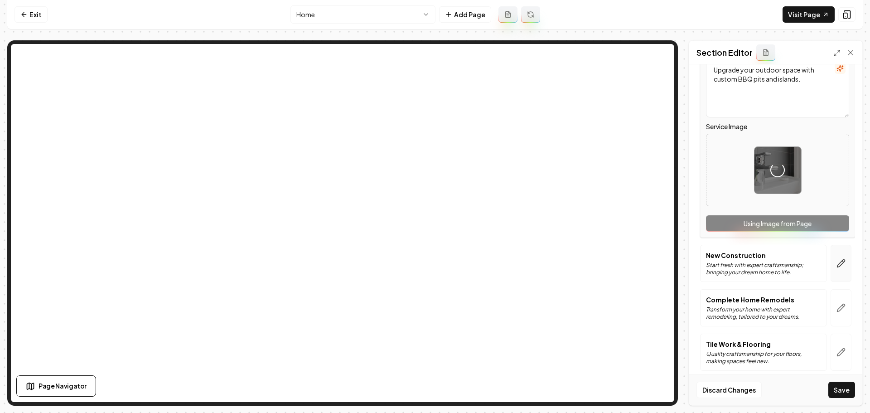
click at [835, 268] on button "button" at bounding box center [841, 263] width 21 height 37
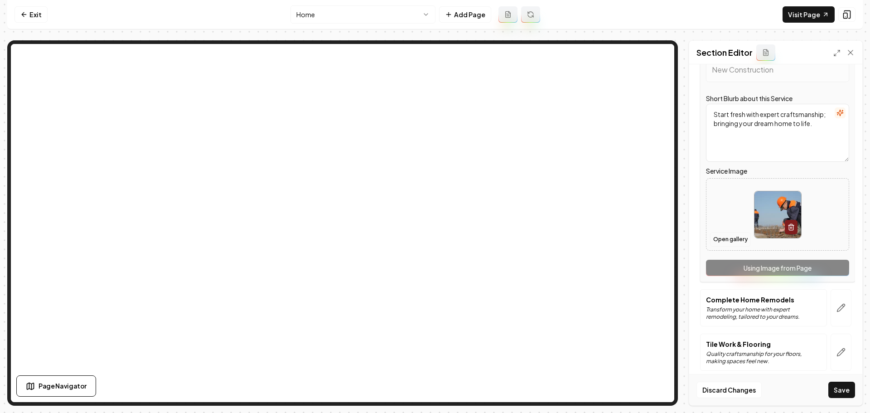
click at [729, 240] on button "Open gallery" at bounding box center [730, 239] width 41 height 15
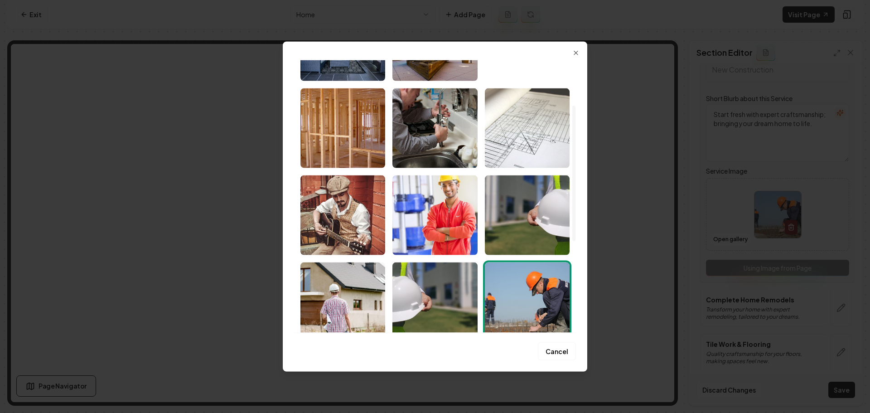
scroll to position [91, 0]
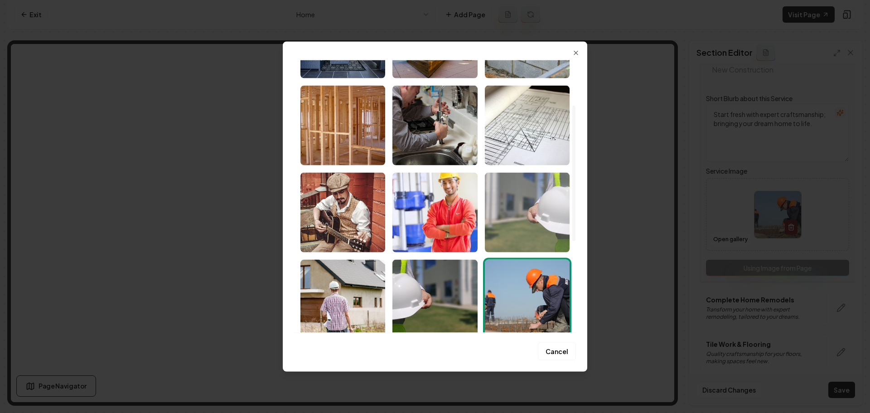
click at [549, 236] on img "Select image image_6888fda75c7cd75eb8907e93.jpeg" at bounding box center [527, 212] width 85 height 80
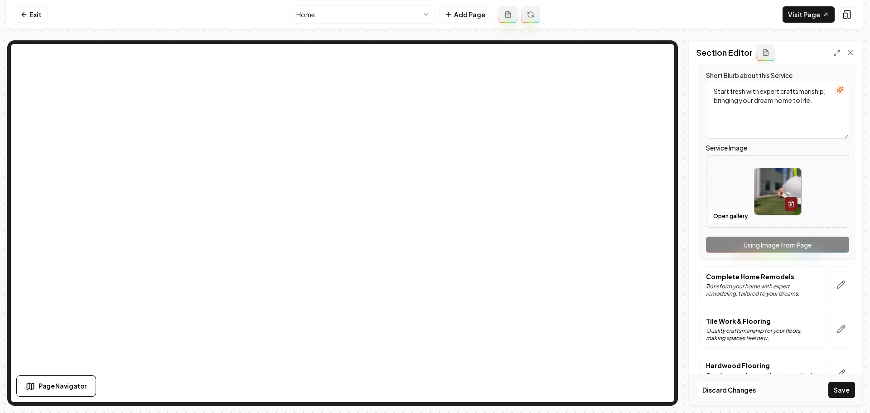
scroll to position [453, 0]
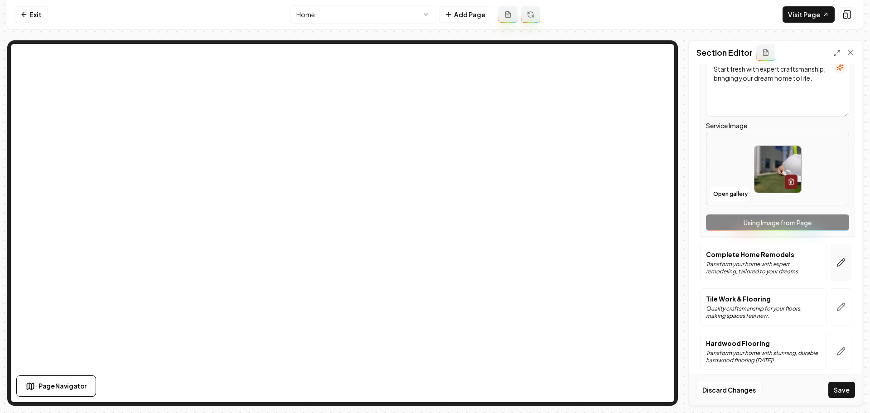
click at [837, 265] on icon "button" at bounding box center [841, 262] width 9 height 9
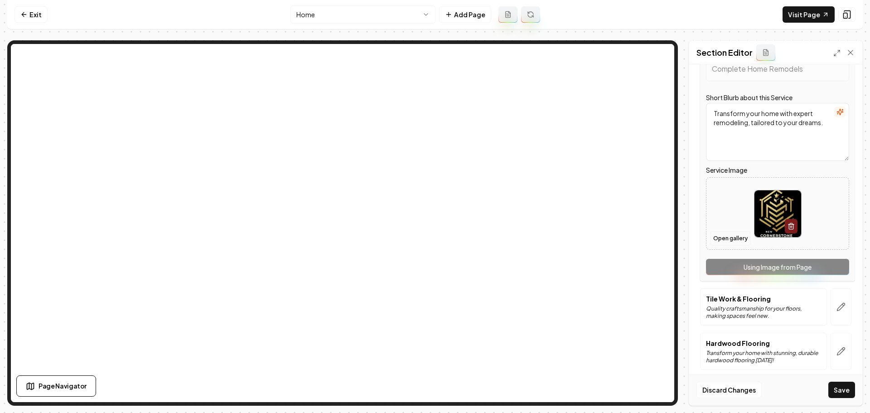
click at [740, 238] on button "Open gallery" at bounding box center [730, 238] width 41 height 15
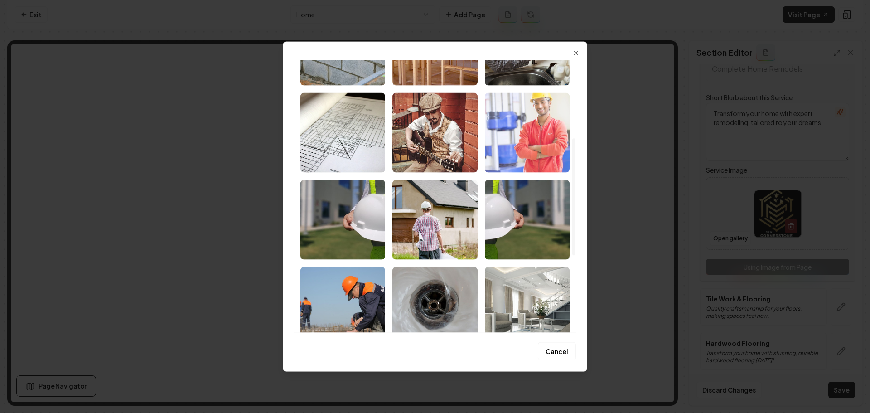
scroll to position [181, 0]
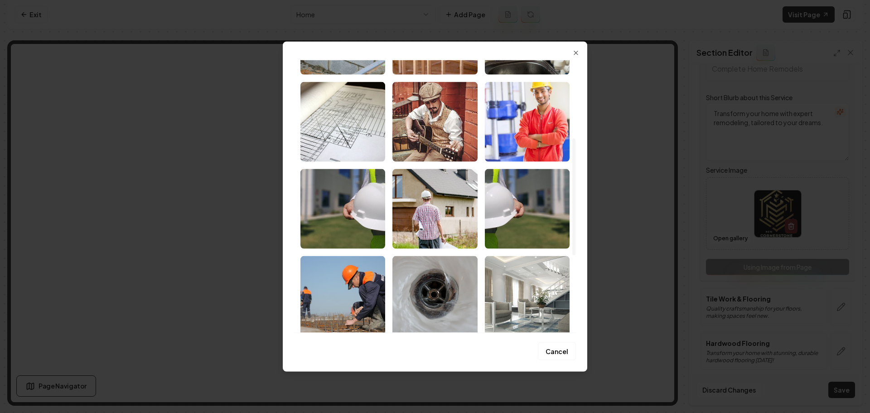
click at [535, 283] on img "Select image image_6888fd0a5c7cd75eb88cf7ee.jpeg" at bounding box center [527, 296] width 85 height 80
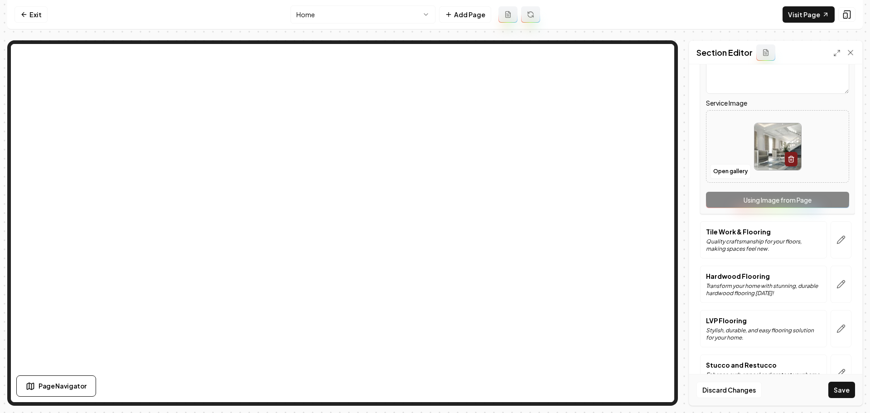
scroll to position [544, 0]
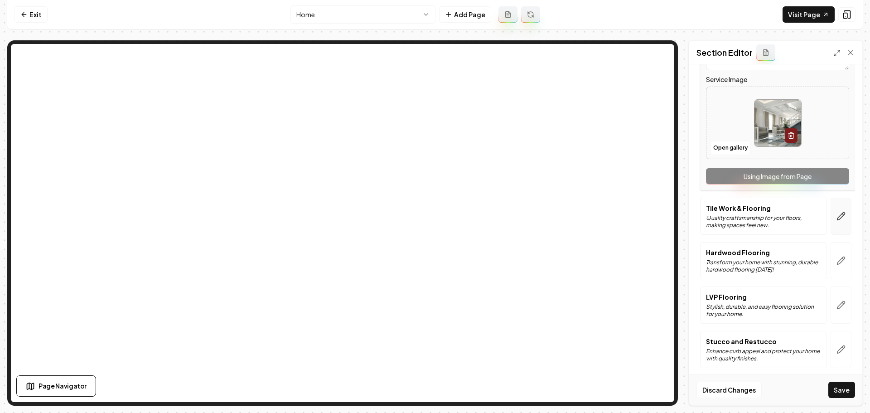
click at [838, 218] on icon "button" at bounding box center [841, 216] width 9 height 9
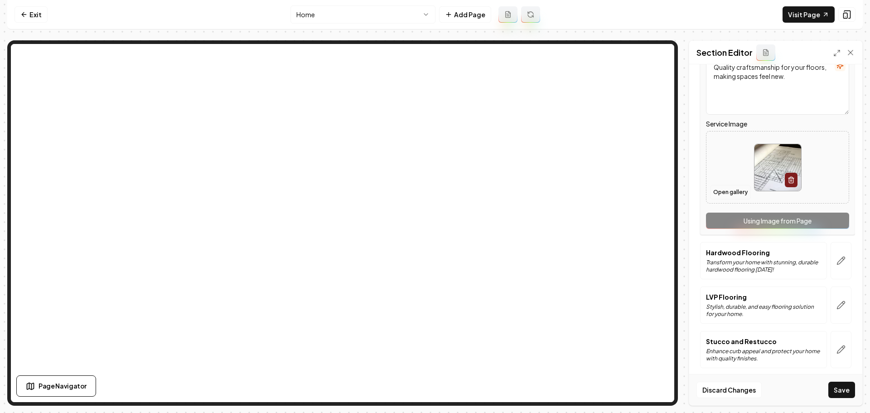
click at [738, 193] on button "Open gallery" at bounding box center [730, 192] width 41 height 15
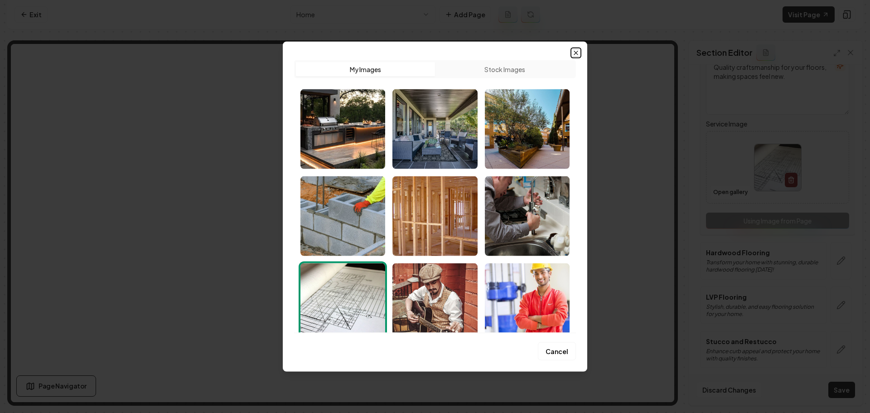
click at [577, 53] on icon "button" at bounding box center [576, 53] width 4 height 4
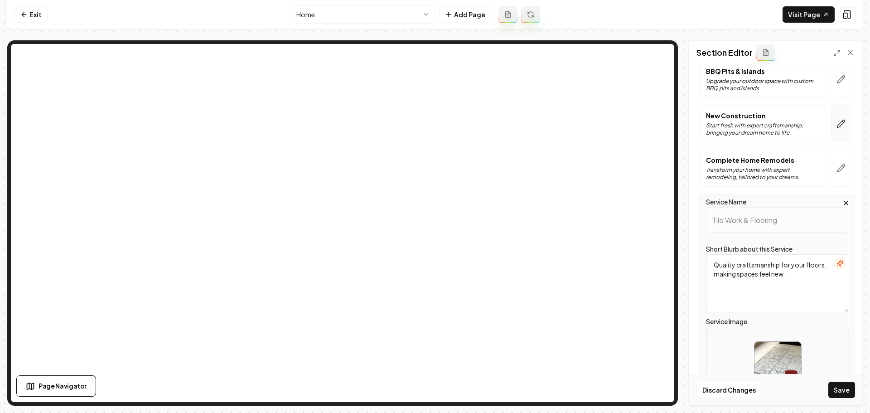
scroll to position [317, 0]
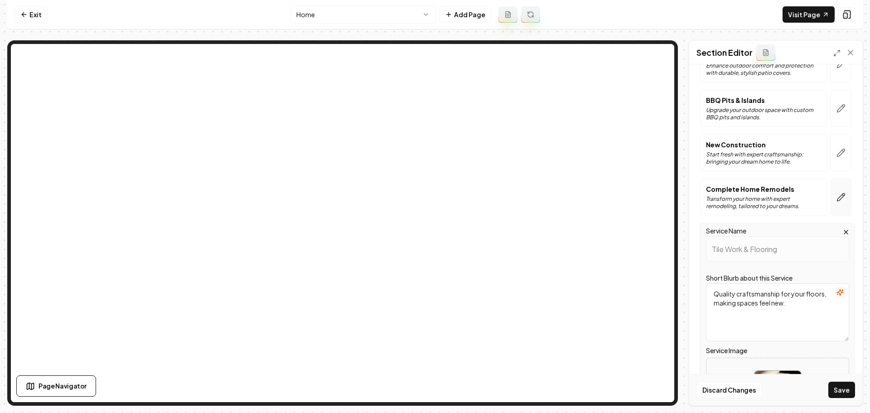
click at [837, 196] on icon "button" at bounding box center [841, 197] width 9 height 9
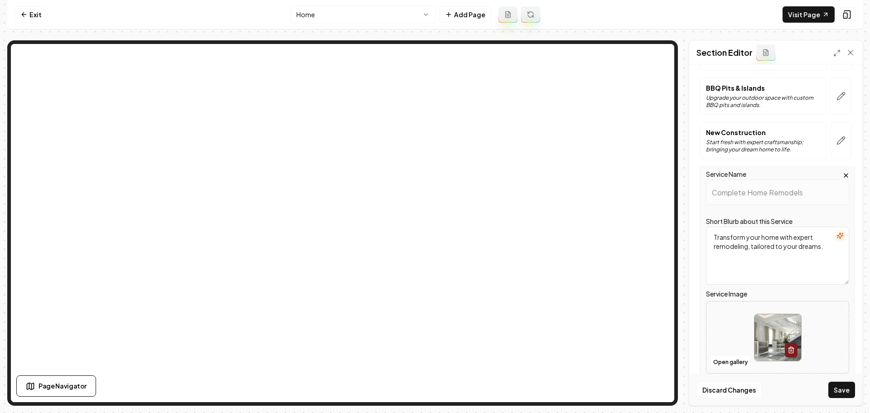
scroll to position [363, 0]
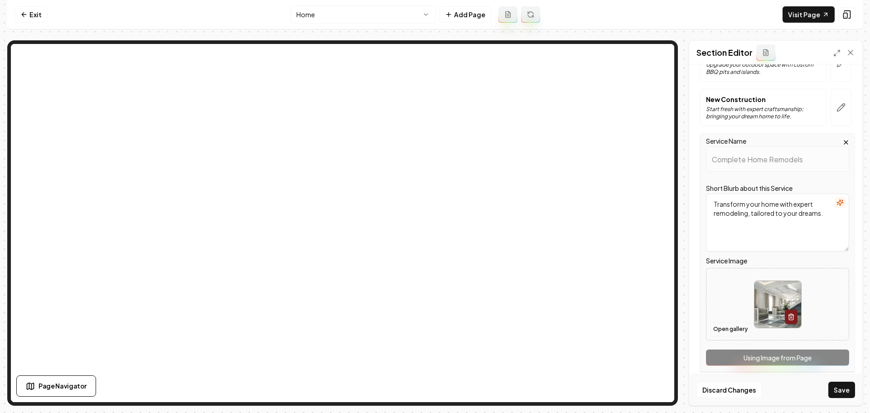
click at [748, 332] on button "Open gallery" at bounding box center [730, 329] width 41 height 15
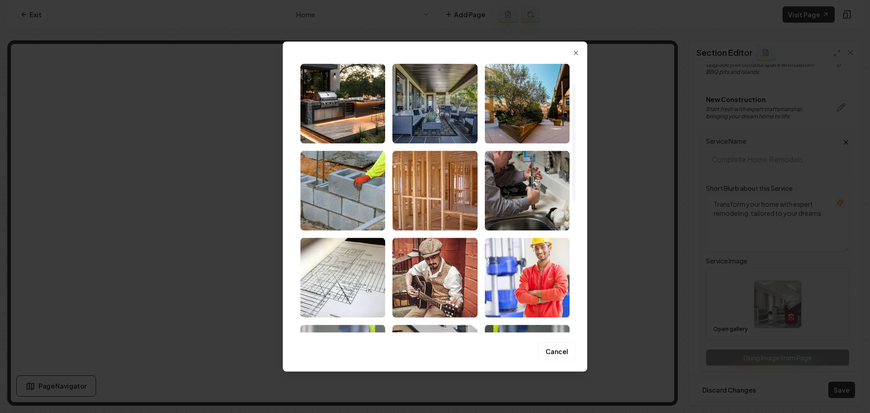
scroll to position [91, 0]
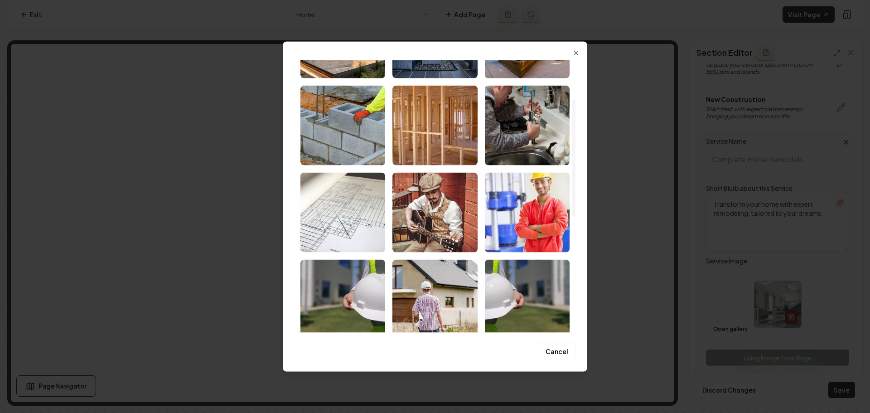
click at [312, 235] on img "Select image image_6888fda75c7cd75eb8907ec1.jpeg" at bounding box center [343, 212] width 85 height 80
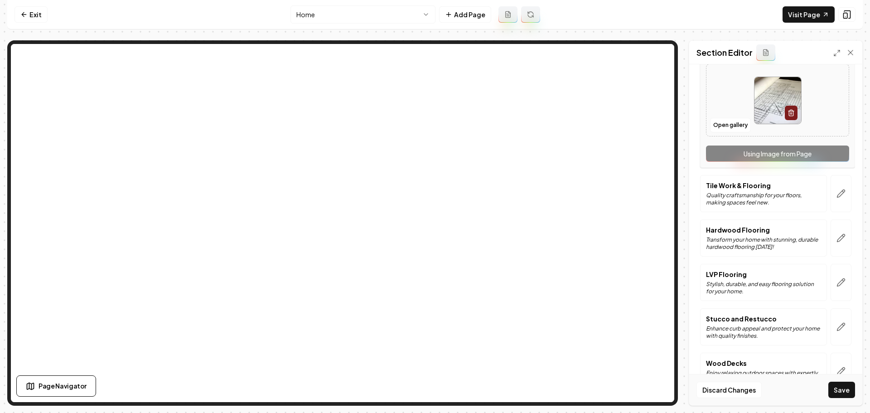
scroll to position [589, 0]
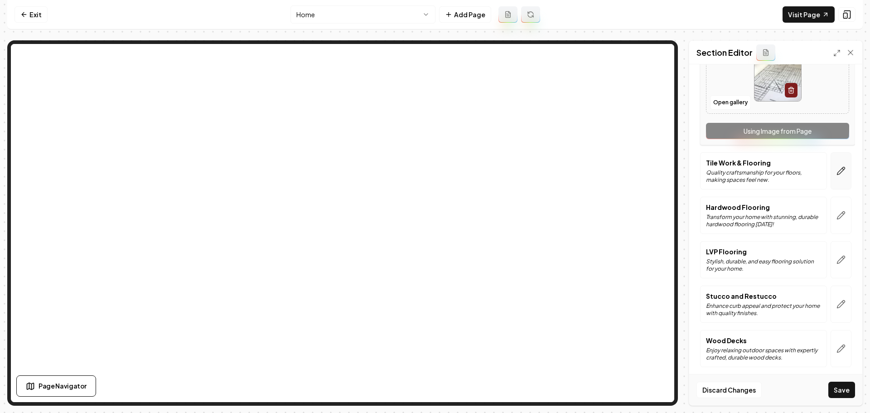
click at [838, 180] on button "button" at bounding box center [841, 170] width 21 height 37
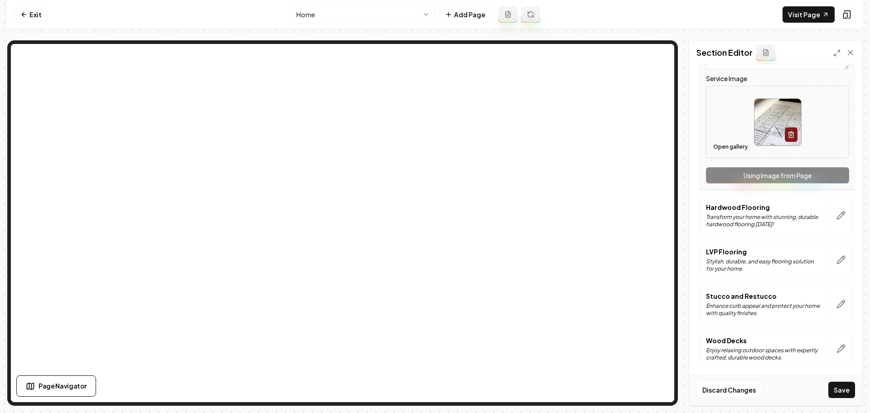
click at [728, 146] on button "Open gallery" at bounding box center [730, 147] width 41 height 15
click at [757, 118] on img at bounding box center [778, 122] width 47 height 47
type input "**********"
click at [837, 213] on icon "button" at bounding box center [841, 215] width 9 height 9
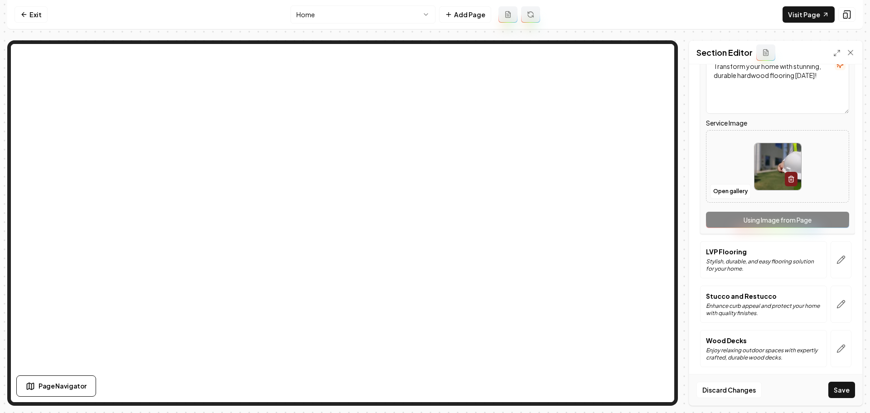
click at [770, 185] on img at bounding box center [778, 166] width 47 height 47
type input "**********"
click at [837, 262] on icon "button" at bounding box center [841, 259] width 9 height 9
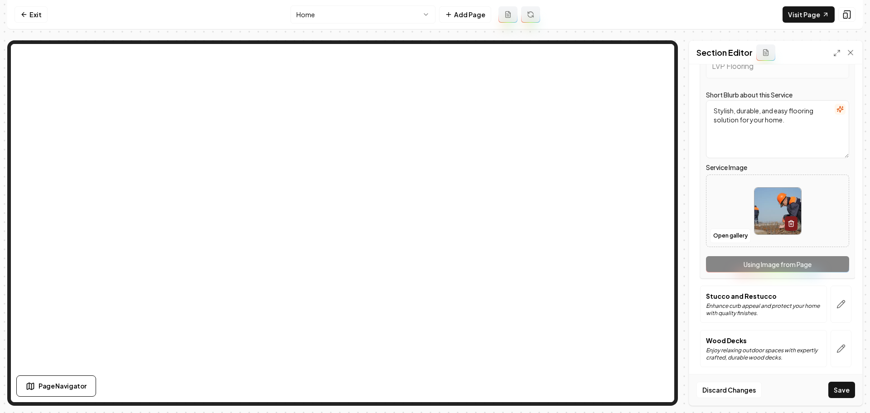
click at [765, 228] on img at bounding box center [778, 211] width 47 height 47
type input "**********"
click at [837, 304] on icon "button" at bounding box center [841, 304] width 9 height 9
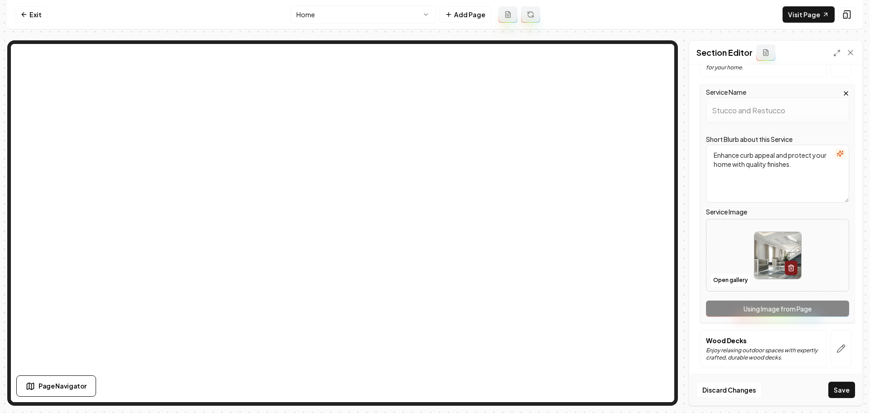
click at [758, 267] on img at bounding box center [778, 255] width 47 height 47
type input "**********"
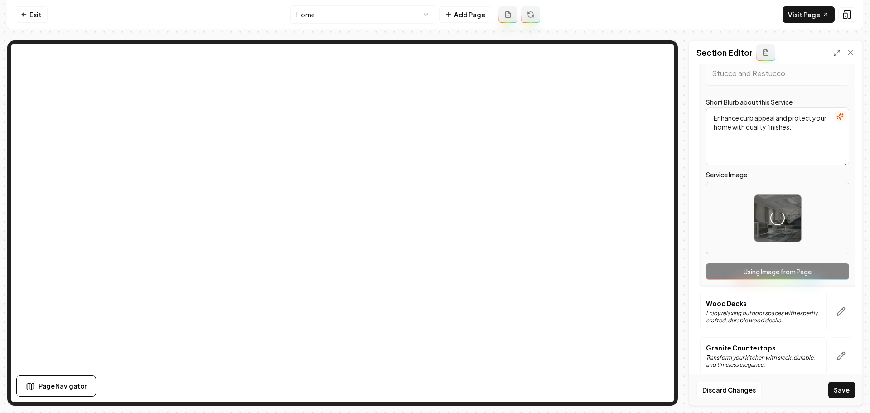
scroll to position [637, 0]
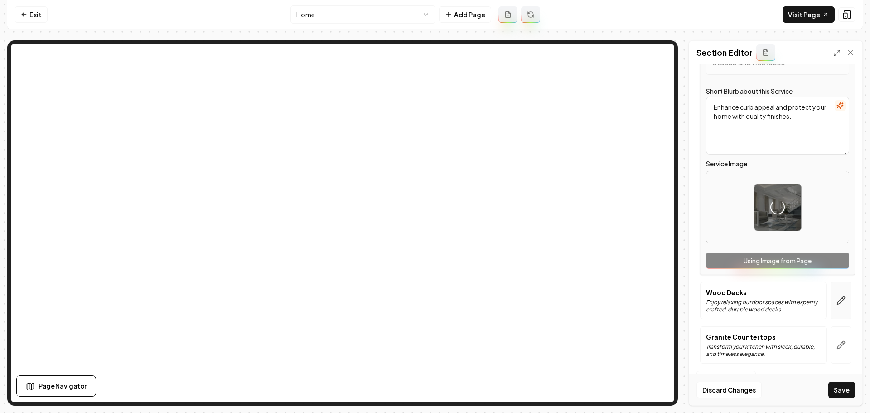
click at [835, 293] on button "button" at bounding box center [841, 300] width 21 height 37
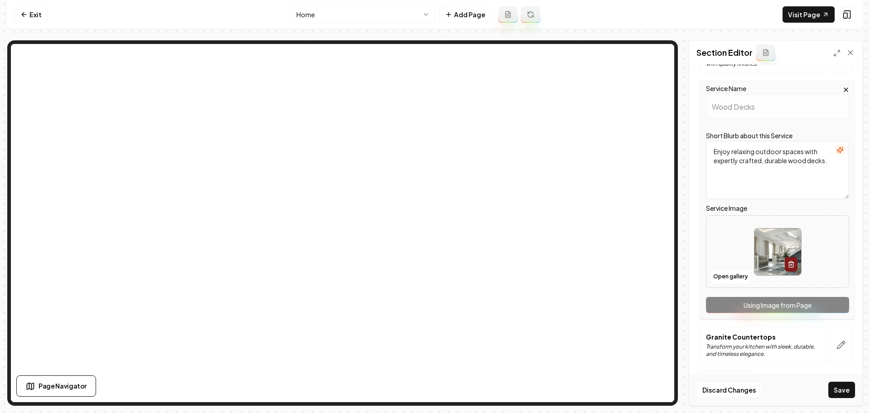
click at [759, 262] on img at bounding box center [778, 251] width 47 height 47
type input "**********"
click at [837, 347] on icon "button" at bounding box center [841, 344] width 9 height 9
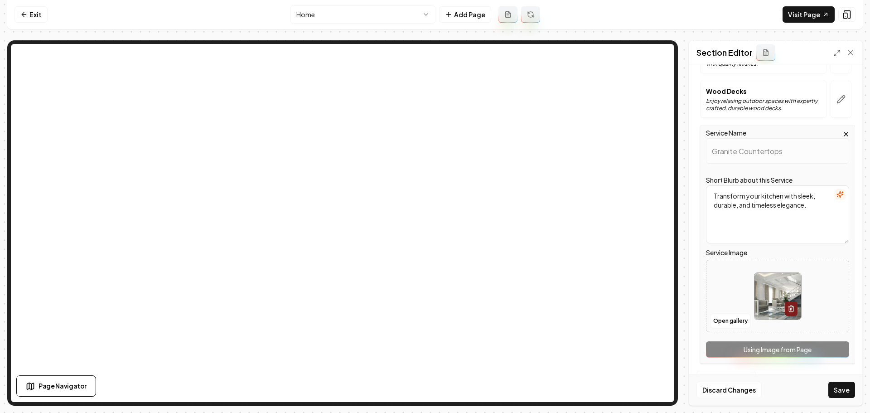
click at [773, 287] on img at bounding box center [778, 296] width 47 height 47
type input "**********"
click at [852, 393] on button "Save" at bounding box center [842, 390] width 27 height 16
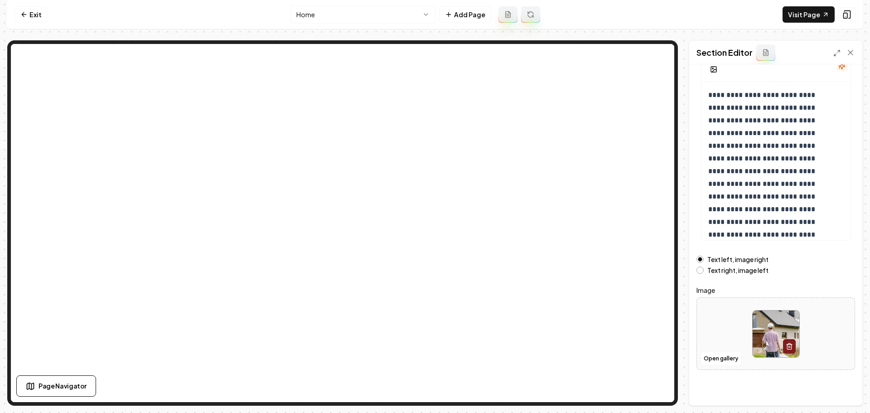
scroll to position [77, 0]
click at [722, 363] on button "Open gallery" at bounding box center [721, 357] width 41 height 15
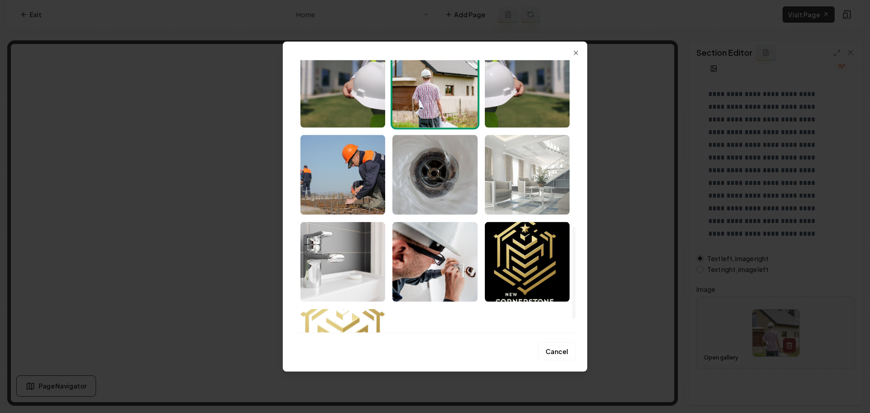
scroll to position [536, 0]
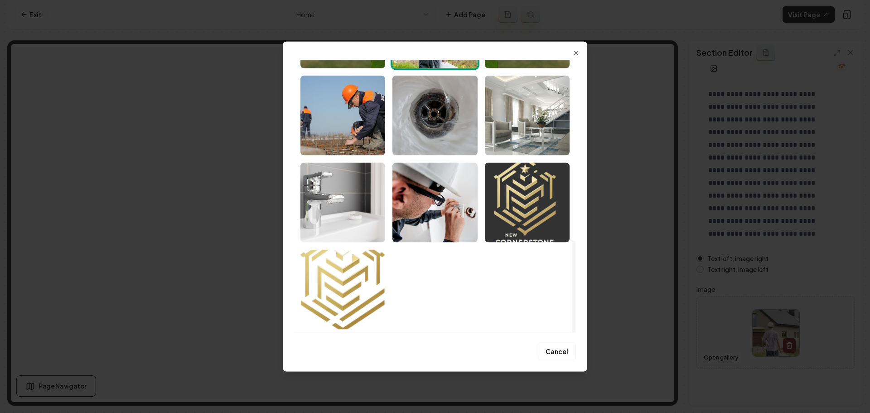
click at [542, 237] on img "Select image image_6888fc865c7cd75eb889891f.webp" at bounding box center [527, 202] width 85 height 80
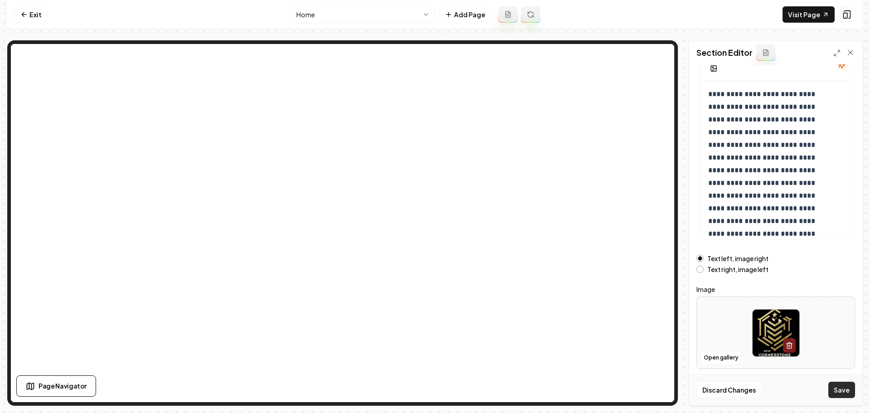
click at [843, 394] on button "Save" at bounding box center [842, 390] width 27 height 16
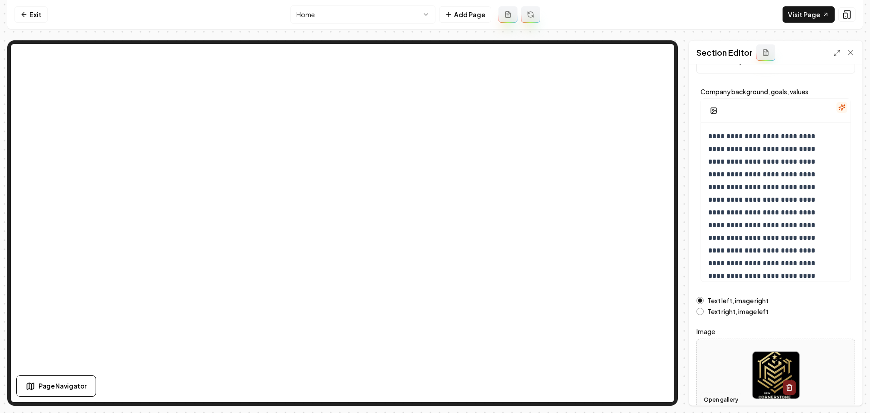
scroll to position [77, 0]
